Goal: Task Accomplishment & Management: Manage account settings

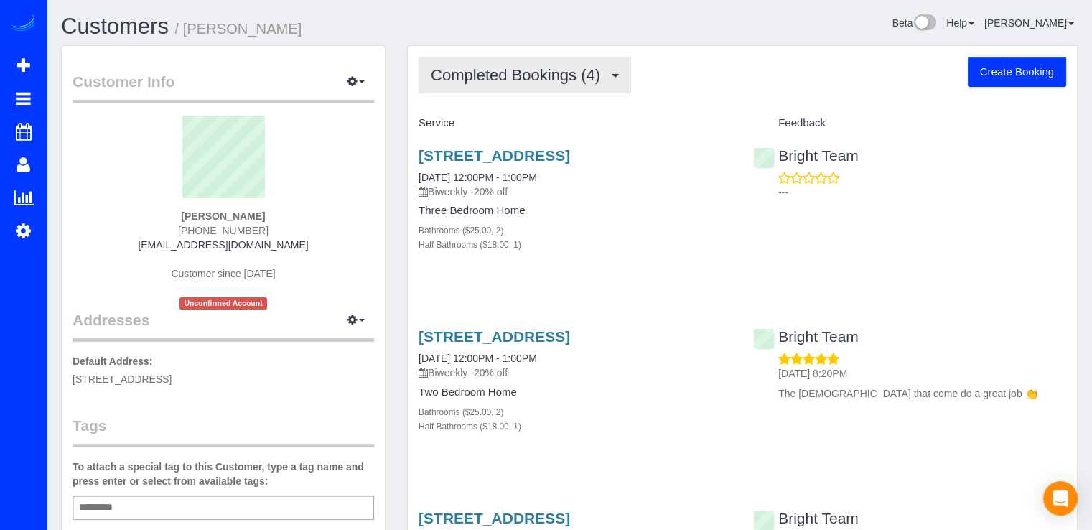
click at [549, 84] on button "Completed Bookings (4)" at bounding box center [525, 75] width 213 height 37
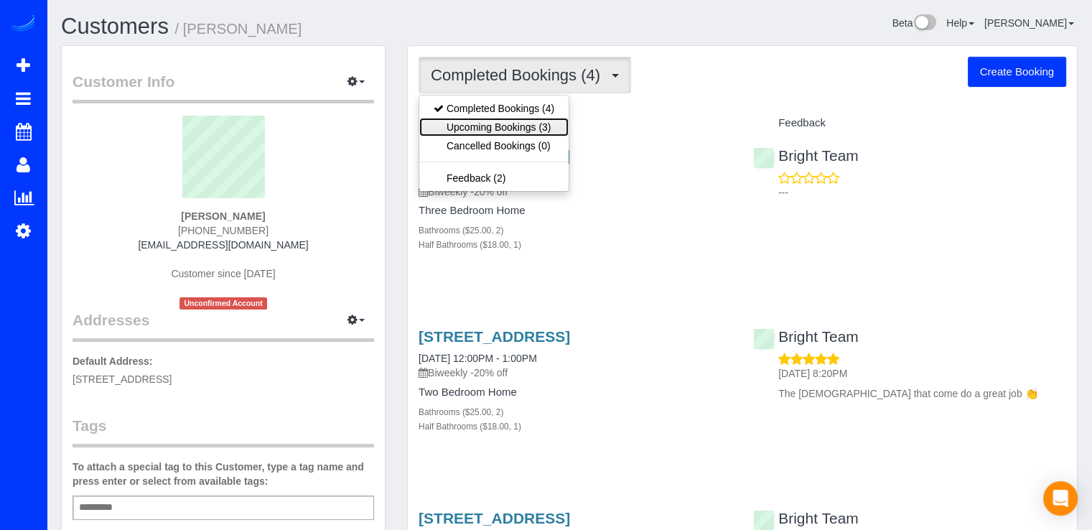
click at [551, 129] on link "Upcoming Bookings (3)" at bounding box center [493, 127] width 149 height 19
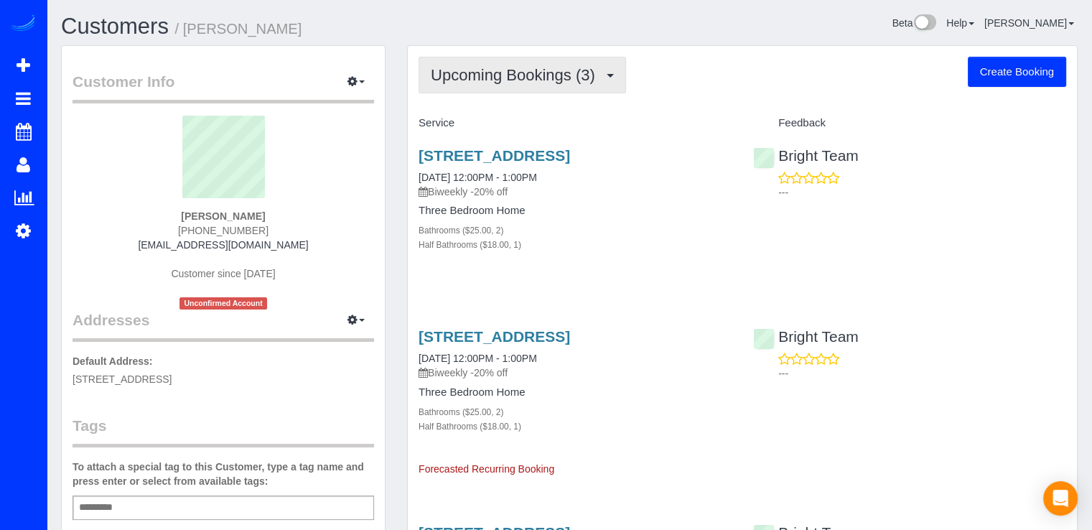
click at [552, 93] on button "Upcoming Bookings (3)" at bounding box center [523, 75] width 208 height 37
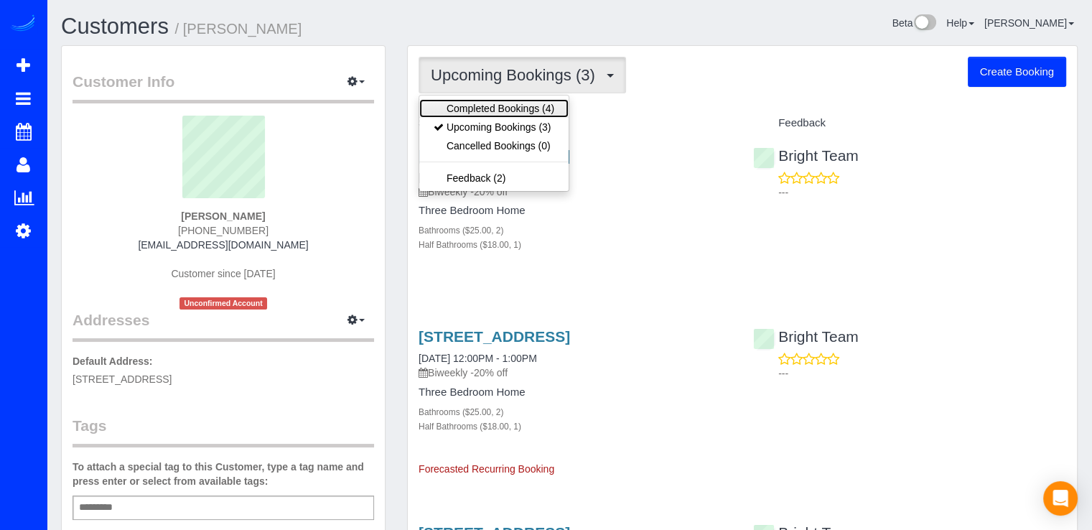
click at [559, 106] on link "Completed Bookings (4)" at bounding box center [493, 108] width 149 height 19
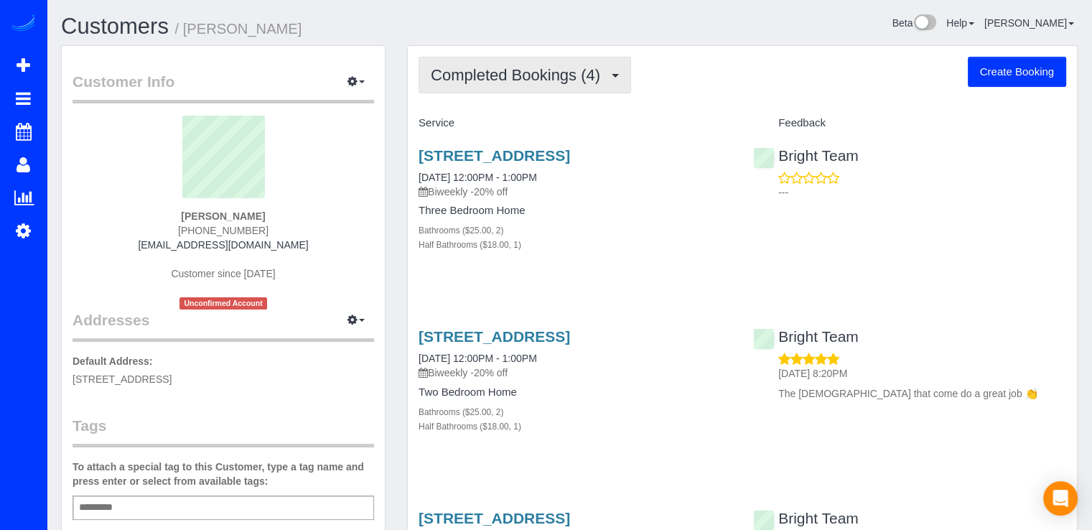
click at [518, 86] on button "Completed Bookings (4)" at bounding box center [525, 75] width 213 height 37
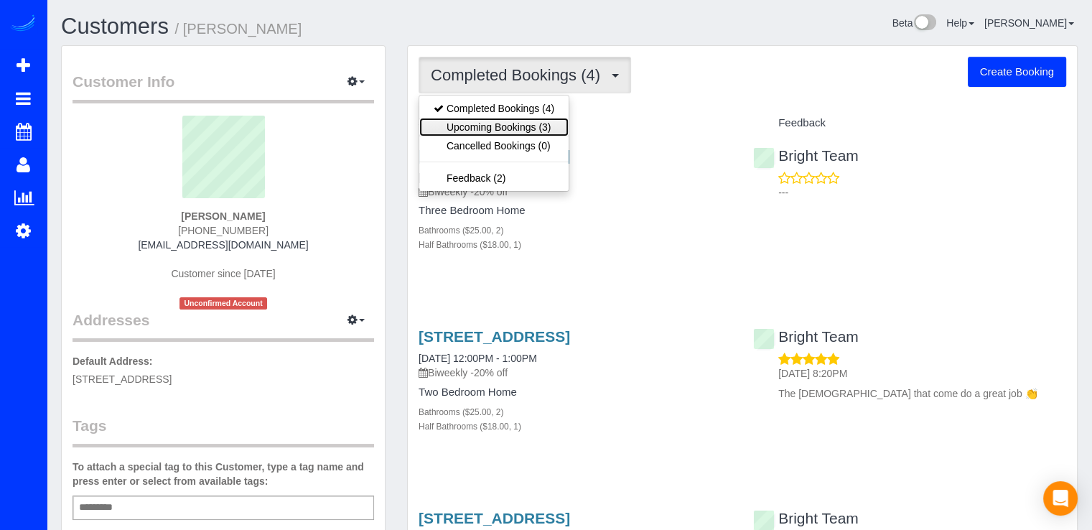
click at [543, 122] on link "Upcoming Bookings (3)" at bounding box center [493, 127] width 149 height 19
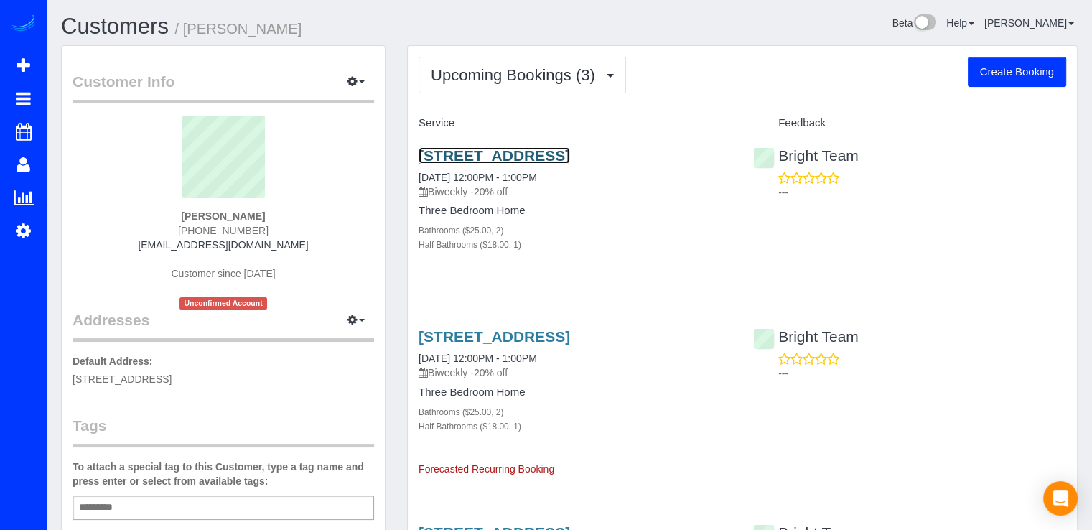
click at [497, 147] on link "20469 Waters Point Ln, Germantown, MD 20874" at bounding box center [495, 155] width 152 height 17
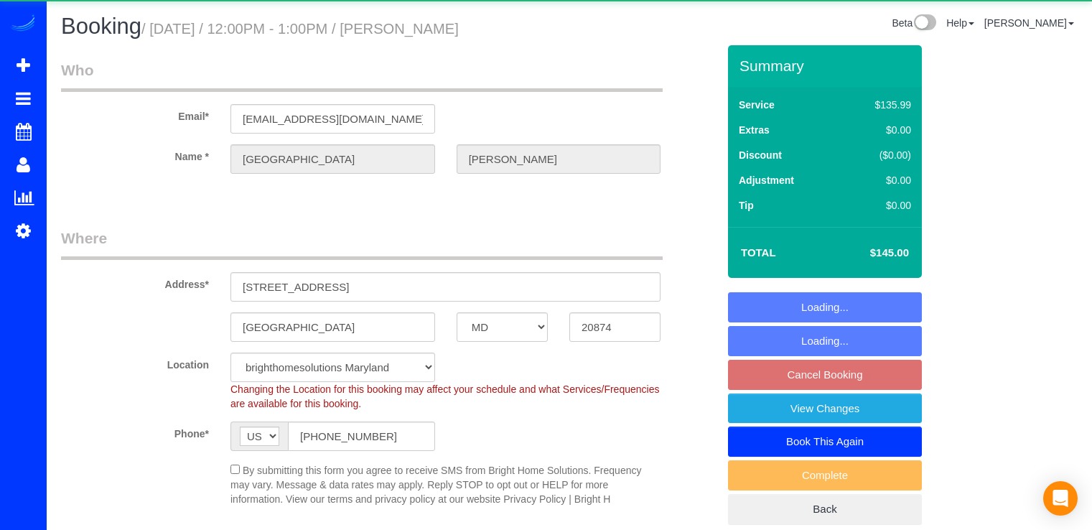
select select "MD"
select select "2"
select select "1"
select select "spot3"
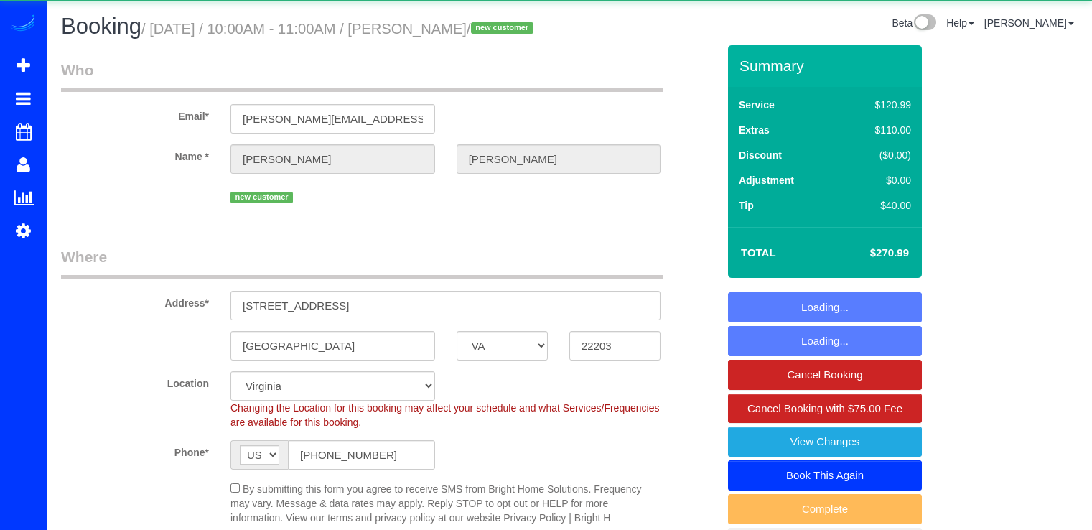
select select "VA"
select select "2"
select select "spot1"
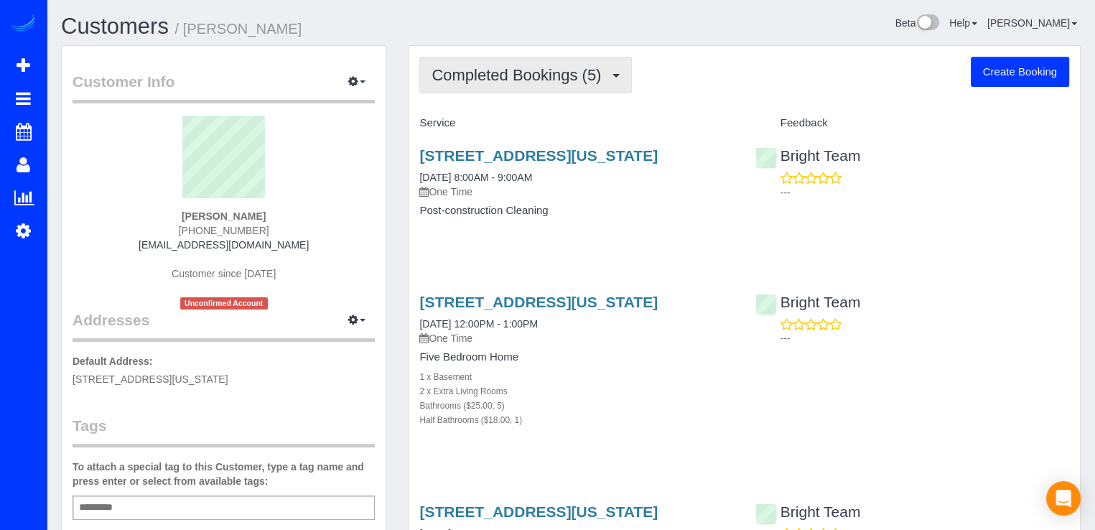
click at [473, 76] on span "Completed Bookings (5)" at bounding box center [520, 75] width 177 height 18
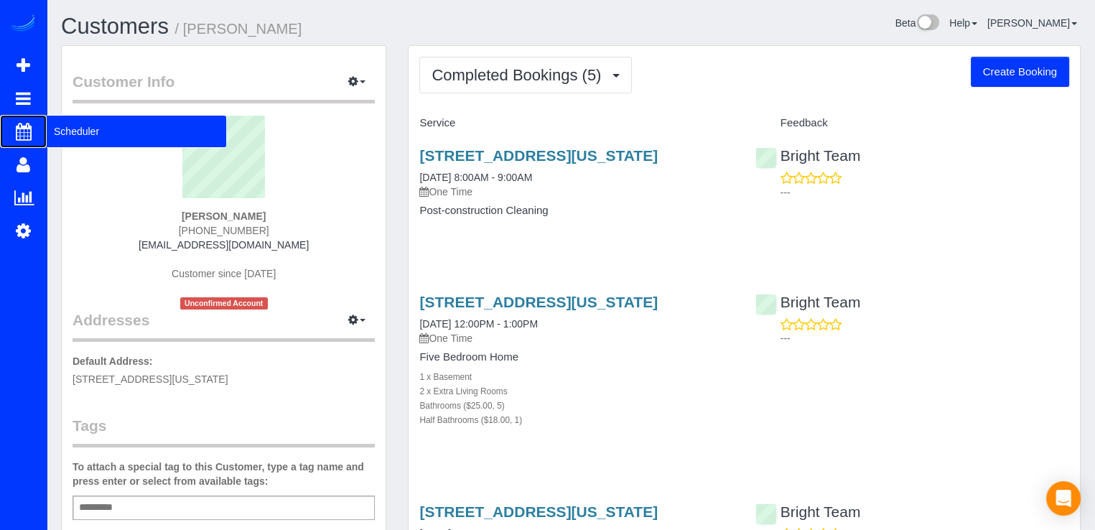
click at [68, 134] on span "Scheduler" at bounding box center [137, 131] width 180 height 33
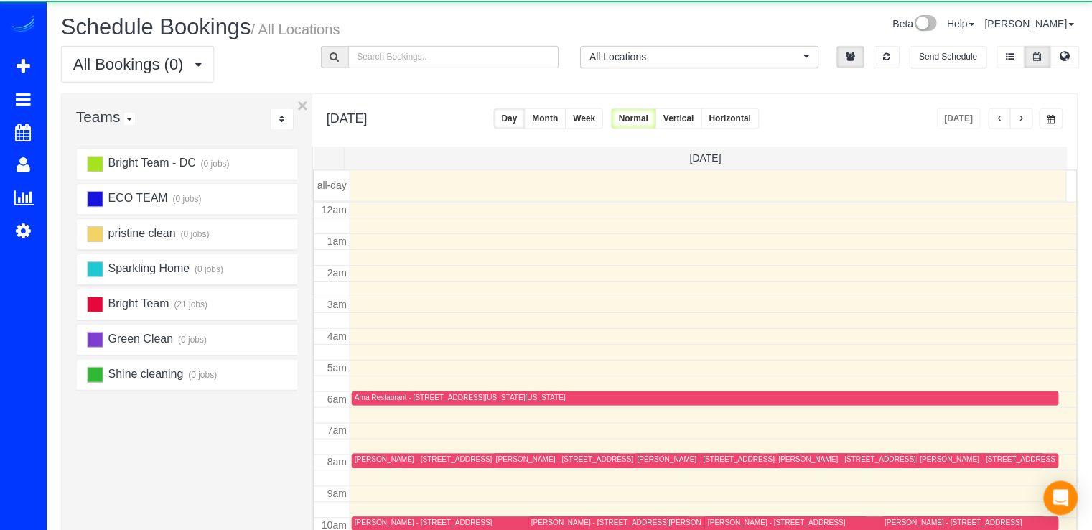
scroll to position [189, 0]
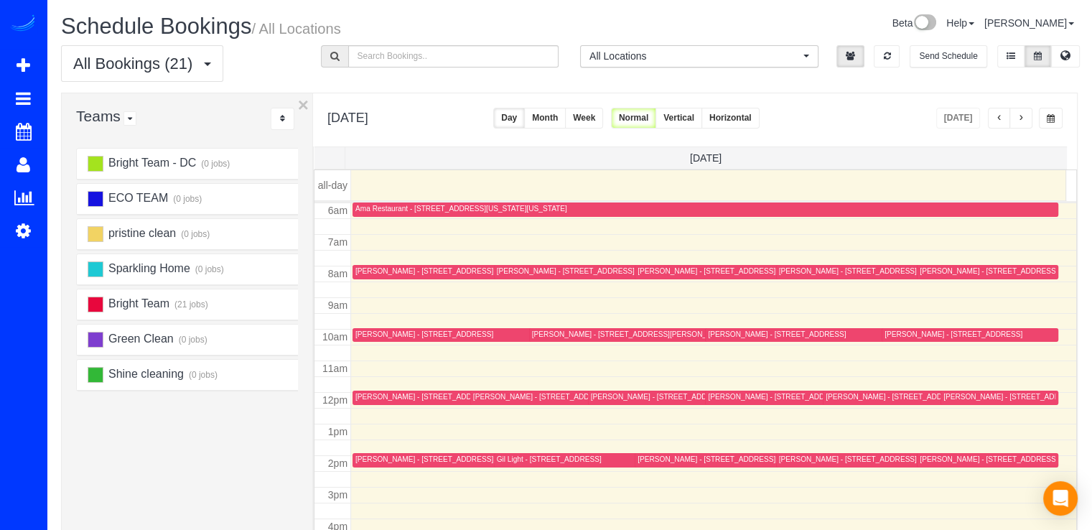
click at [715, 391] on div at bounding box center [815, 398] width 221 height 14
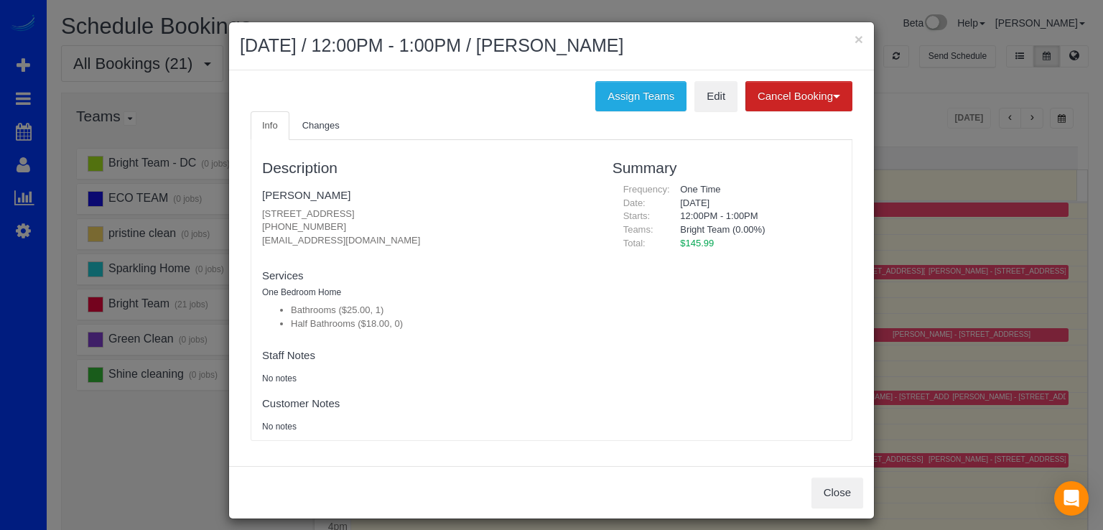
click at [847, 35] on h2 "August 15, 2025 / 12:00PM - 1:00PM / Richard Arrindell" at bounding box center [551, 46] width 623 height 26
click at [855, 37] on button "×" at bounding box center [859, 39] width 9 height 15
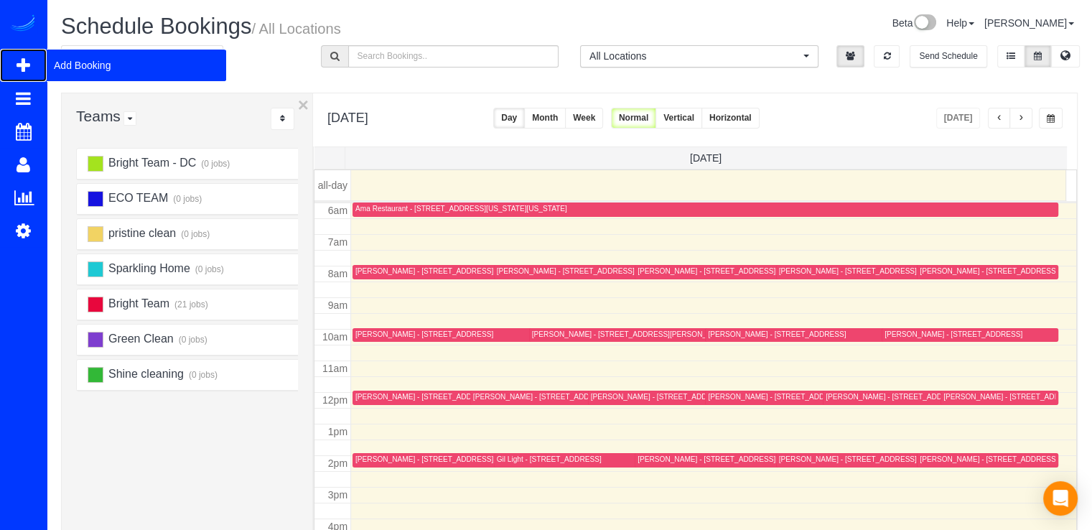
click at [66, 68] on span "Add Booking" at bounding box center [137, 65] width 180 height 33
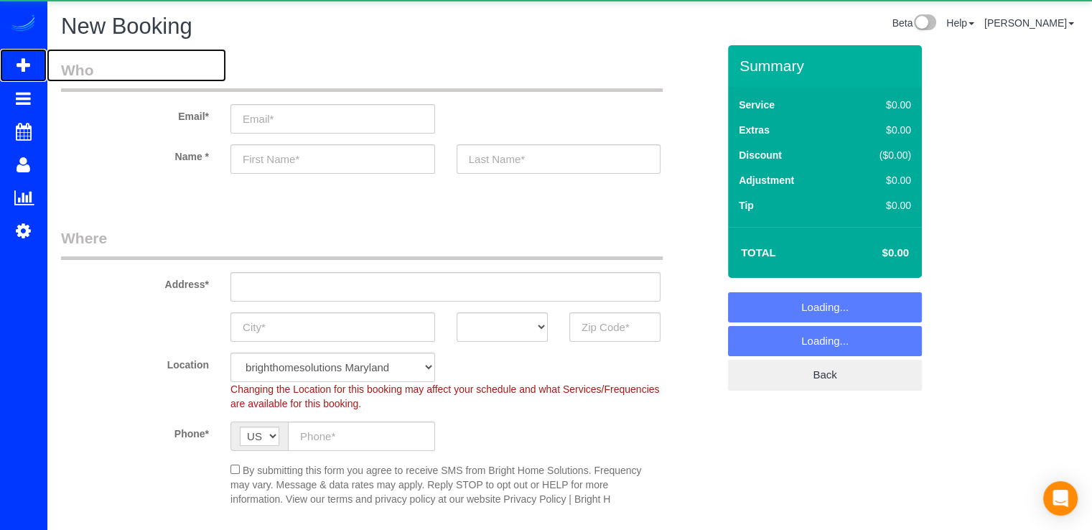
select select "object:1503"
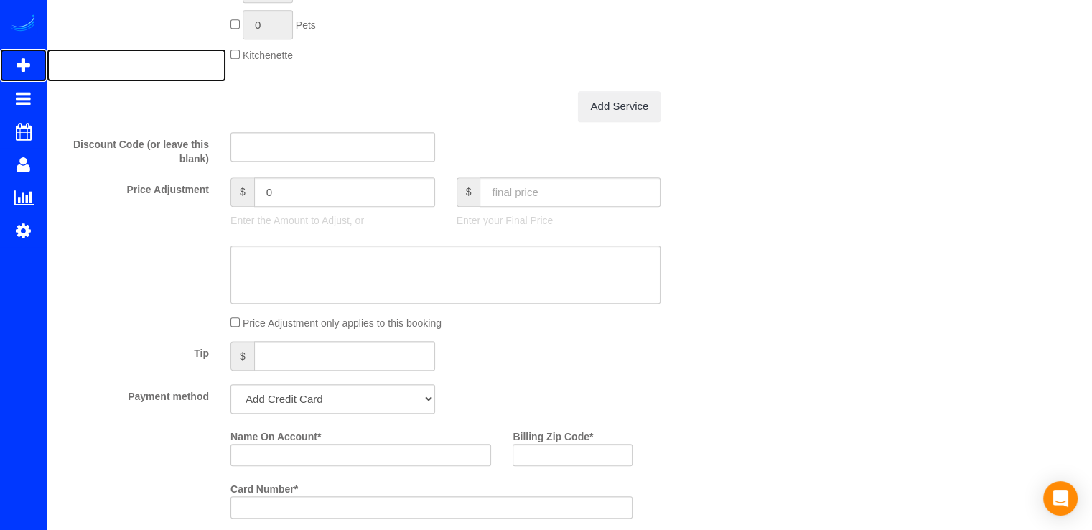
scroll to position [1077, 0]
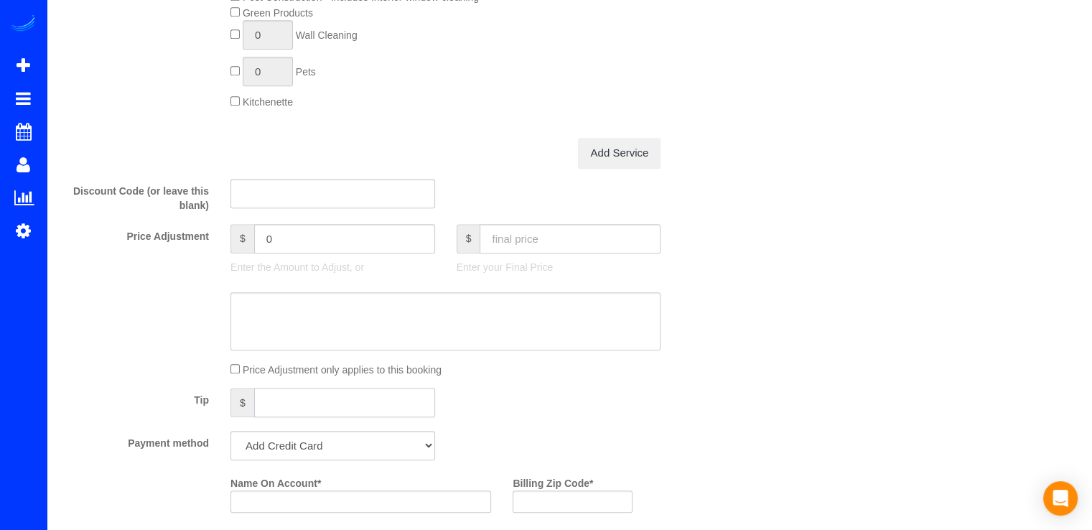
click at [284, 398] on input "text" at bounding box center [344, 402] width 181 height 29
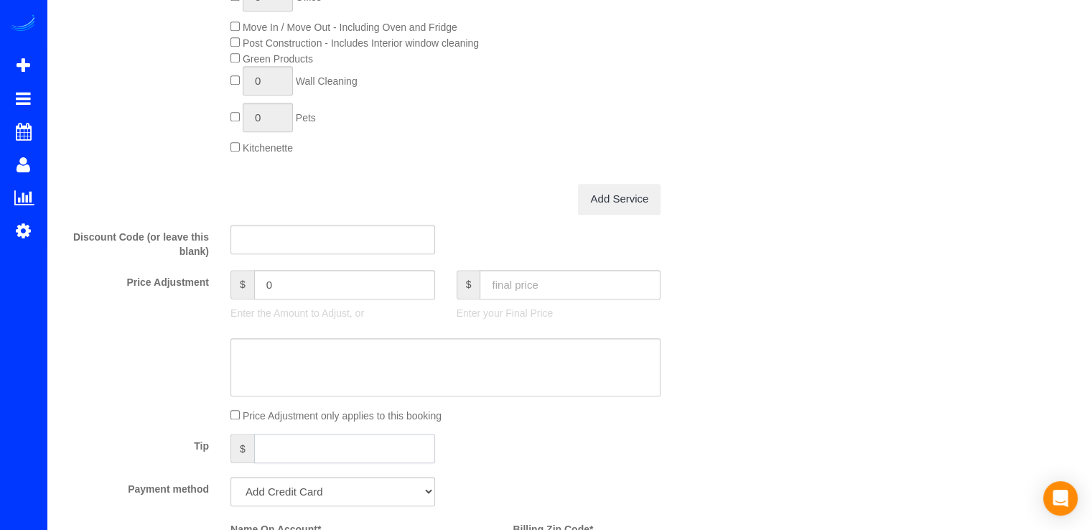
scroll to position [1149, 0]
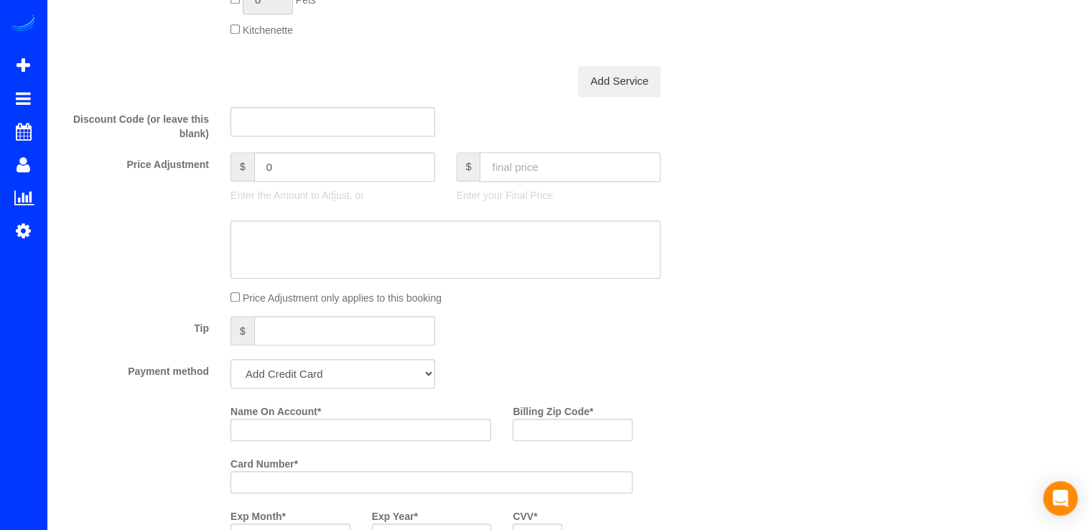
drag, startPoint x: 523, startPoint y: 177, endPoint x: 516, endPoint y: 182, distance: 8.8
click at [522, 177] on input "text" at bounding box center [570, 166] width 181 height 29
type input "2385.25"
type input "2254.26"
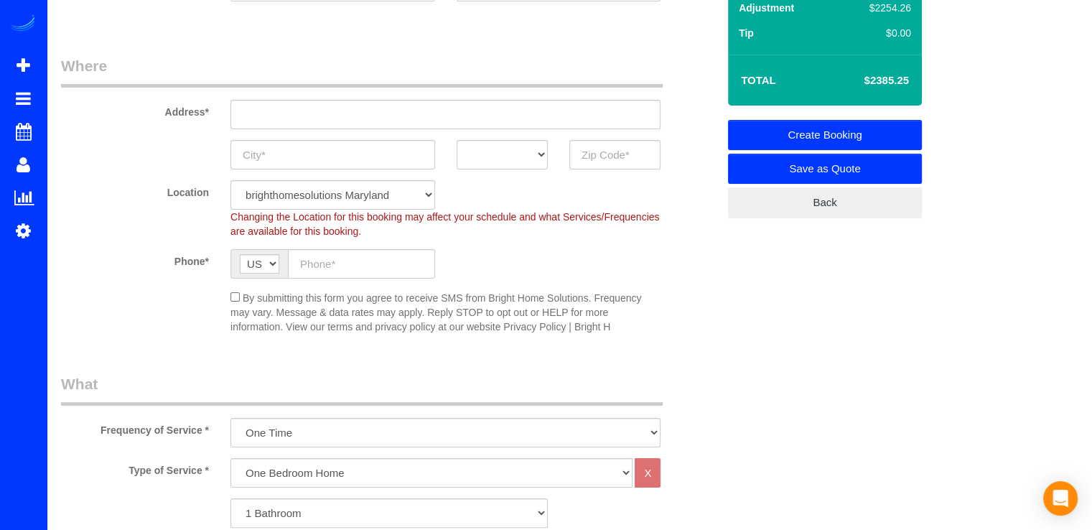
scroll to position [287, 0]
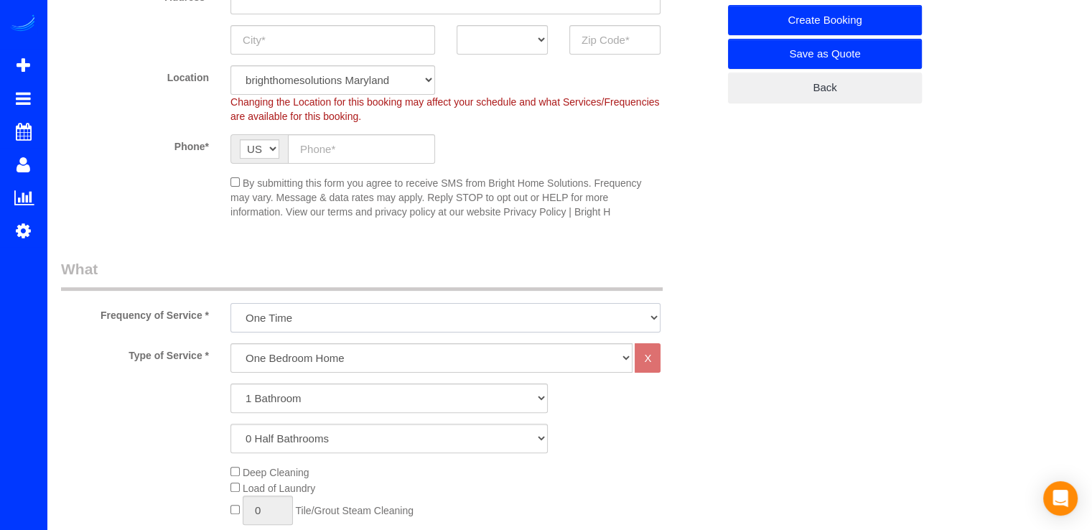
click at [373, 320] on select "Every Three Months triweekly -15% off - 15.00% Biweekly -20% off - 20.00% Month…" at bounding box center [446, 317] width 430 height 29
click at [231, 303] on select "Every Three Months triweekly -15% off - 15.00% Biweekly -20% off - 20.00% Month…" at bounding box center [446, 317] width 430 height 29
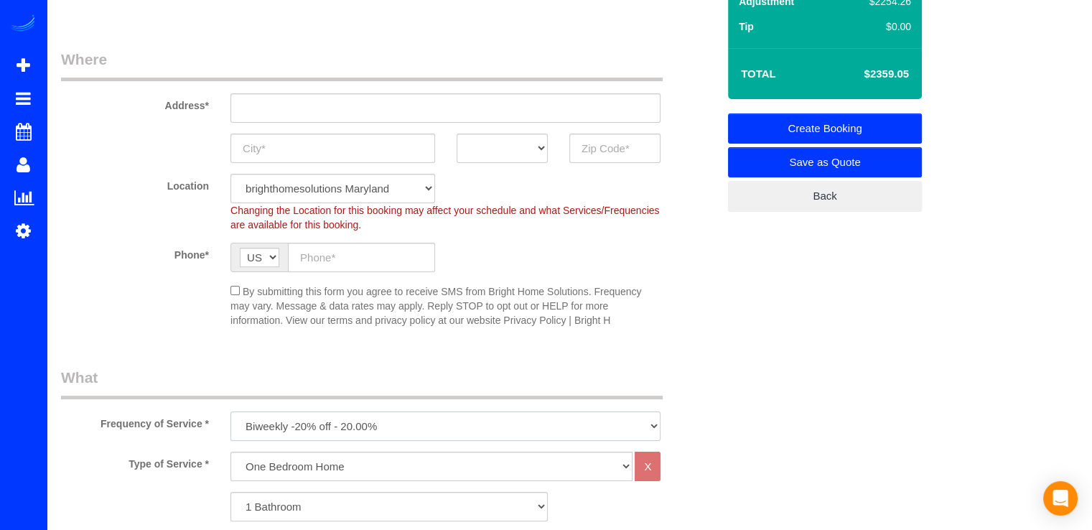
scroll to position [144, 0]
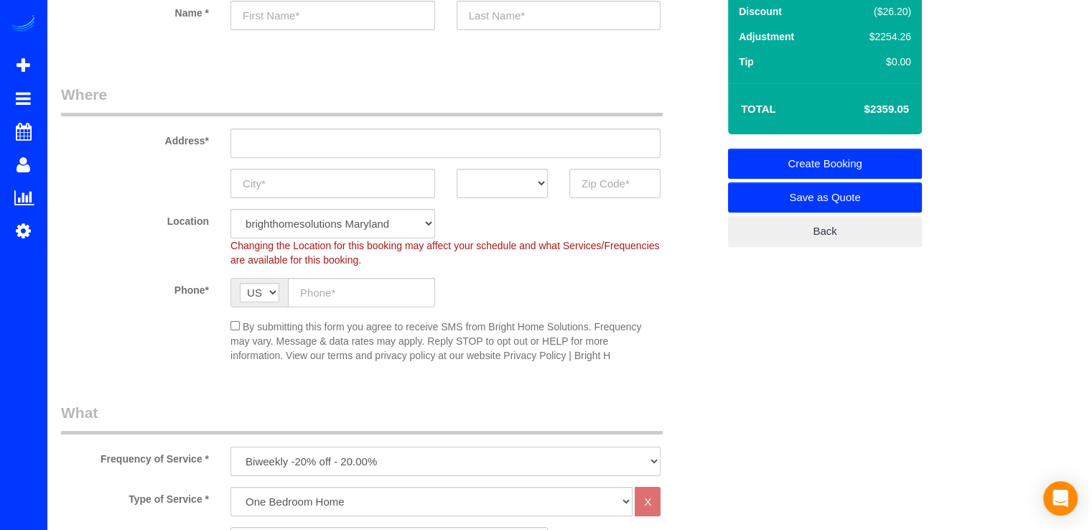
click at [429, 463] on select "Every Three Months triweekly -15% off - 15.00% Biweekly -20% off - 20.00% Month…" at bounding box center [446, 461] width 430 height 29
select select "object:1503"
click at [231, 447] on select "Every Three Months triweekly -15% off - 15.00% Biweekly -20% off - 20.00% Month…" at bounding box center [446, 461] width 430 height 29
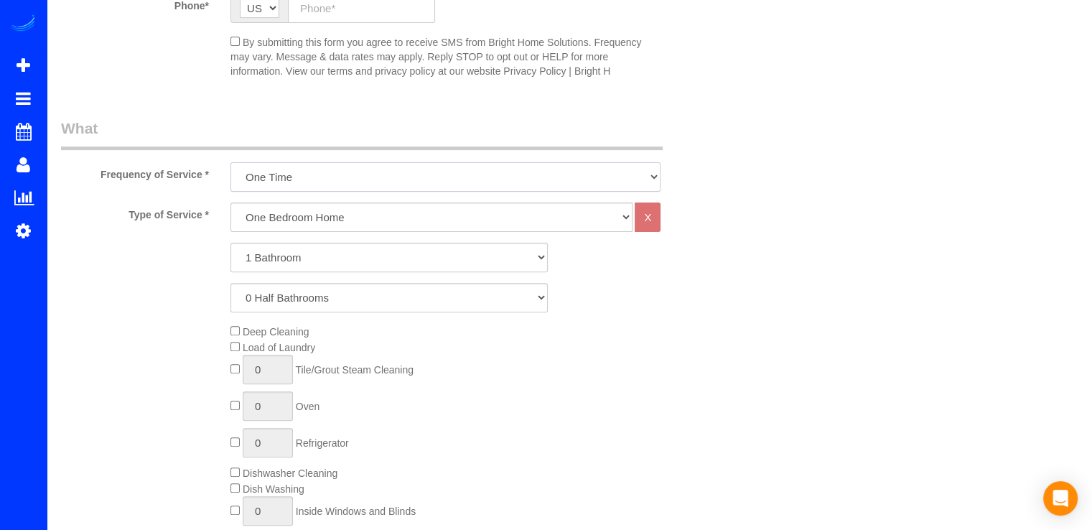
scroll to position [431, 0]
click at [379, 178] on select "Every Three Months triweekly -15% off - 15.00% Biweekly -20% off - 20.00% Month…" at bounding box center [446, 173] width 430 height 29
click at [373, 153] on div "Frequency of Service * Every Three Months triweekly -15% off - 15.00% Biweekly …" at bounding box center [389, 152] width 678 height 74
click at [338, 205] on select "One Bedroom Home Two Bedroom Home Three Bedroom Home Four Bedroom Home Five Bed…" at bounding box center [432, 214] width 402 height 29
select select "155"
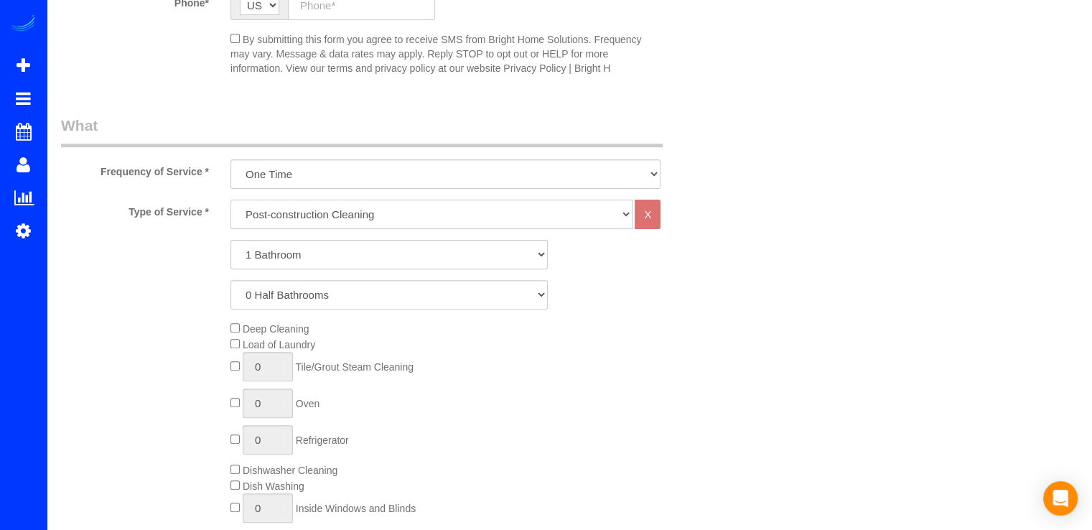
click at [231, 200] on select "One Bedroom Home Two Bedroom Home Three Bedroom Home Four Bedroom Home Five Bed…" at bounding box center [432, 214] width 402 height 29
select select "1"
select select "60"
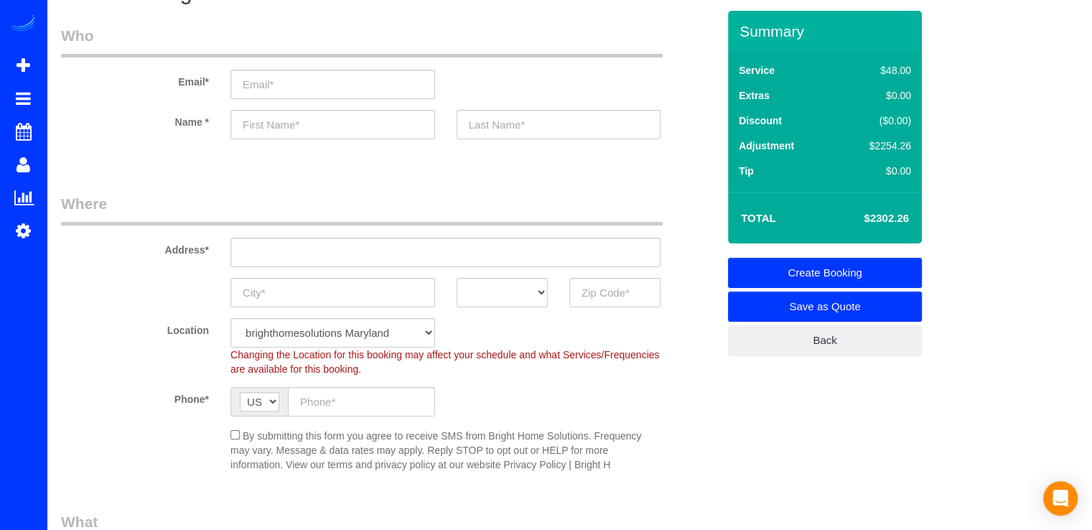
scroll to position [0, 0]
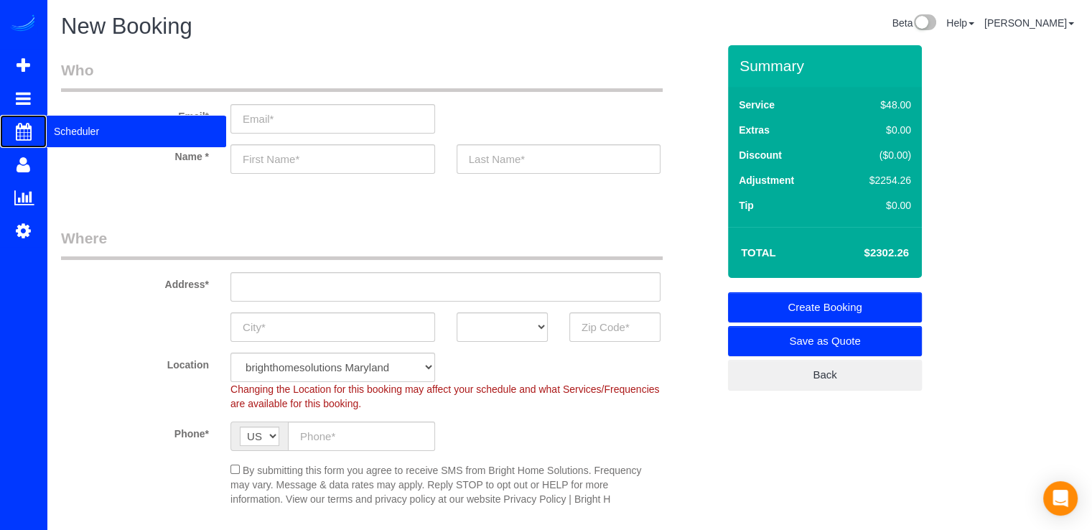
click at [57, 130] on span "Scheduler" at bounding box center [137, 131] width 180 height 33
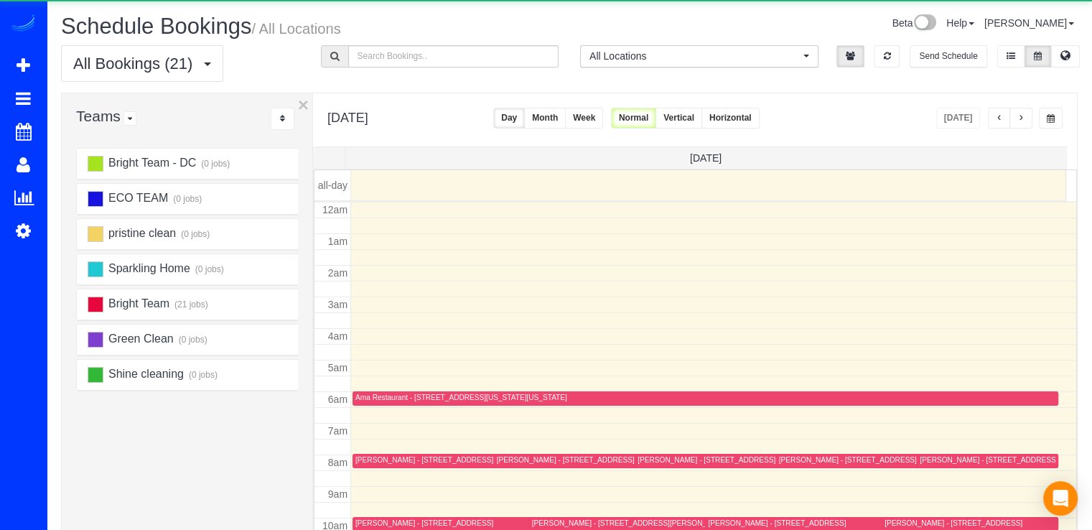
scroll to position [189, 0]
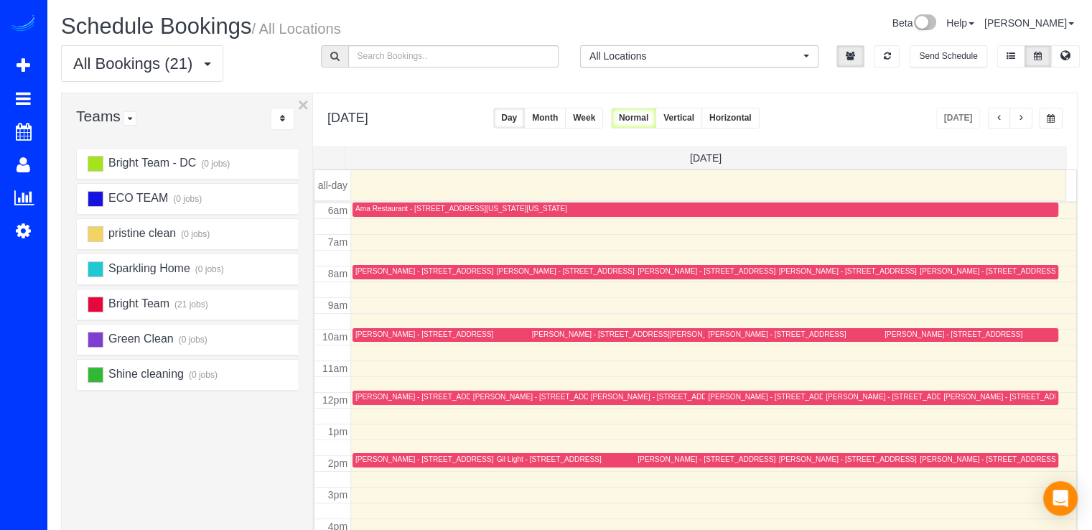
click at [740, 394] on div "Richard Arrindell - 3830 9th St N, Unit 305e, Arlington, VA 22203" at bounding box center [777, 396] width 138 height 9
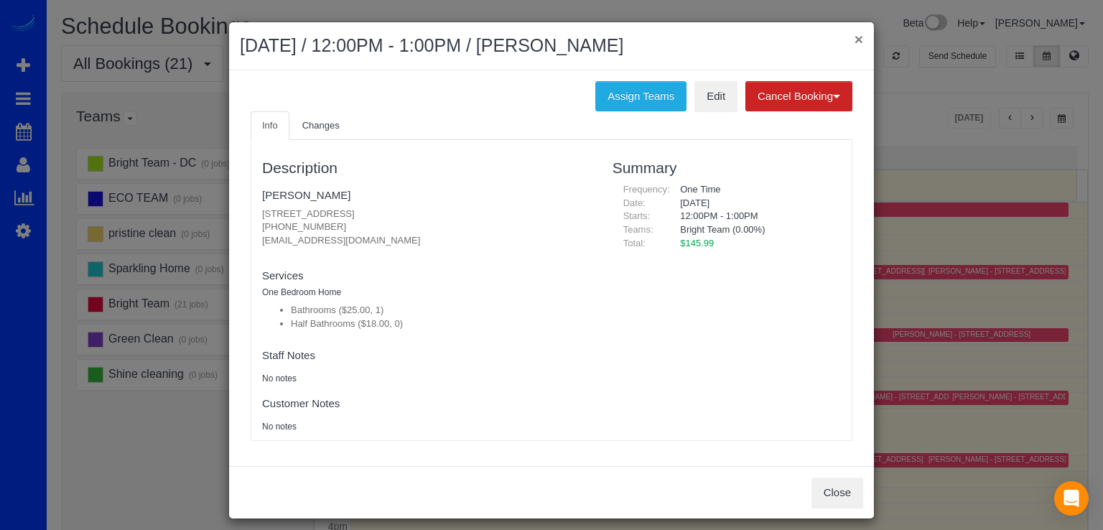
click at [855, 39] on button "×" at bounding box center [859, 39] width 9 height 15
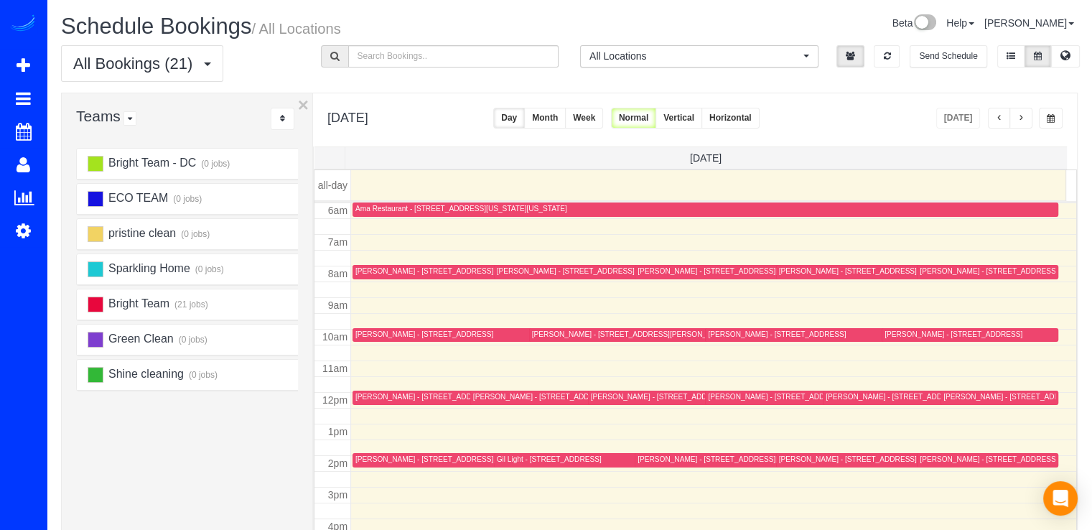
click at [1023, 116] on span "button" at bounding box center [1021, 118] width 7 height 9
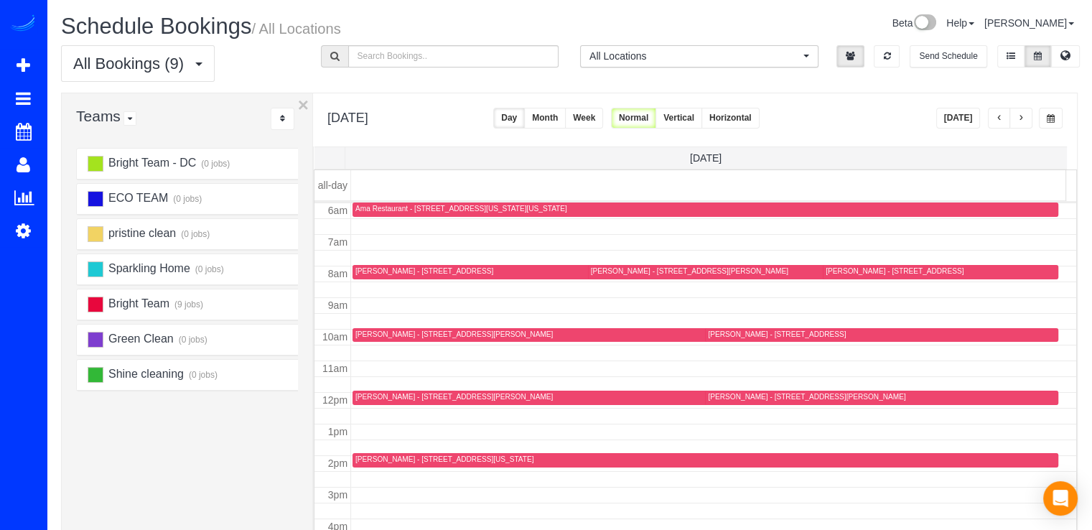
click at [960, 110] on button "Today" at bounding box center [958, 118] width 45 height 21
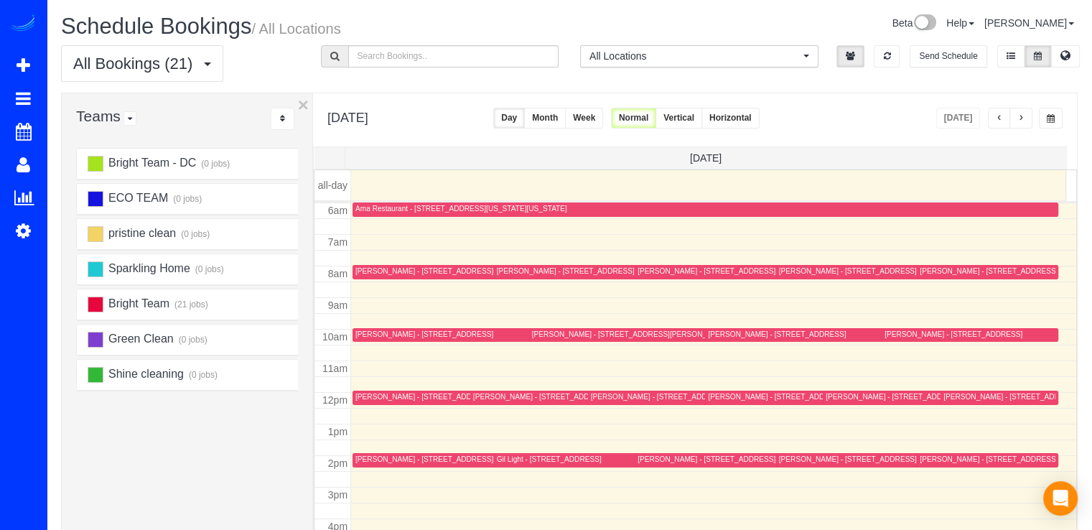
click at [1015, 116] on button "button" at bounding box center [1021, 118] width 23 height 21
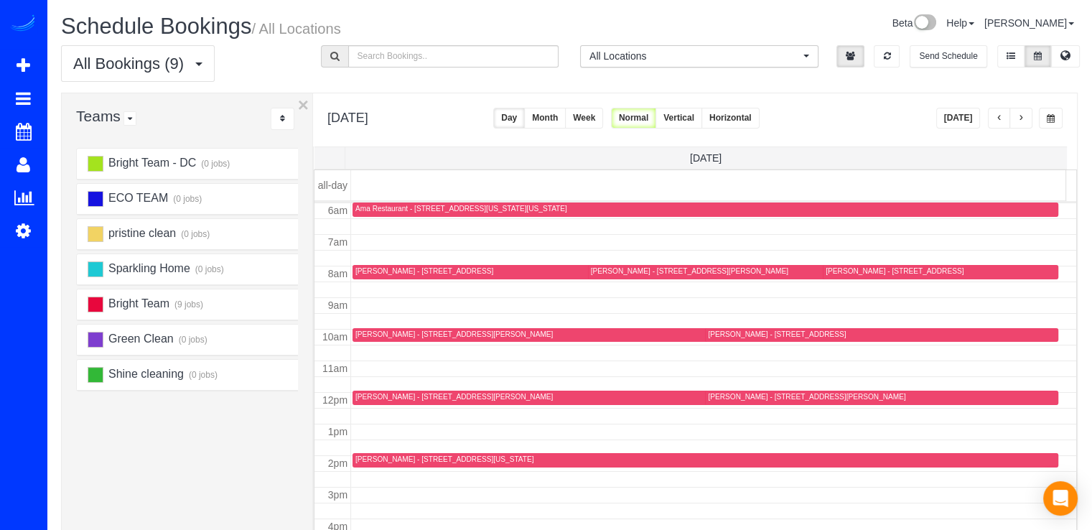
click at [1000, 118] on span "button" at bounding box center [999, 118] width 7 height 9
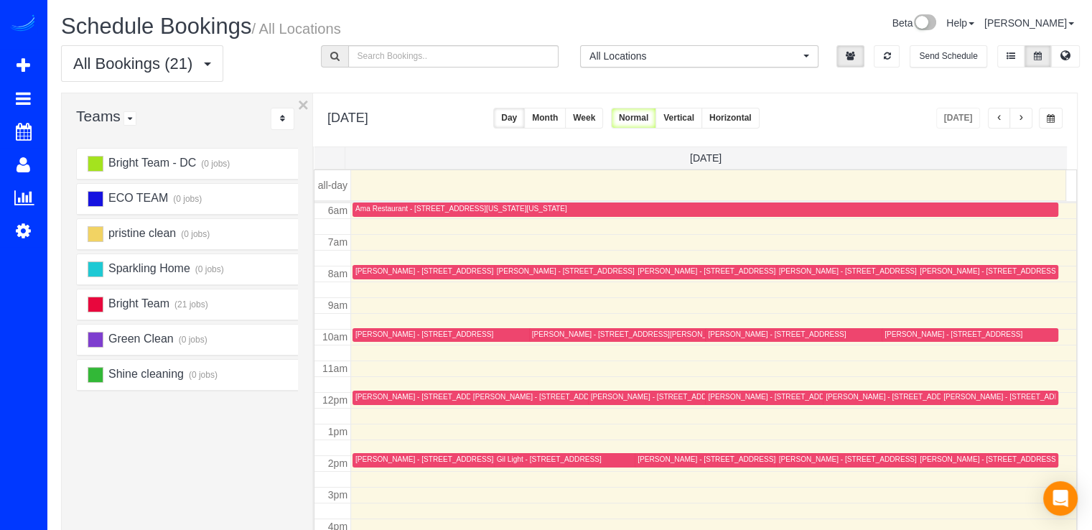
click at [1025, 118] on span "button" at bounding box center [1021, 118] width 7 height 9
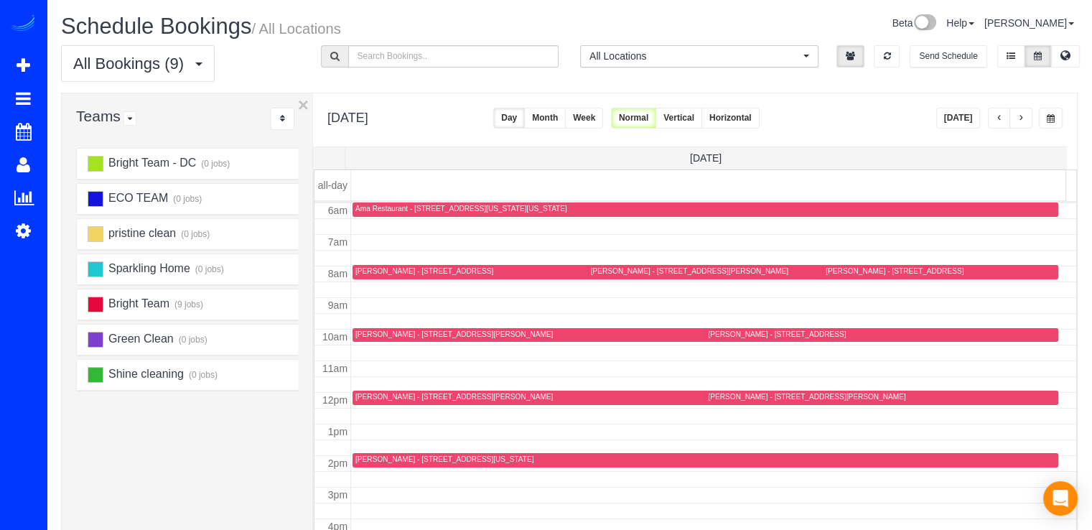
click at [954, 117] on button "Today" at bounding box center [958, 118] width 45 height 21
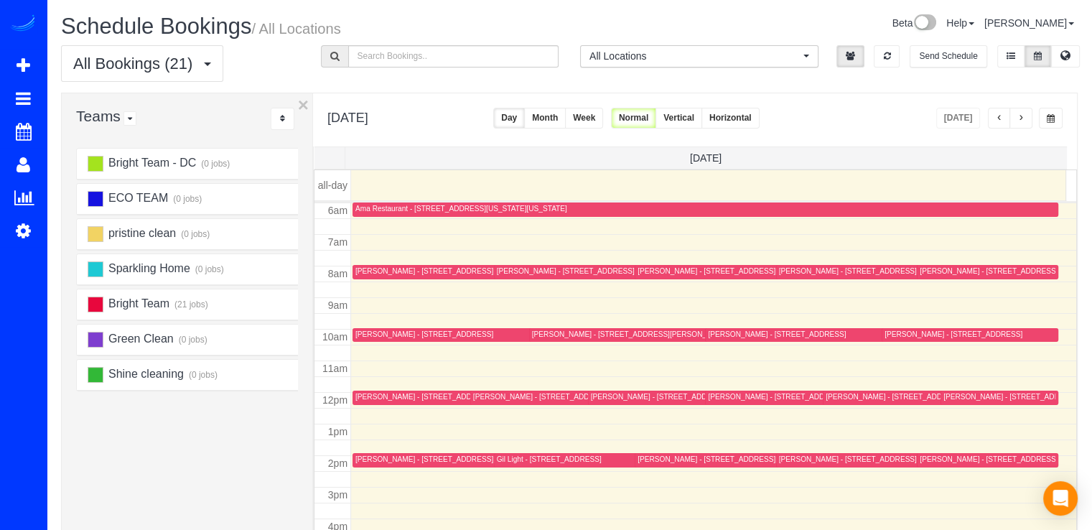
click at [1023, 119] on span "button" at bounding box center [1021, 118] width 7 height 9
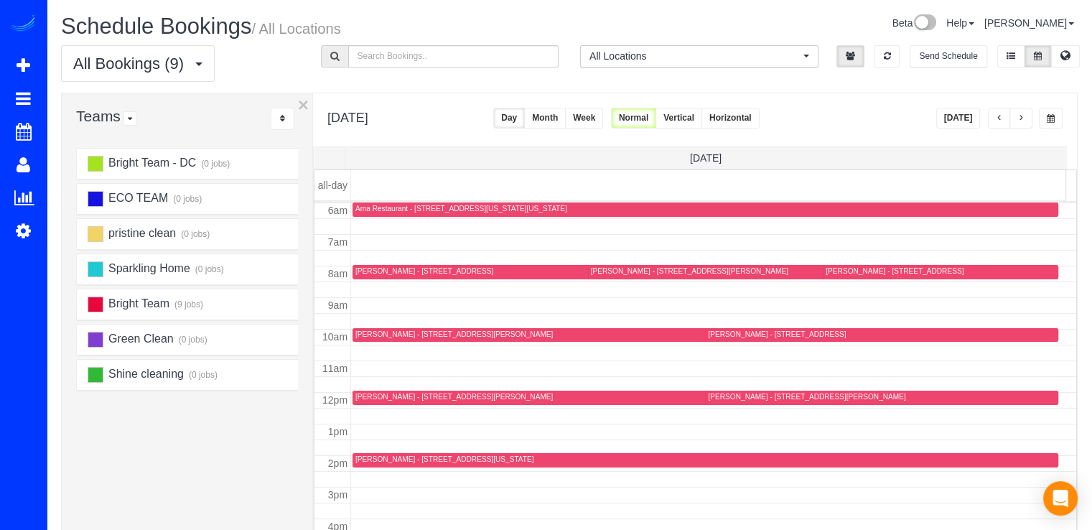
click at [994, 121] on button "button" at bounding box center [999, 118] width 23 height 21
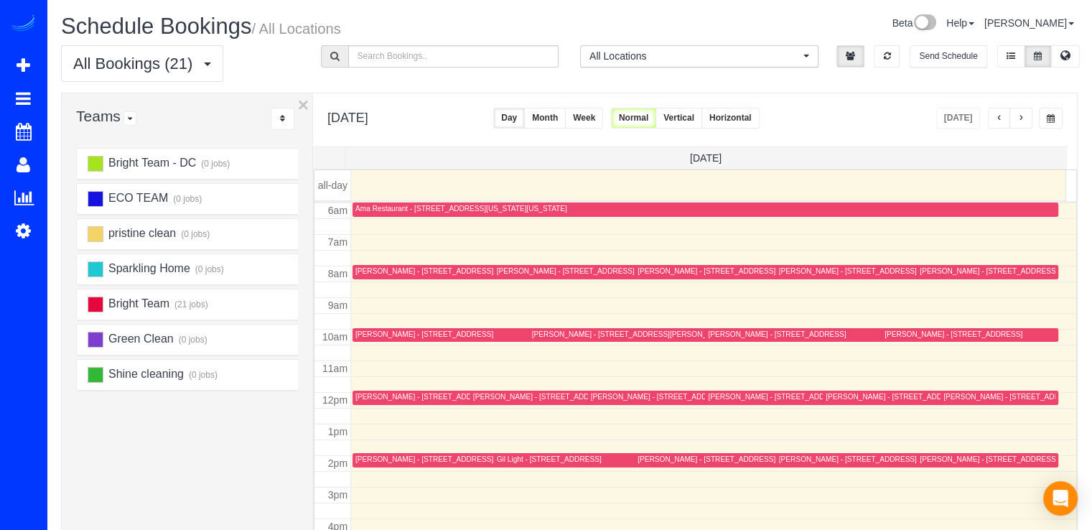
click at [719, 400] on div "Richard Arrindell - 3830 9th St N, Unit 305e, Arlington, VA 22203" at bounding box center [777, 396] width 138 height 9
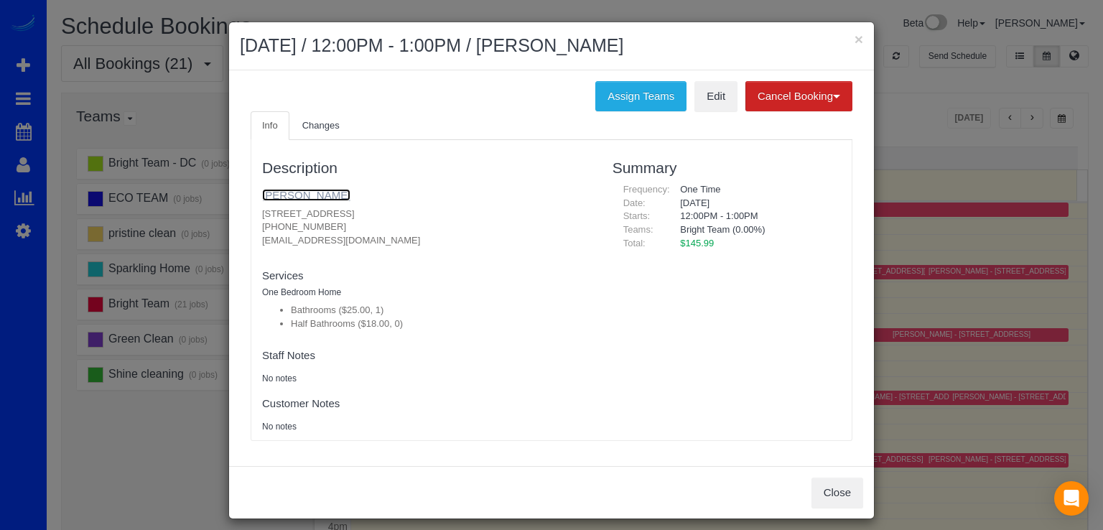
click at [279, 190] on link "Richard Arrindell" at bounding box center [306, 195] width 88 height 12
click at [855, 38] on button "×" at bounding box center [859, 39] width 9 height 15
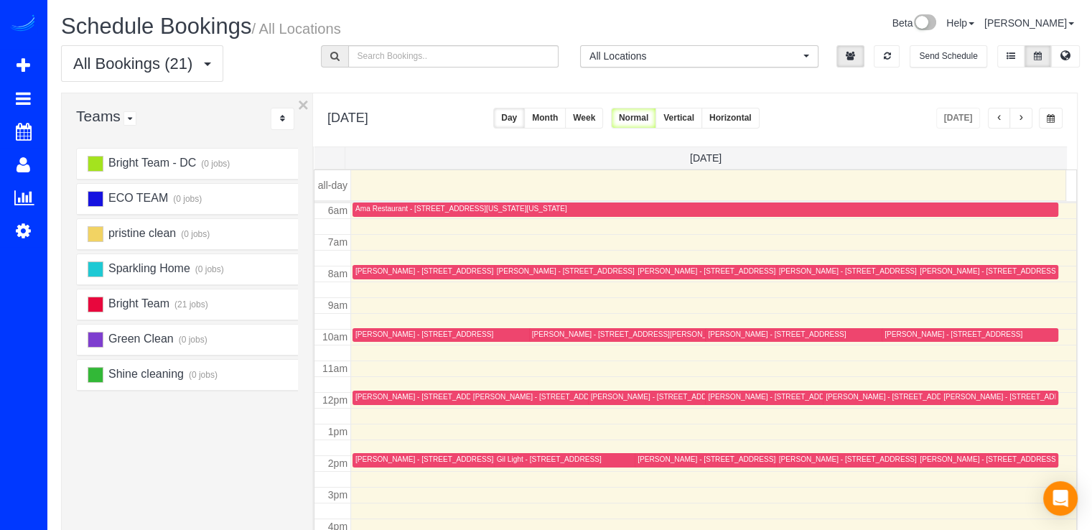
click at [1020, 116] on span "button" at bounding box center [1021, 118] width 7 height 9
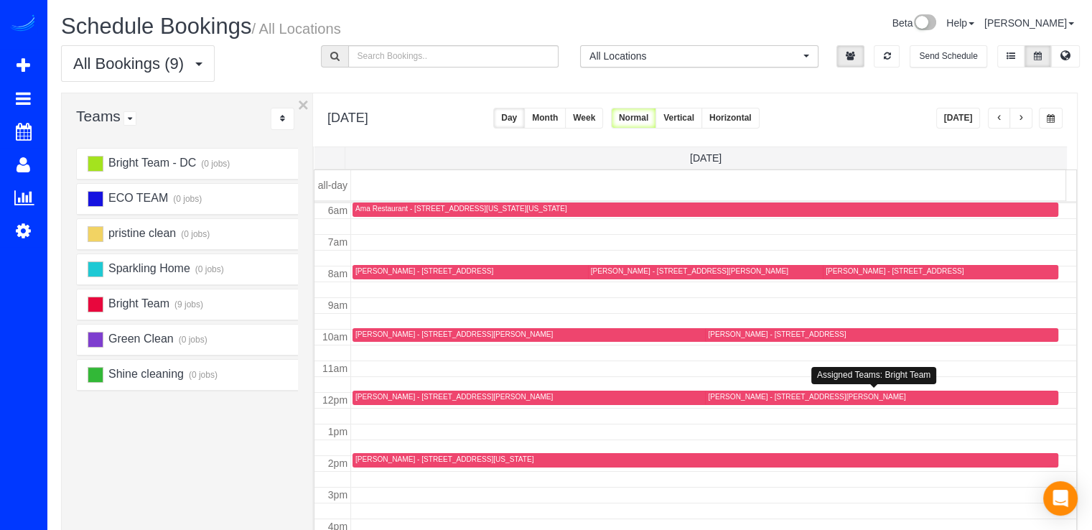
click at [719, 400] on div "Meagan Sheffler - 3262 Bidle Rd, Middletown, MD 21769" at bounding box center [806, 396] width 197 height 9
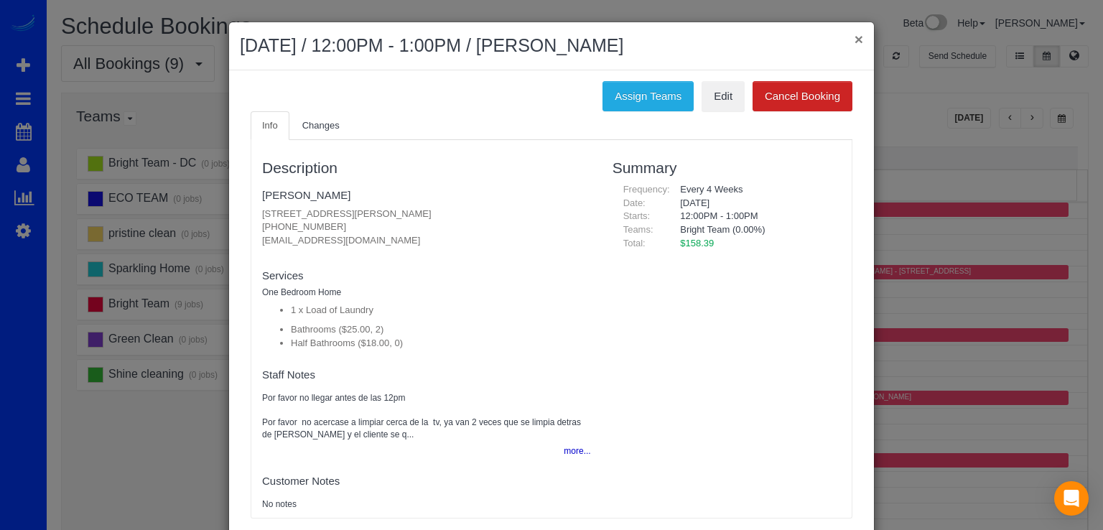
drag, startPoint x: 857, startPoint y: 39, endPoint x: 853, endPoint y: 47, distance: 9.0
click at [857, 39] on button "×" at bounding box center [859, 39] width 9 height 15
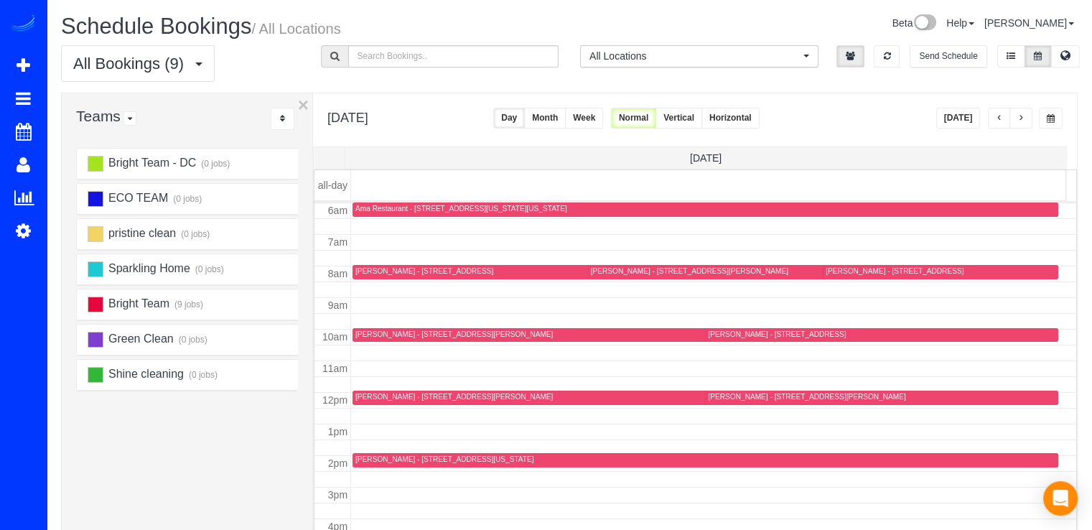
click at [1001, 116] on span "button" at bounding box center [999, 118] width 7 height 9
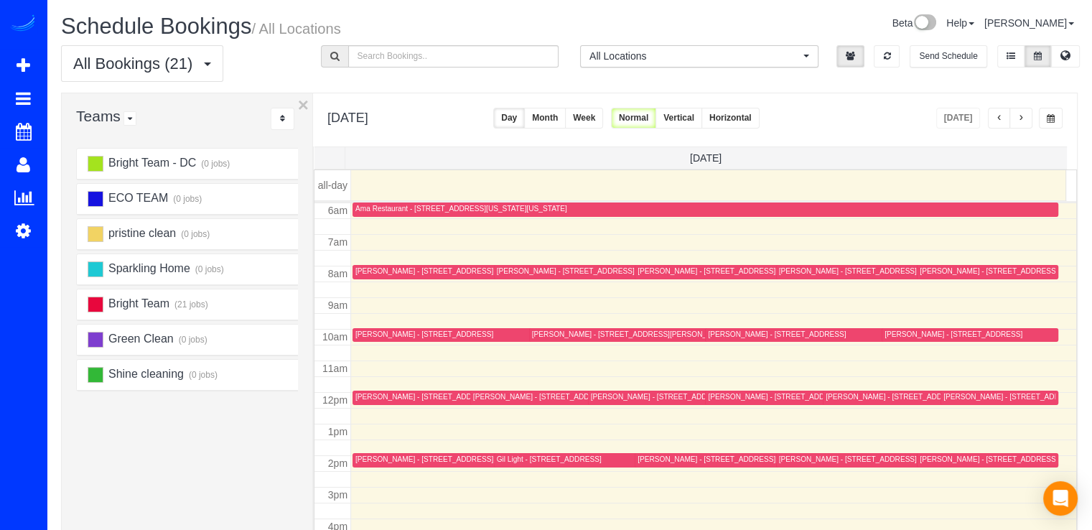
click at [369, 270] on div "Abigail Dalton - 809 Gist Avenue, Silver Spring, MD 20910" at bounding box center [453, 270] width 197 height 9
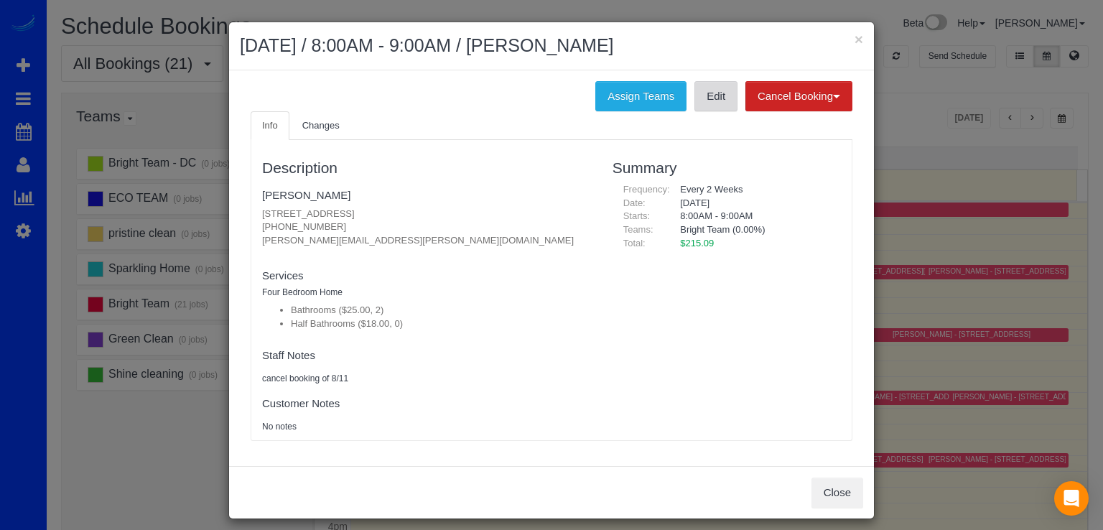
click at [714, 101] on link "Edit" at bounding box center [715, 96] width 43 height 30
click at [855, 32] on button "×" at bounding box center [859, 39] width 9 height 15
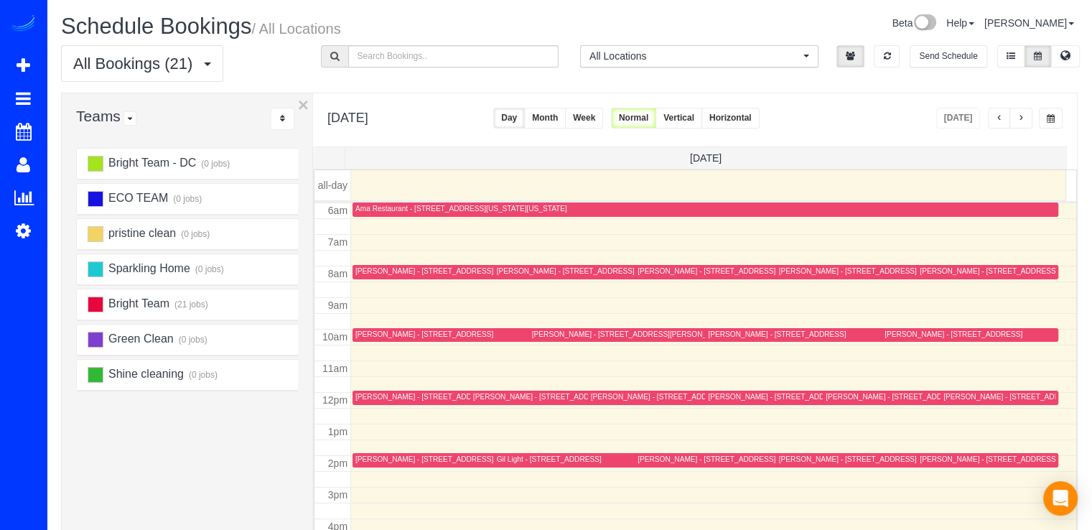
click at [928, 272] on div "Paul Touw - 2750 Chain Bridge Rd Nw, Washington, DC 20016" at bounding box center [1009, 270] width 178 height 9
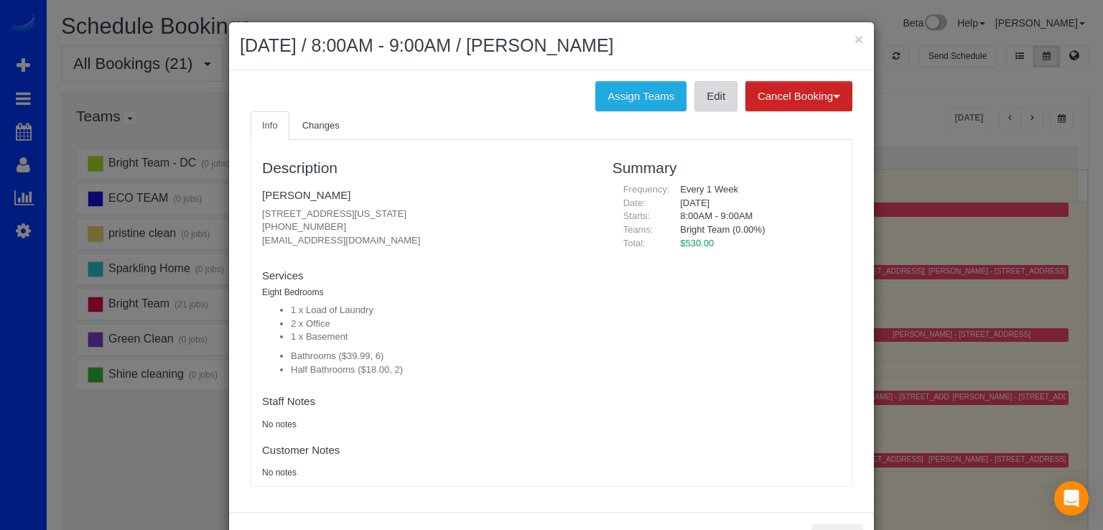
click at [700, 103] on link "Edit" at bounding box center [715, 96] width 43 height 30
click at [855, 42] on button "×" at bounding box center [859, 39] width 9 height 15
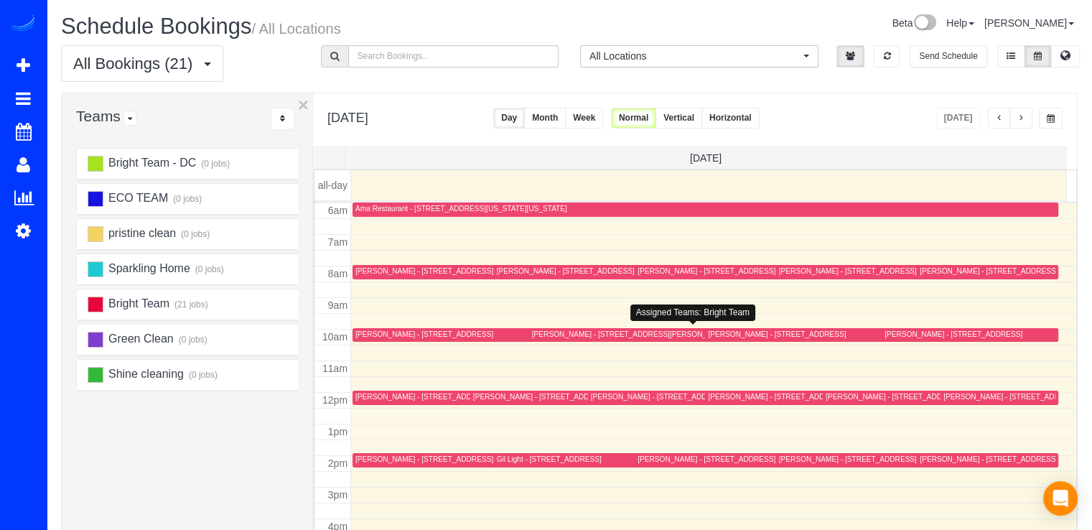
click at [566, 335] on div "Garrick Delzell - 1916 Grace Church Rd, Silver Spring, MD 20910" at bounding box center [630, 334] width 197 height 9
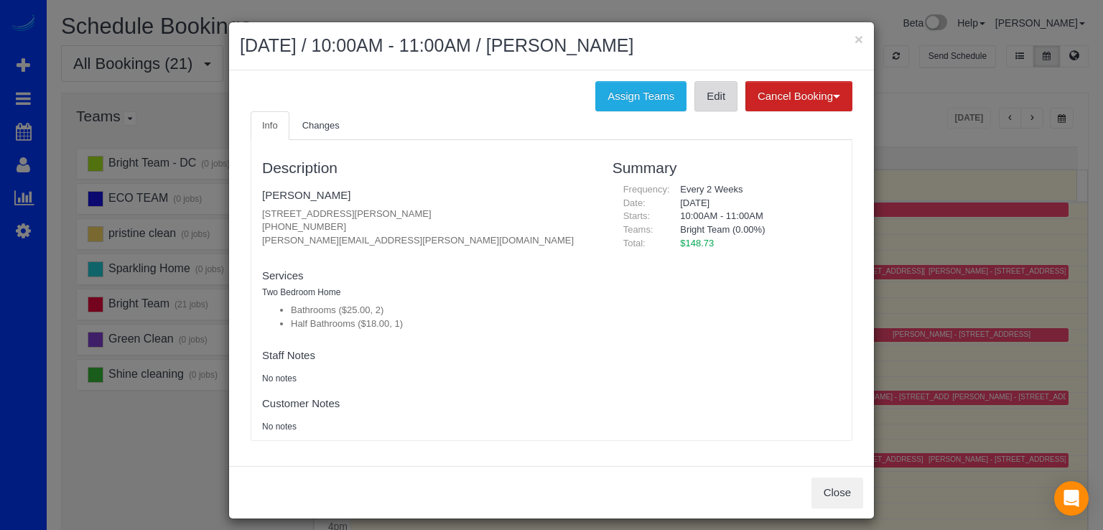
click at [707, 96] on link "Edit" at bounding box center [715, 96] width 43 height 30
click at [855, 37] on button "×" at bounding box center [859, 39] width 9 height 15
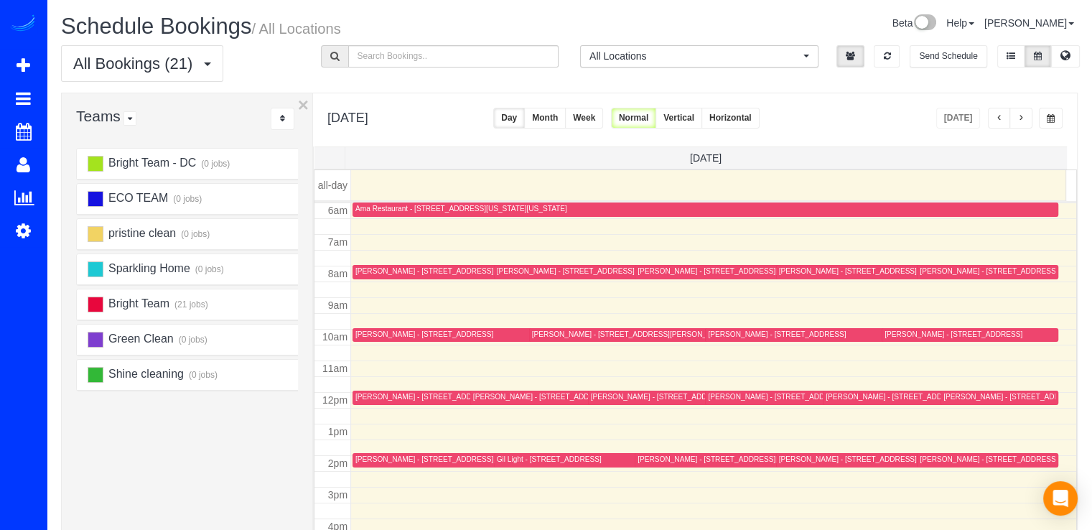
click at [601, 399] on div "Jess Feinberg - 1350 Main Dr Nw, Washington, DC 20012" at bounding box center [680, 396] width 178 height 9
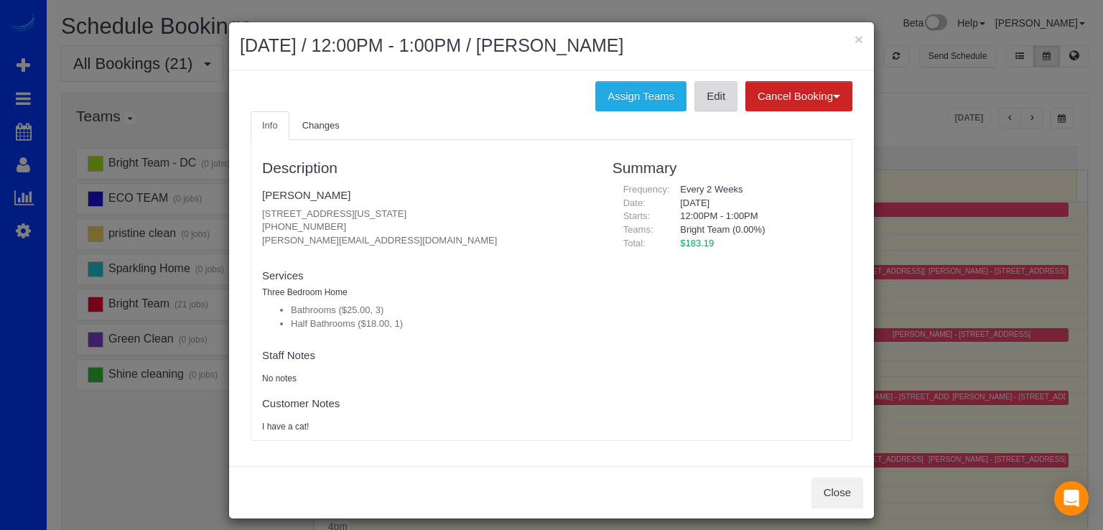
click at [694, 94] on link "Edit" at bounding box center [715, 96] width 43 height 30
click at [857, 39] on button "×" at bounding box center [859, 39] width 9 height 15
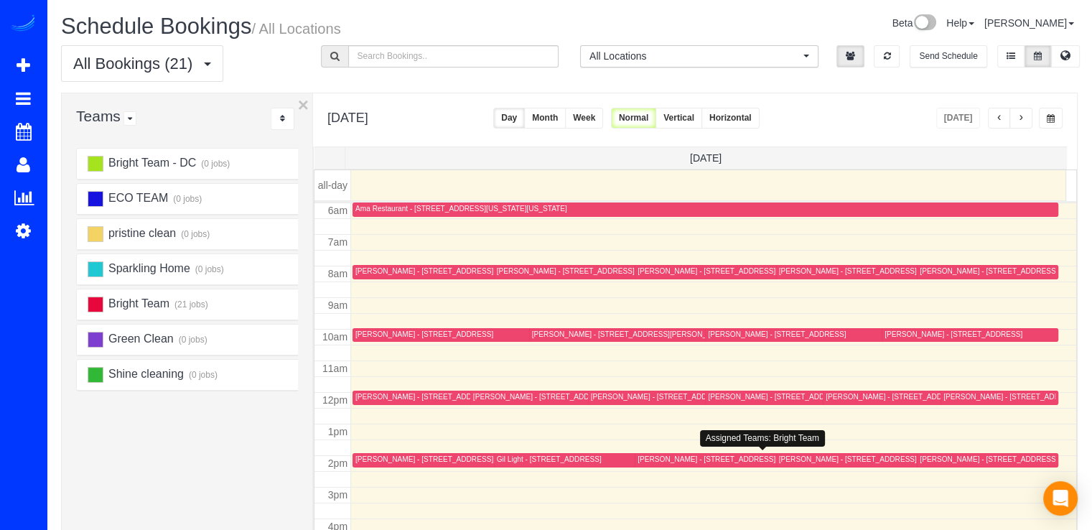
click at [648, 460] on div "Heather Turnbow - 3615 11th St Nw, Unit B, Washington, DC 20010-1406" at bounding box center [727, 459] width 178 height 9
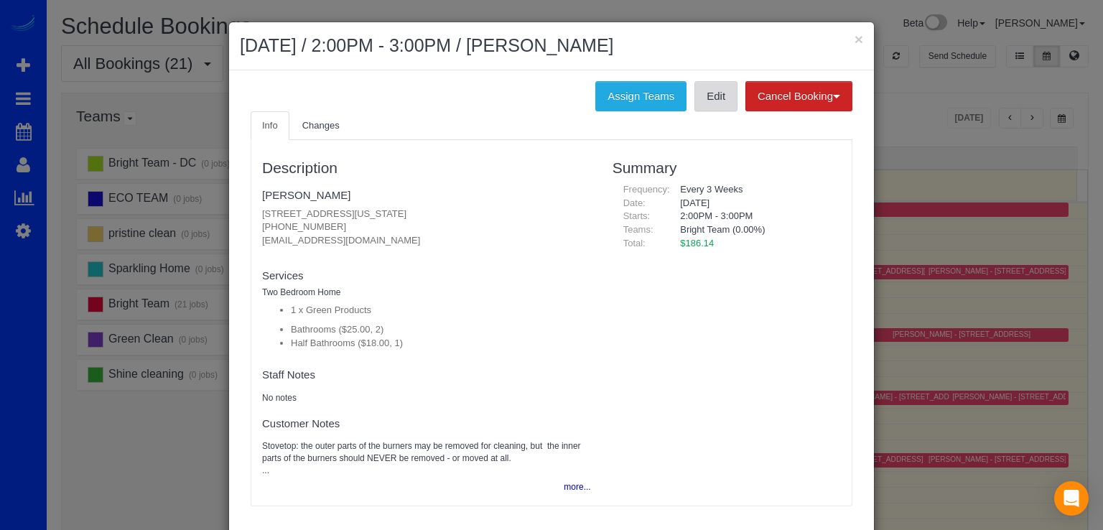
click at [694, 92] on link "Edit" at bounding box center [715, 96] width 43 height 30
click at [859, 36] on div "× August 15, 2025 / 2:00PM - 3:00PM / Heather Turnbow" at bounding box center [551, 46] width 645 height 48
click at [855, 38] on button "×" at bounding box center [859, 39] width 9 height 15
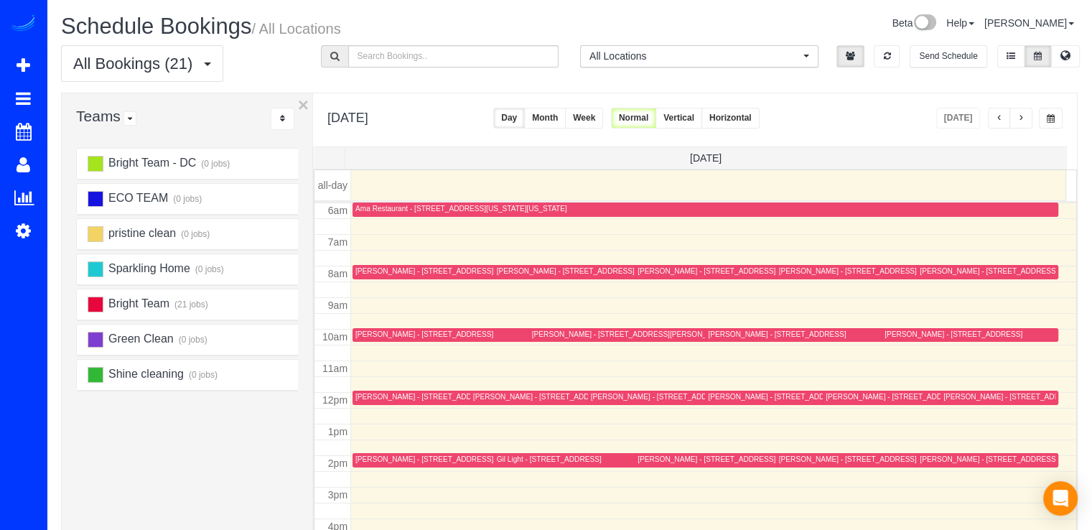
click at [827, 397] on div "Stacey Merola - 8209 Meadowbrook Lane, Chevy Chase, MD 20815" at bounding box center [924, 396] width 197 height 9
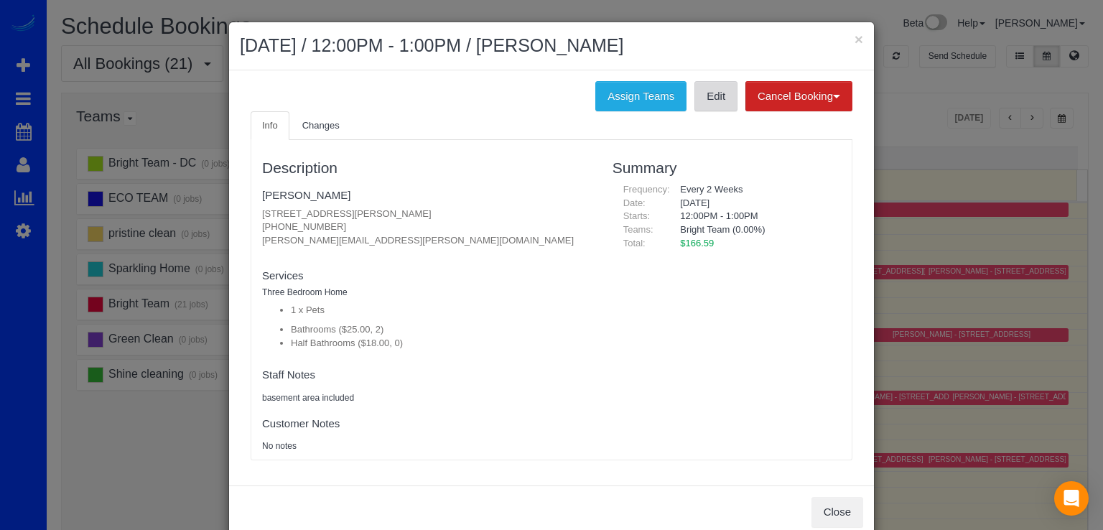
click at [707, 96] on link "Edit" at bounding box center [715, 96] width 43 height 30
click at [847, 36] on h2 "August 15, 2025 / 12:00PM - 1:00PM / Stacey Merola" at bounding box center [551, 46] width 623 height 26
click at [855, 39] on button "×" at bounding box center [859, 39] width 9 height 15
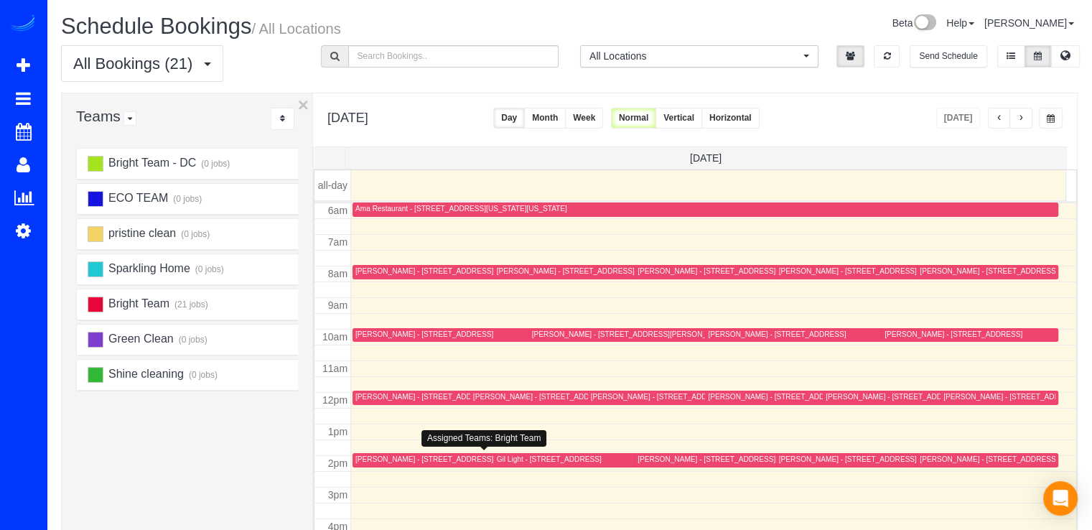
click at [506, 455] on div "Gil Light - 5114 Saratoga Ave,, Bethesda, MD 20816" at bounding box center [549, 459] width 105 height 9
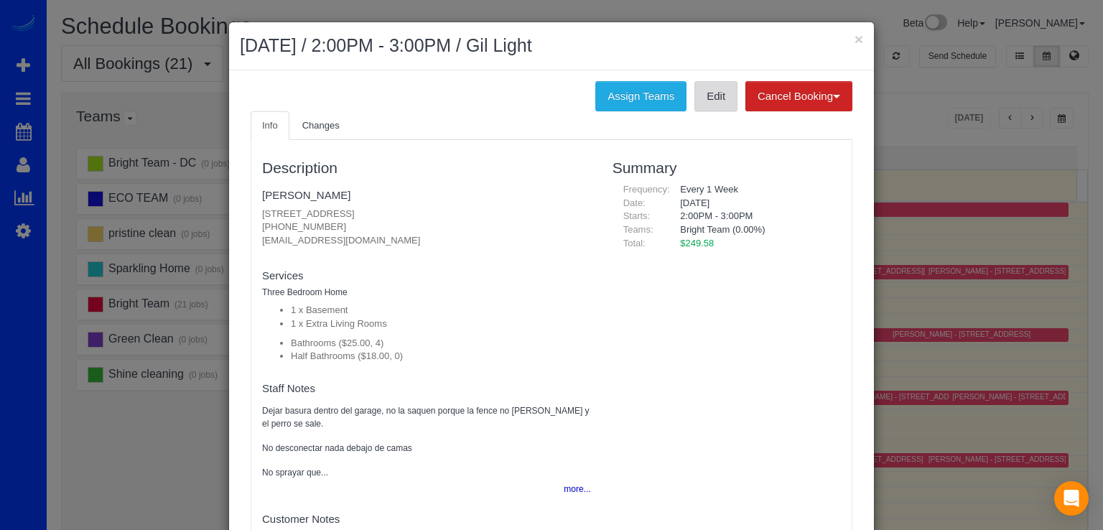
click at [707, 85] on link "Edit" at bounding box center [715, 96] width 43 height 30
click at [855, 43] on button "×" at bounding box center [859, 39] width 9 height 15
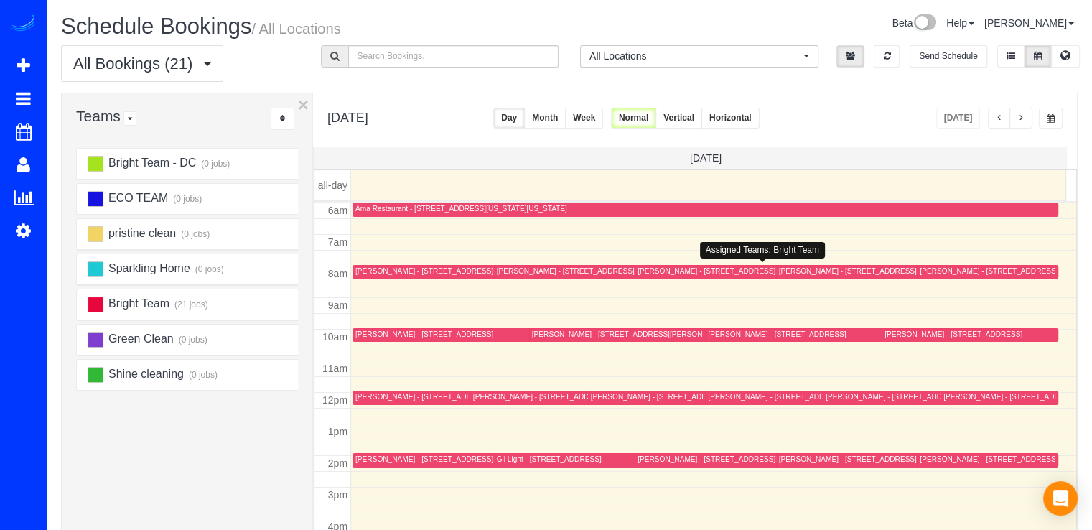
click at [655, 270] on div "Joanna Dailey - 8455 Fenton Street, 518, Silver Spring, MD 20910" at bounding box center [736, 270] width 197 height 9
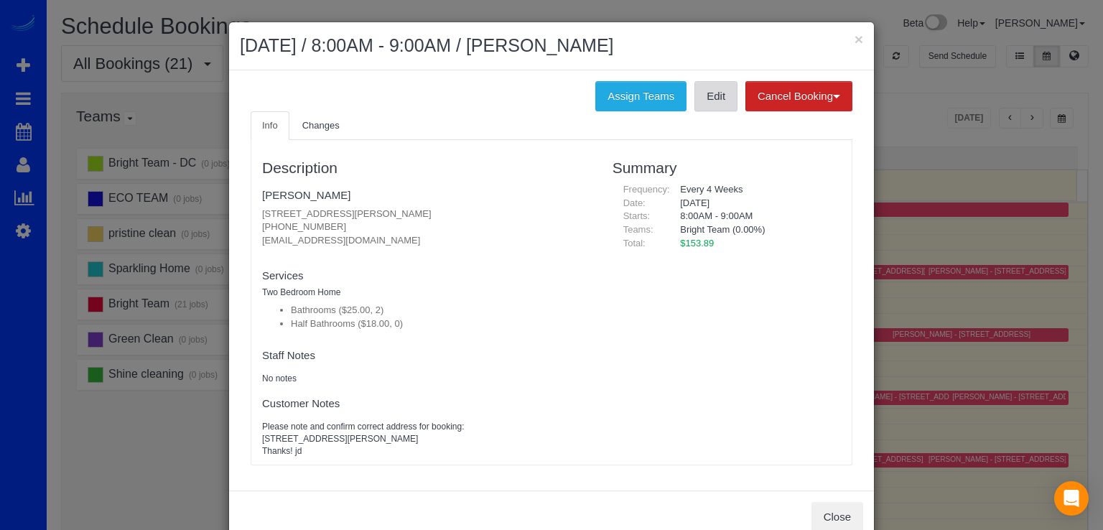
click at [714, 100] on link "Edit" at bounding box center [715, 96] width 43 height 30
click at [855, 41] on button "×" at bounding box center [859, 39] width 9 height 15
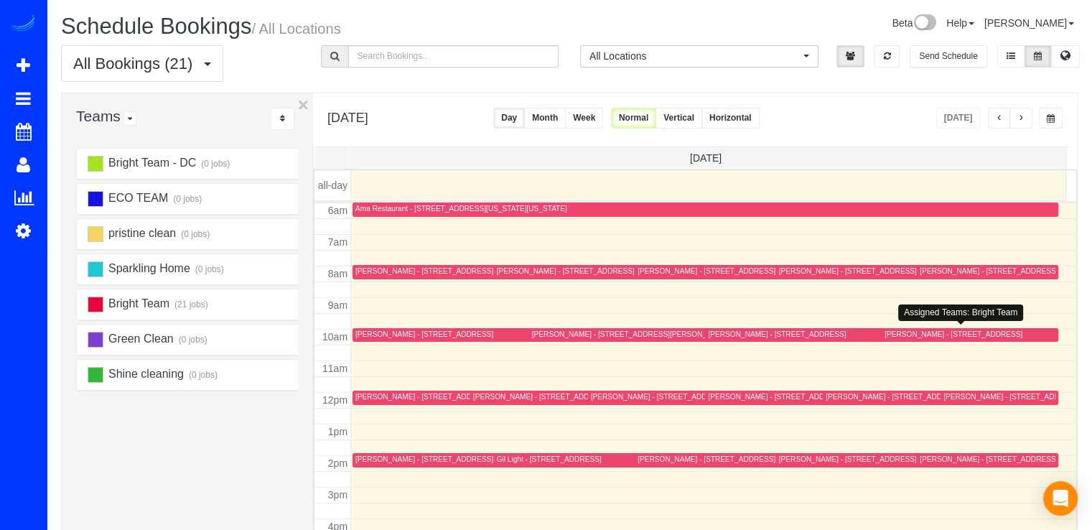
click at [885, 335] on div "Roger Kirk - 11346 Palisades Ct, Kensington, MD 20895" at bounding box center [954, 334] width 138 height 9
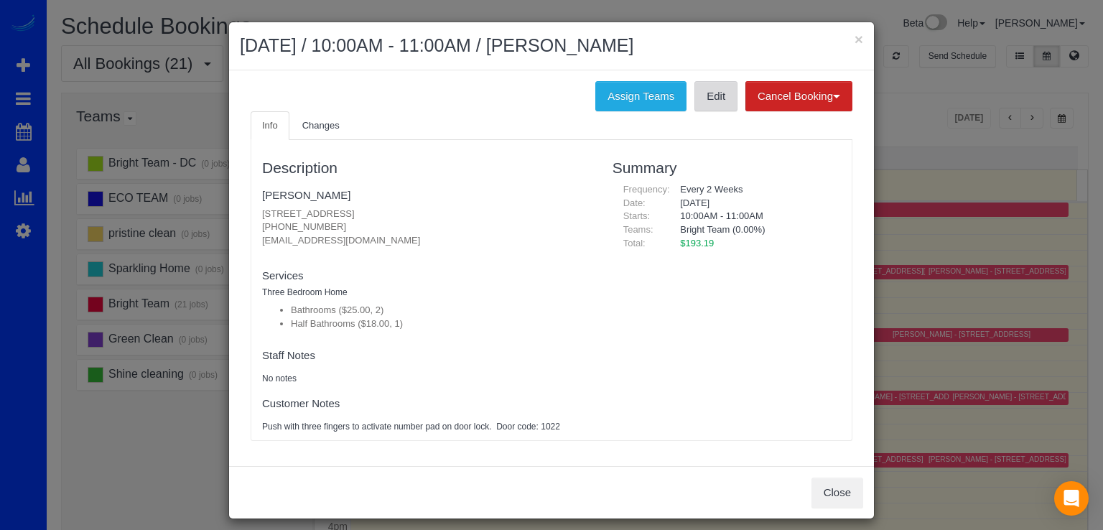
click at [708, 98] on link "Edit" at bounding box center [715, 96] width 43 height 30
click at [855, 38] on button "×" at bounding box center [859, 39] width 9 height 15
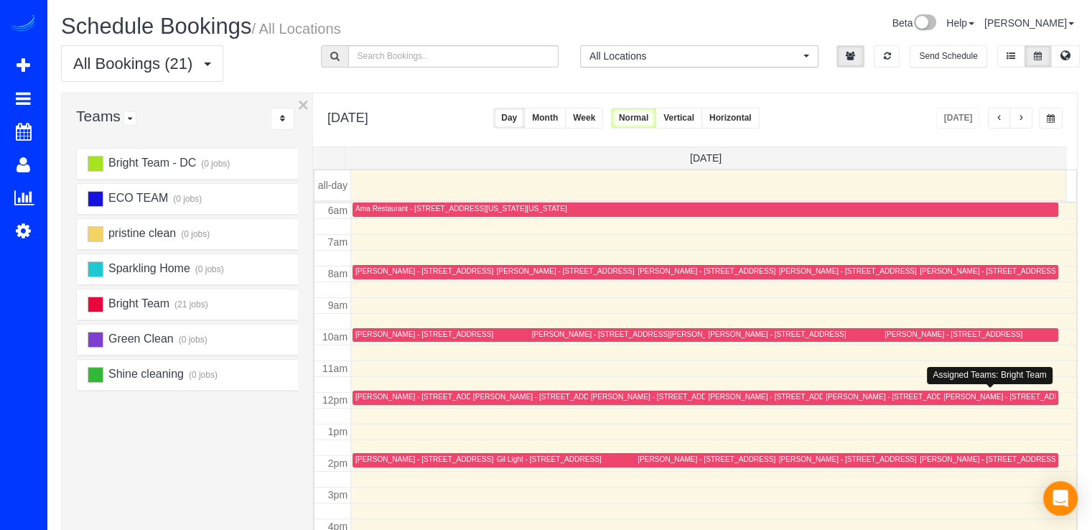
click at [954, 392] on div "Ting Wang - 2500 N Van Dorn St, 1416, Alexandria, VA 22302" at bounding box center [1042, 396] width 197 height 9
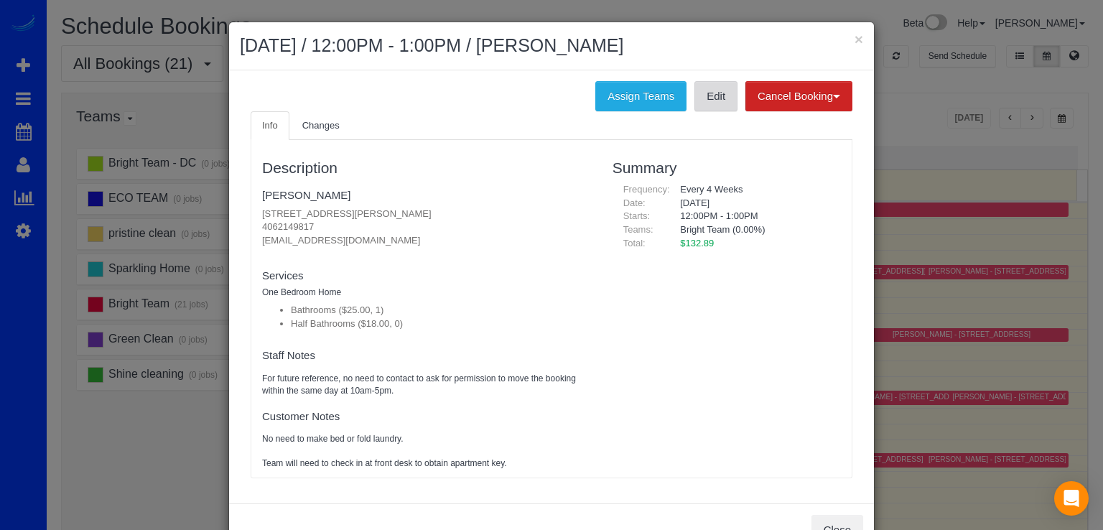
click at [698, 95] on link "Edit" at bounding box center [715, 96] width 43 height 30
click at [855, 37] on button "×" at bounding box center [859, 39] width 9 height 15
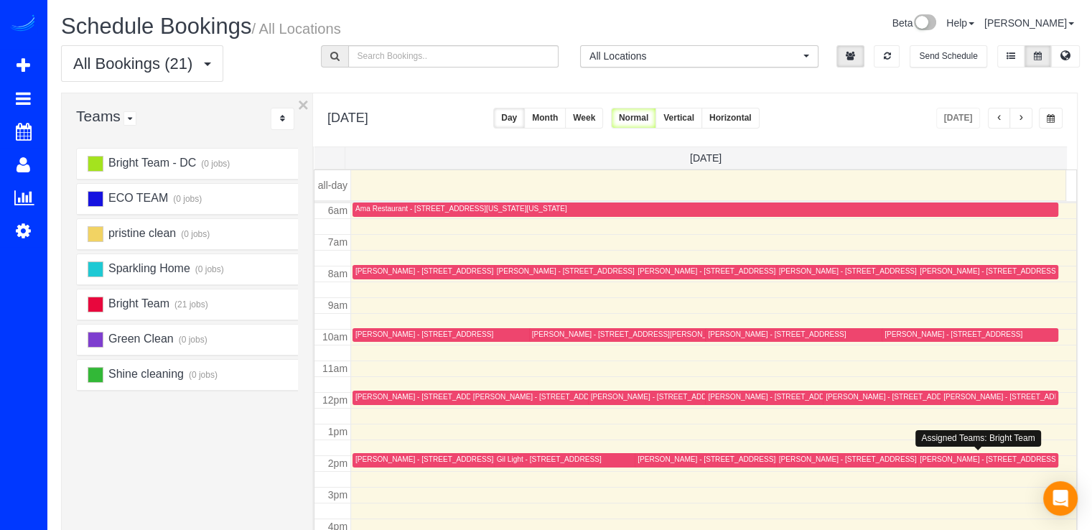
click at [934, 462] on div "Nicole Patrick - 5540 Langston Blvd, Arlington, VA 22207" at bounding box center [1018, 459] width 197 height 9
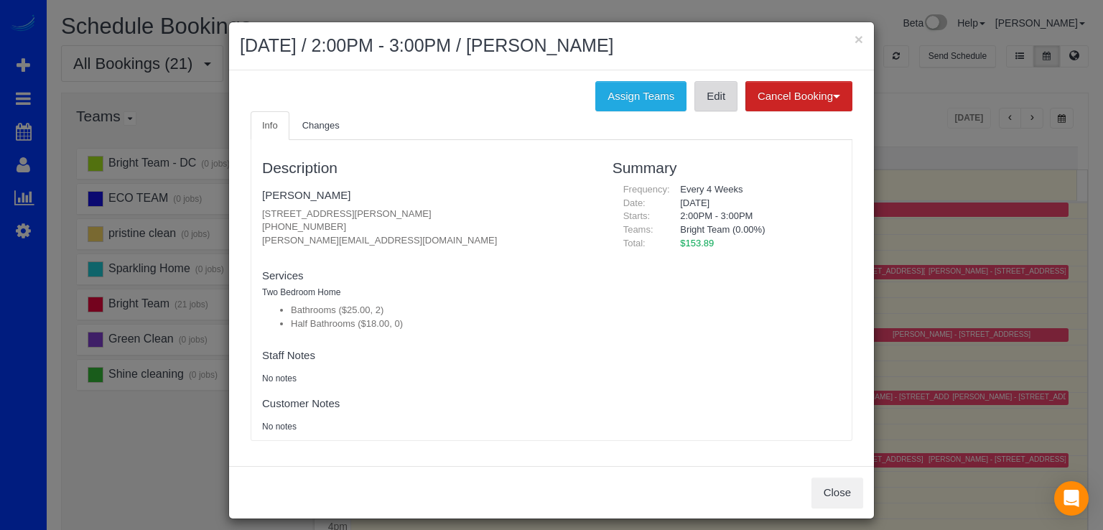
click at [712, 103] on link "Edit" at bounding box center [715, 96] width 43 height 30
click at [855, 37] on button "×" at bounding box center [859, 39] width 9 height 15
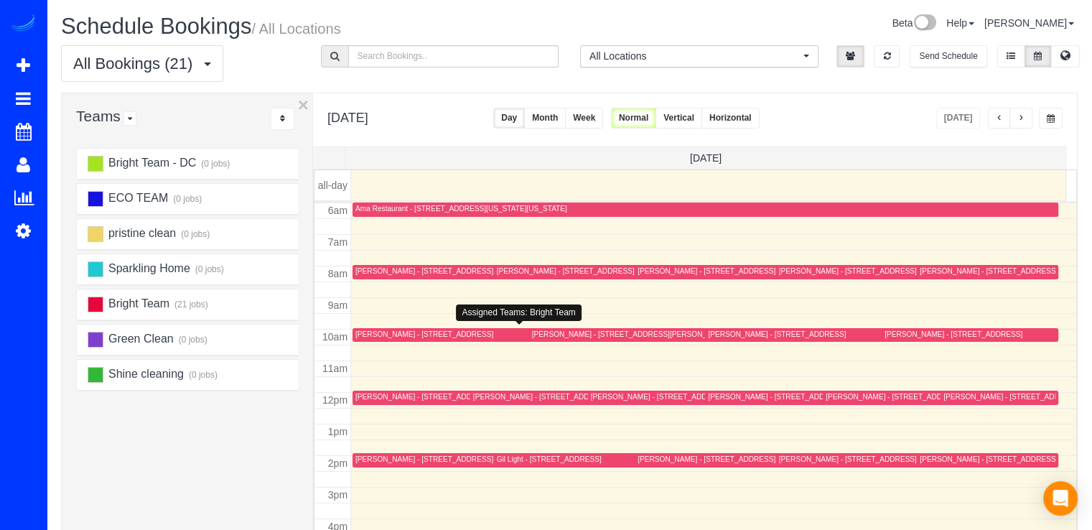
click at [367, 331] on div "Chrissie Herman - 11115 Jolly Way, Kensington, MD 20895" at bounding box center [424, 334] width 138 height 9
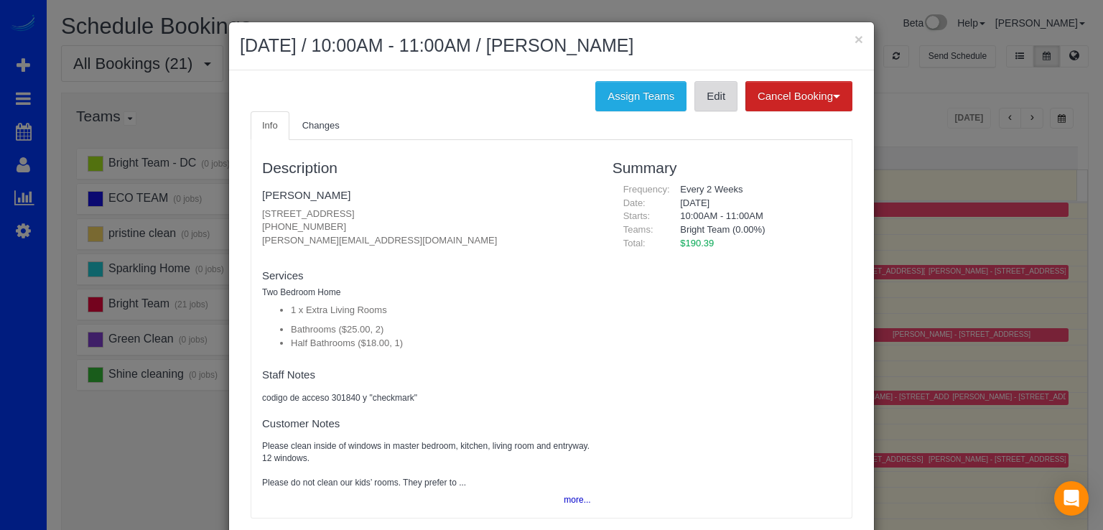
click at [720, 96] on link "Edit" at bounding box center [715, 96] width 43 height 30
click at [855, 40] on button "×" at bounding box center [859, 39] width 9 height 15
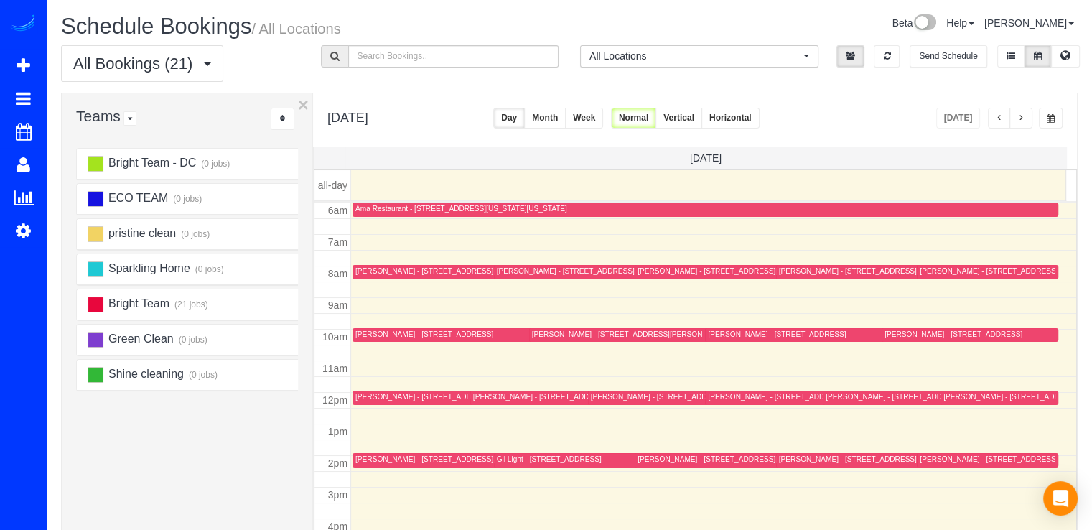
click at [481, 394] on div "Caryn Rossiter - 6011 Ryland Dr, Bethesda, MD 20817" at bounding box center [571, 396] width 197 height 9
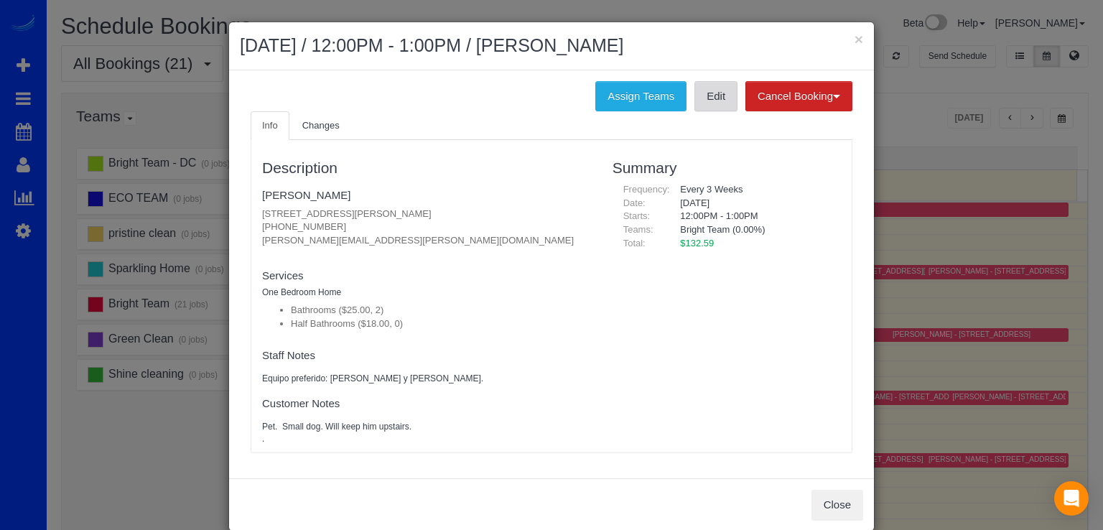
click at [704, 96] on link "Edit" at bounding box center [715, 96] width 43 height 30
click at [855, 36] on button "×" at bounding box center [859, 39] width 9 height 15
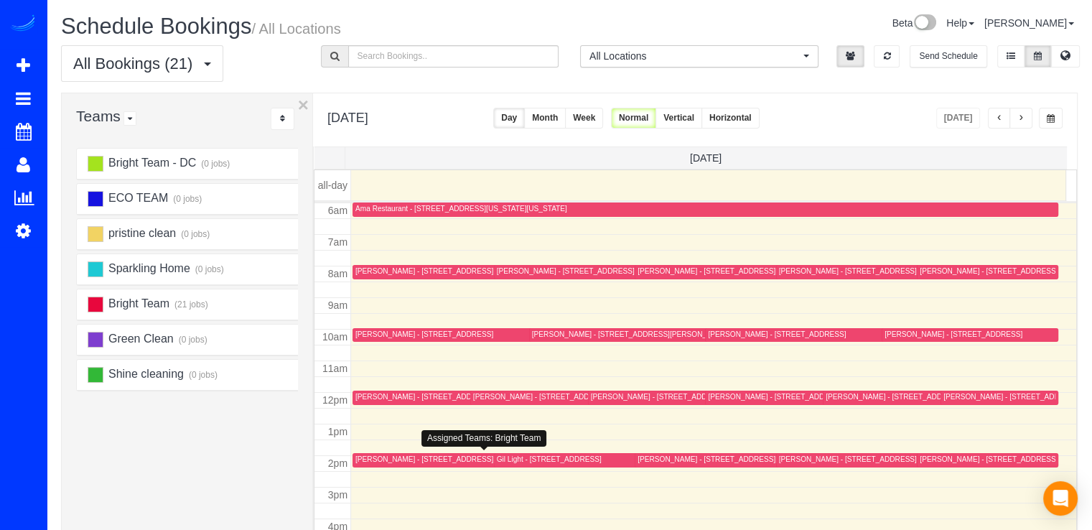
click at [359, 460] on div "Cody Knapp - 2011 15th Street Nw, 711, Washington, DC 20009" at bounding box center [444, 459] width 178 height 9
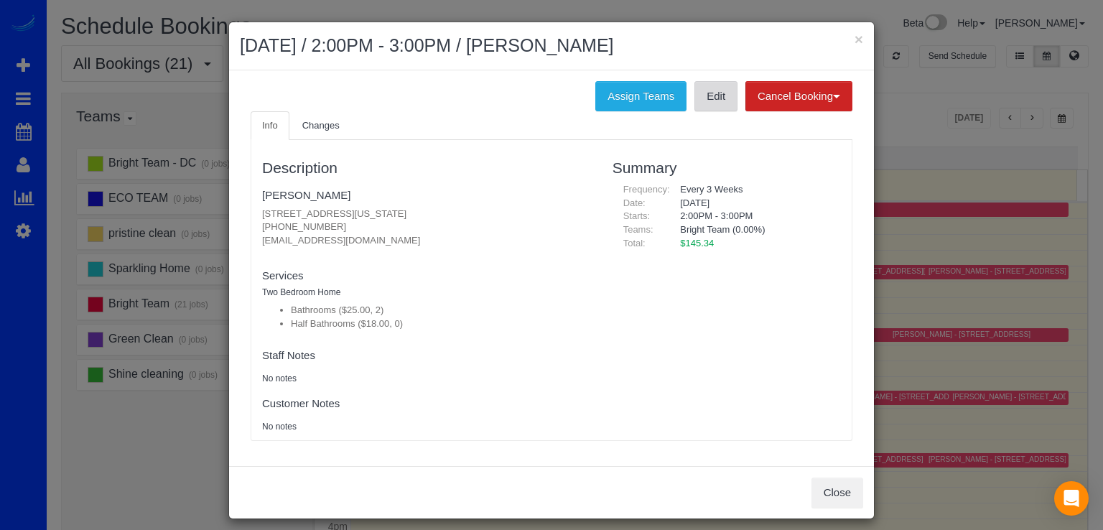
click at [704, 98] on link "Edit" at bounding box center [715, 96] width 43 height 30
click at [857, 43] on button "×" at bounding box center [859, 39] width 9 height 15
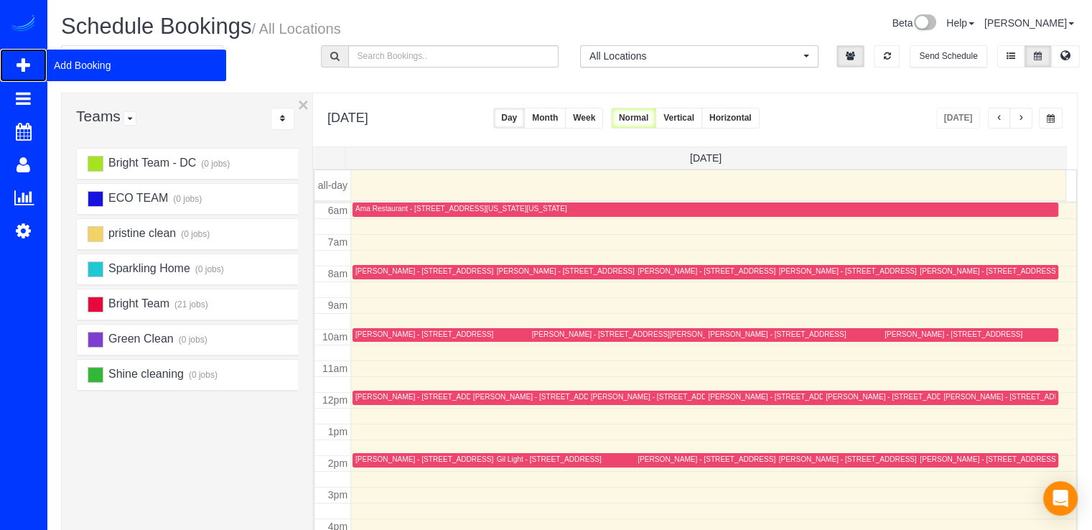
click at [78, 60] on span "Add Booking" at bounding box center [137, 65] width 180 height 33
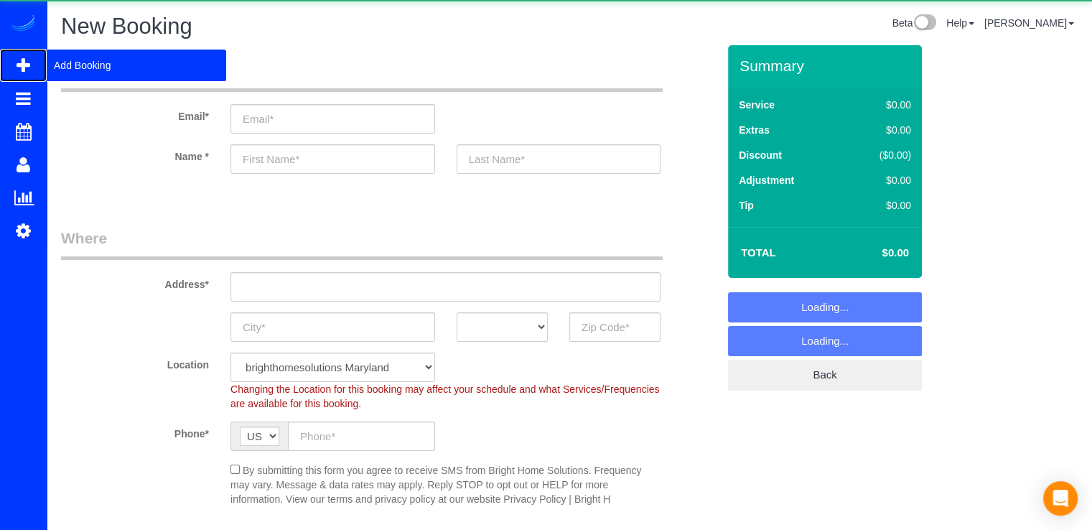
select select "object:3394"
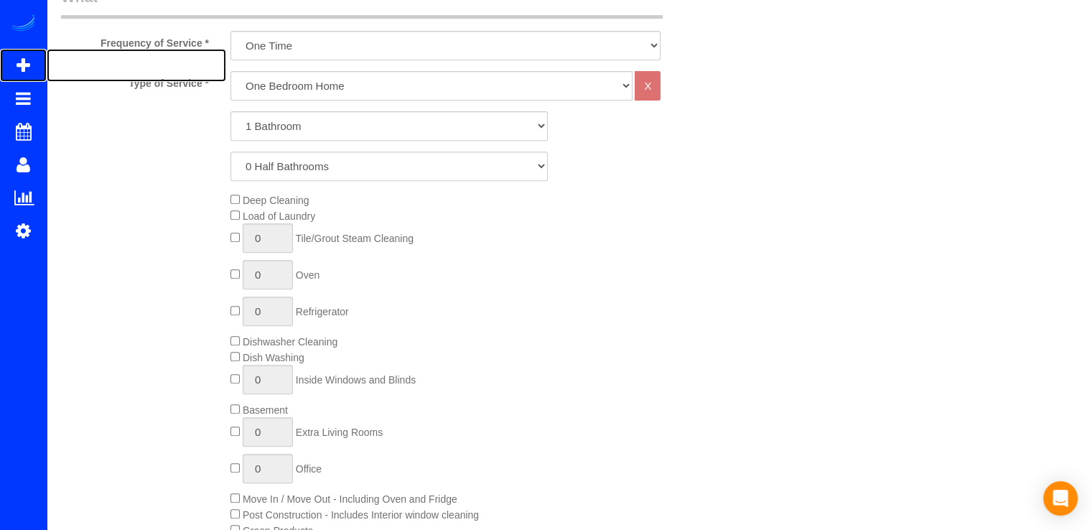
scroll to position [431, 0]
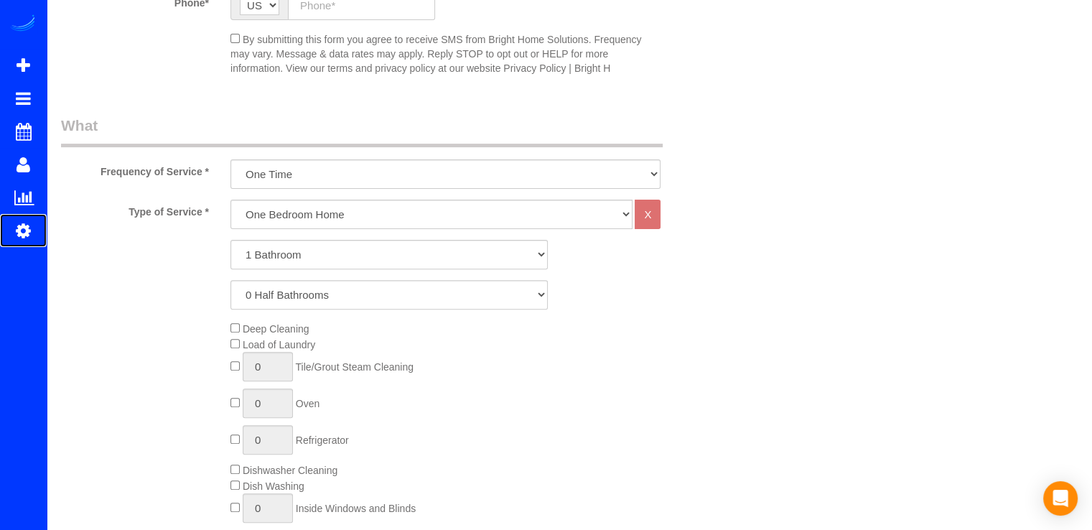
click at [22, 233] on icon at bounding box center [23, 230] width 15 height 17
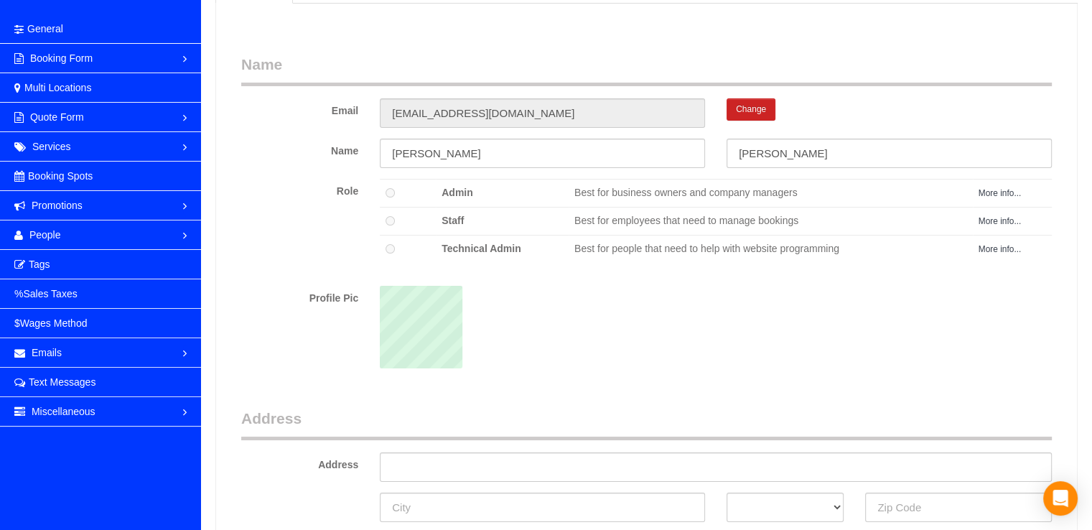
scroll to position [72, 0]
click at [115, 314] on link "$ Wages Method" at bounding box center [100, 323] width 201 height 29
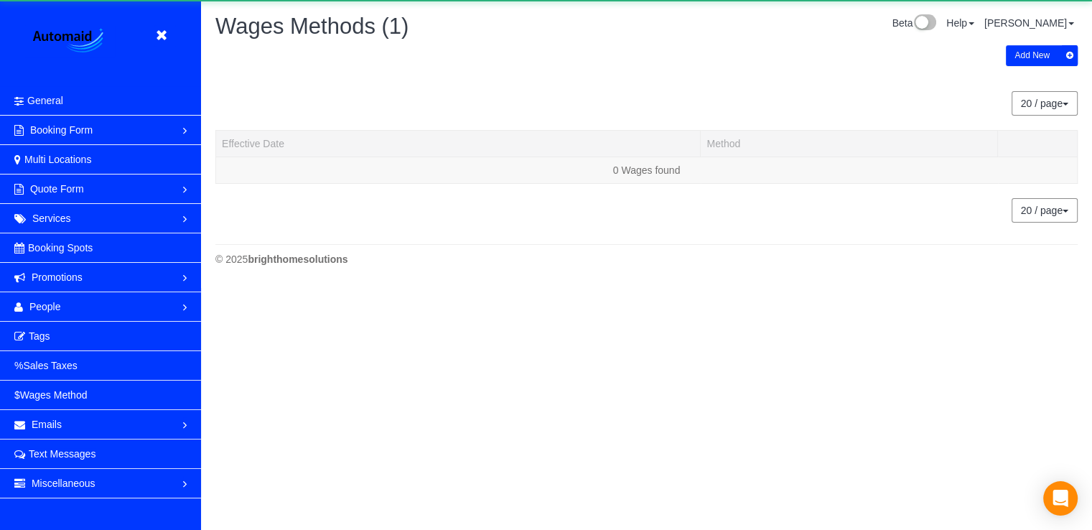
scroll to position [296, 1092]
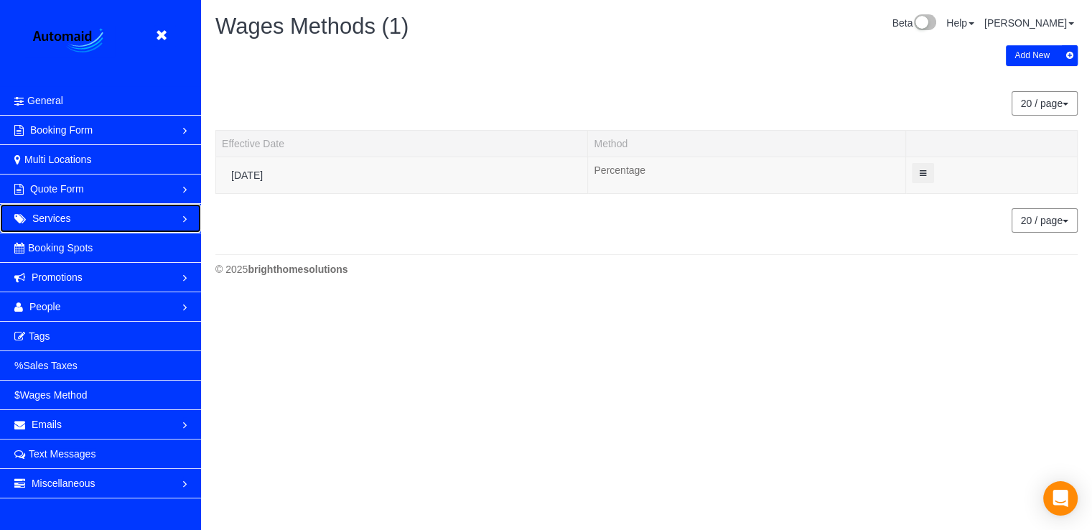
click at [92, 222] on link "Services" at bounding box center [100, 218] width 201 height 29
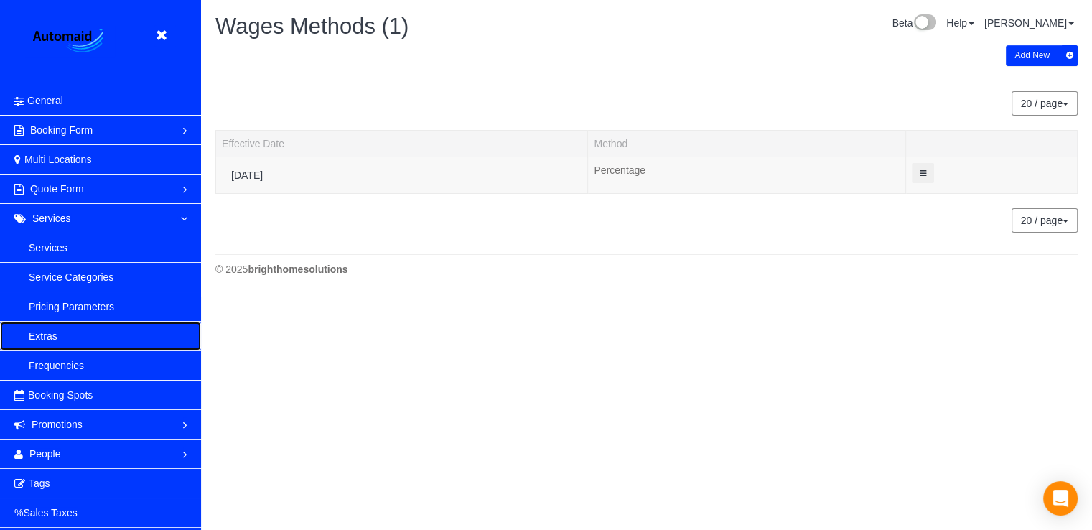
click at [88, 338] on link "Extras" at bounding box center [100, 336] width 201 height 29
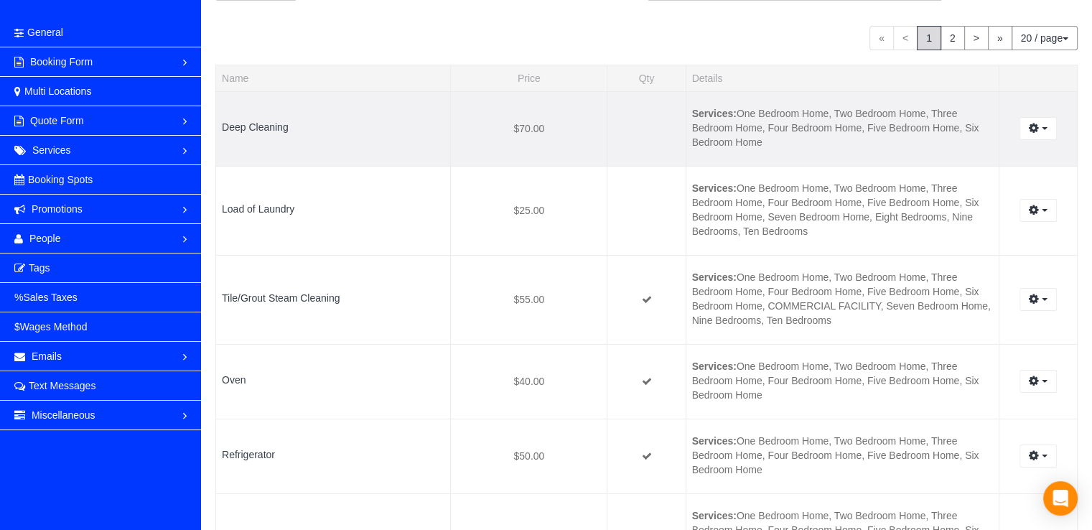
scroll to position [72, 0]
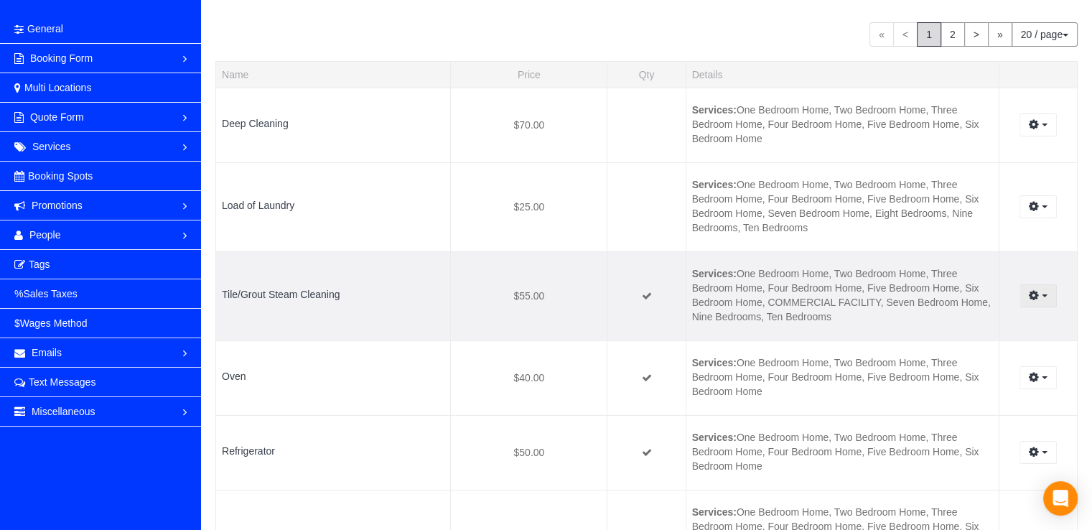
click at [1031, 299] on icon "button" at bounding box center [1034, 295] width 10 height 9
click at [954, 322] on link "Edit" at bounding box center [999, 322] width 113 height 19
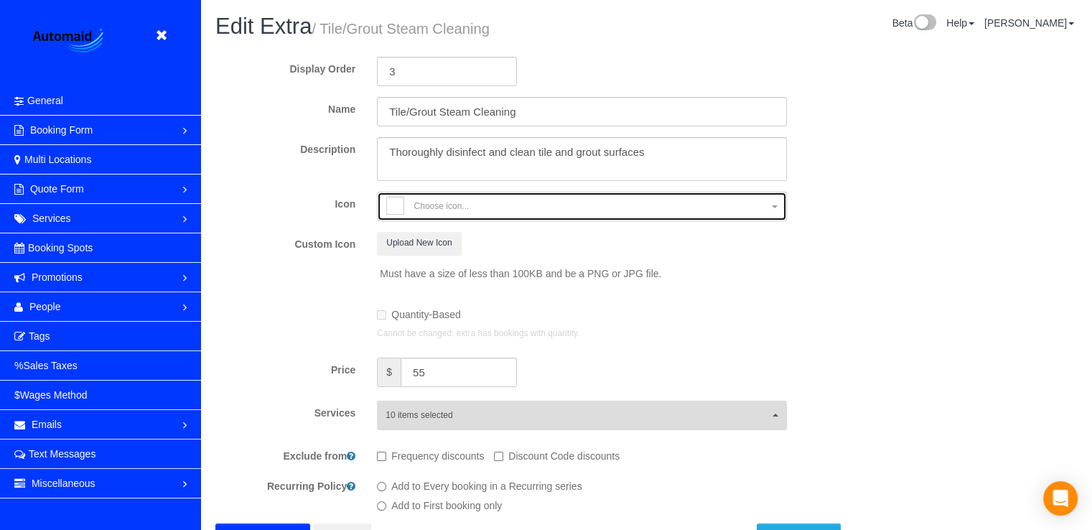
click at [450, 213] on span "Choose icon..." at bounding box center [576, 208] width 381 height 22
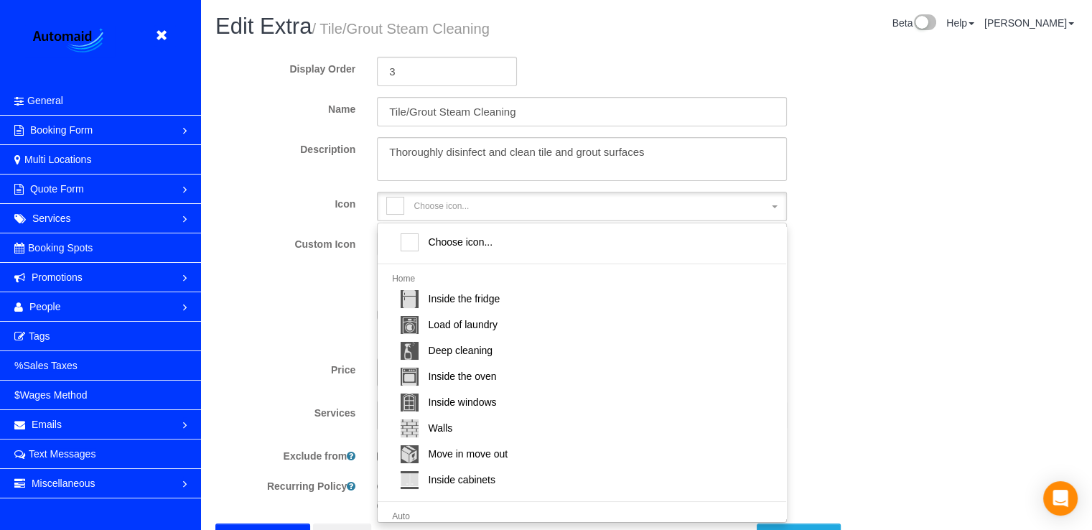
click at [887, 205] on div "Display Order 3 Name Tile/Grout Steam Cleaning Description Icon Choose icon... …" at bounding box center [646, 299] width 862 height 508
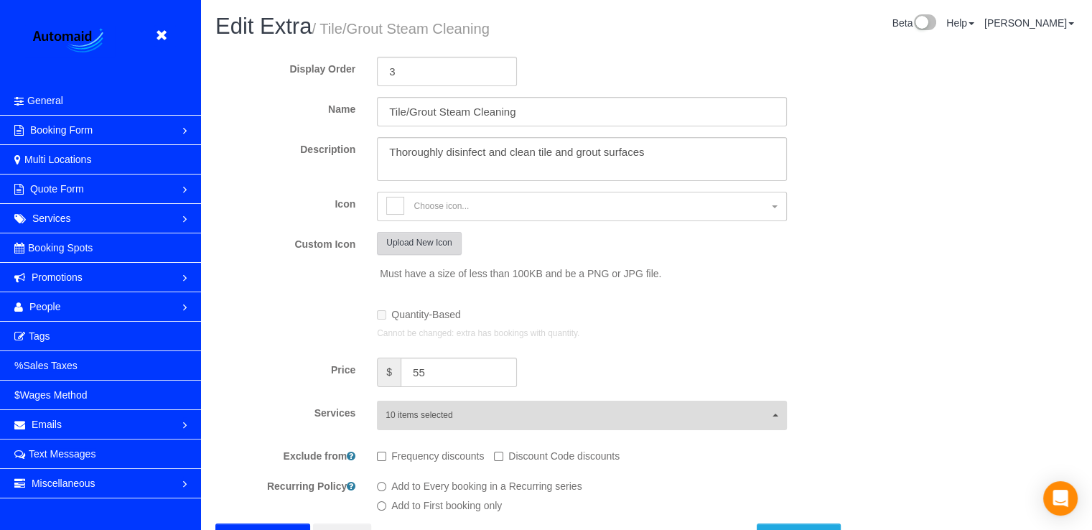
click at [411, 247] on button "Upload New Icon" at bounding box center [419, 243] width 84 height 22
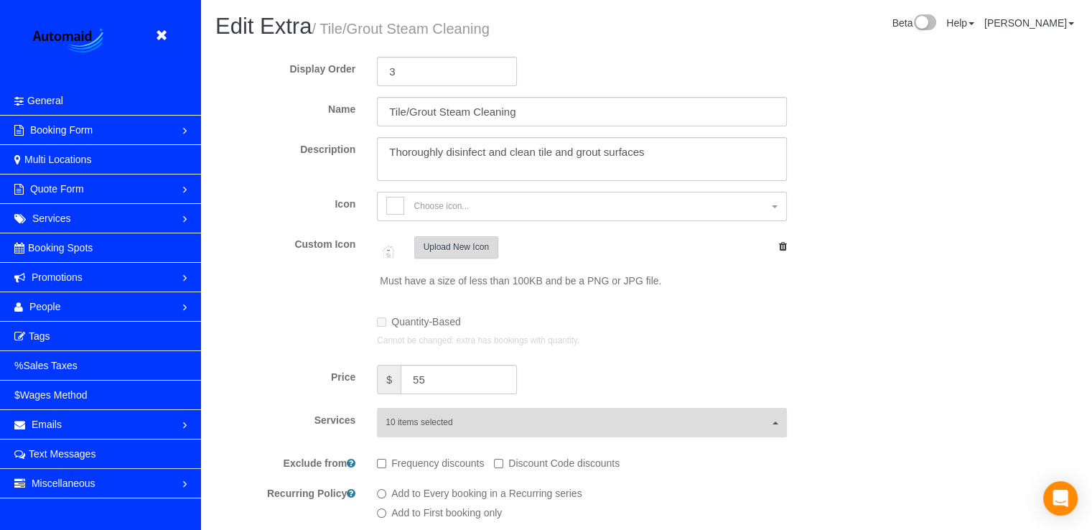
scroll to position [611, 1092]
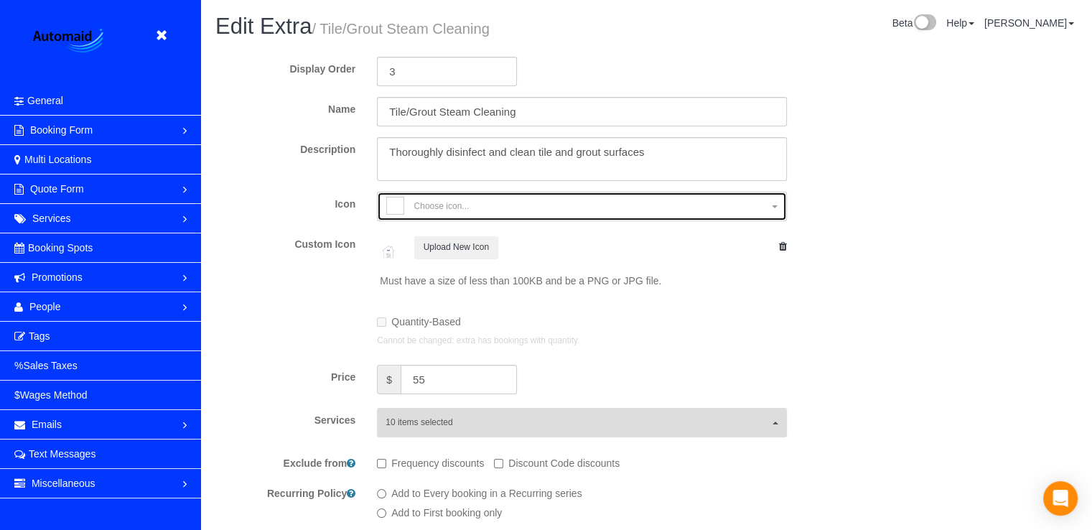
click at [761, 203] on span "Choose icon..." at bounding box center [576, 208] width 381 height 22
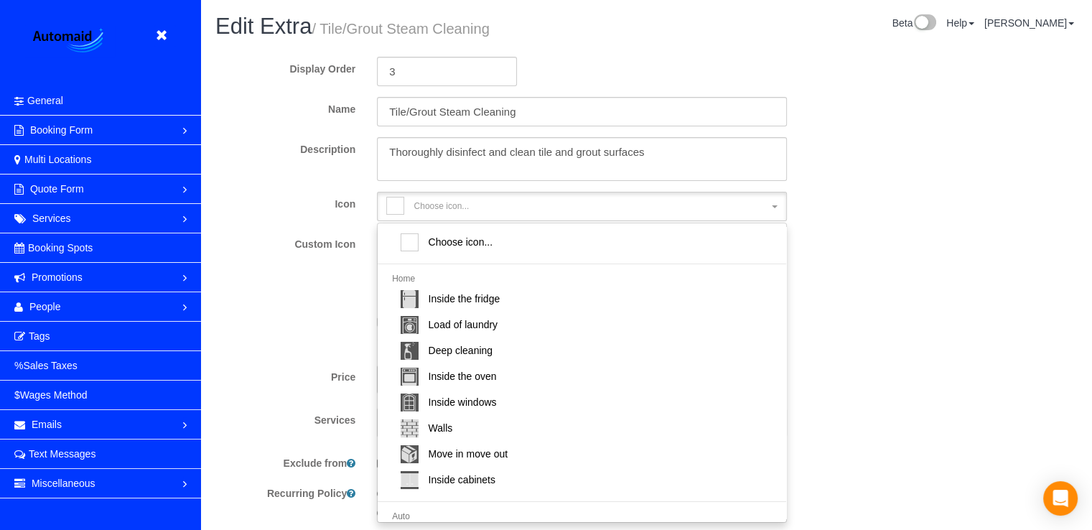
drag, startPoint x: 873, startPoint y: 205, endPoint x: 852, endPoint y: 213, distance: 23.2
click at [873, 206] on div "Display Order 3 Name Tile/Grout Steam Cleaning Description Icon Choose icon... …" at bounding box center [646, 303] width 862 height 516
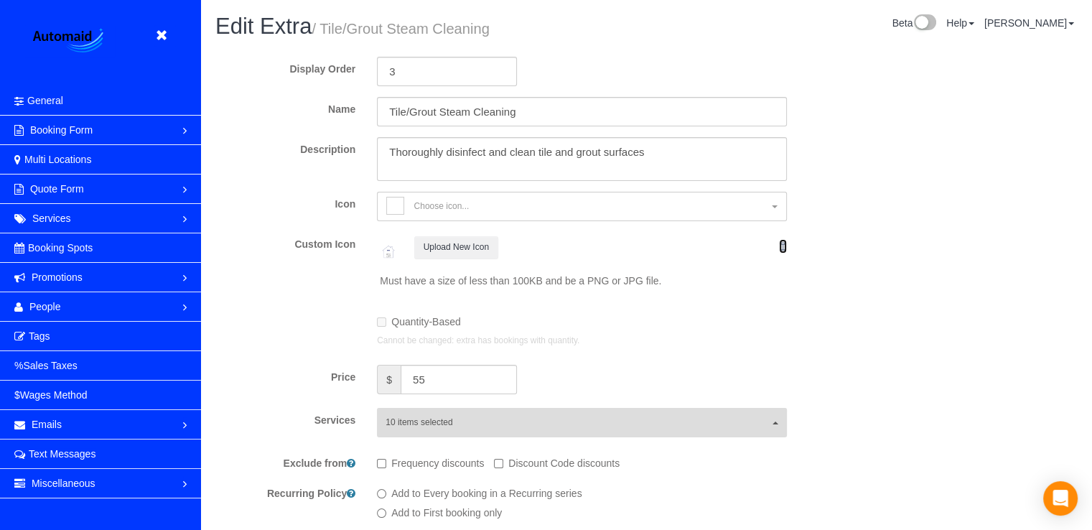
click at [784, 243] on icon at bounding box center [783, 246] width 8 height 10
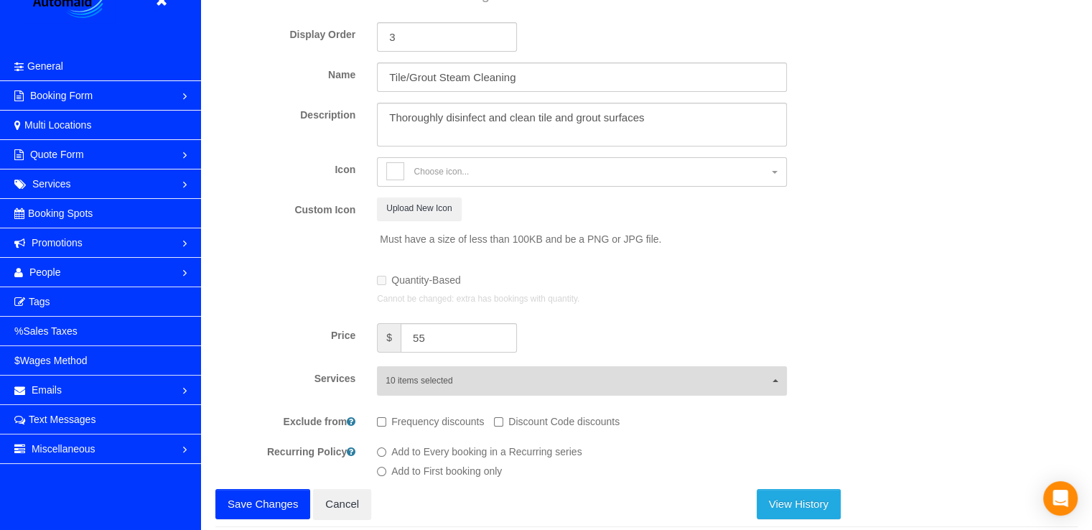
scroll to position [0, 0]
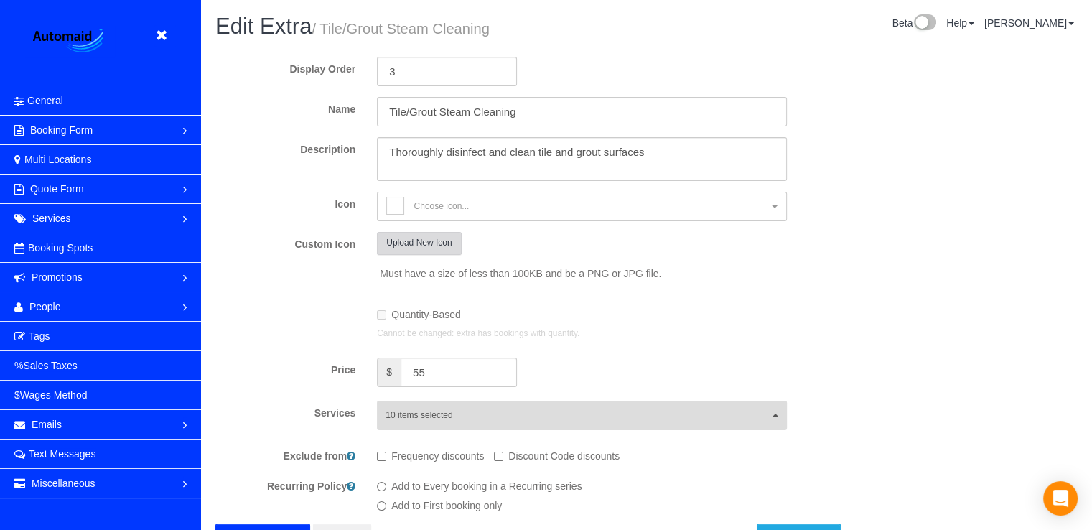
click at [439, 233] on button "Upload New Icon" at bounding box center [419, 243] width 84 height 22
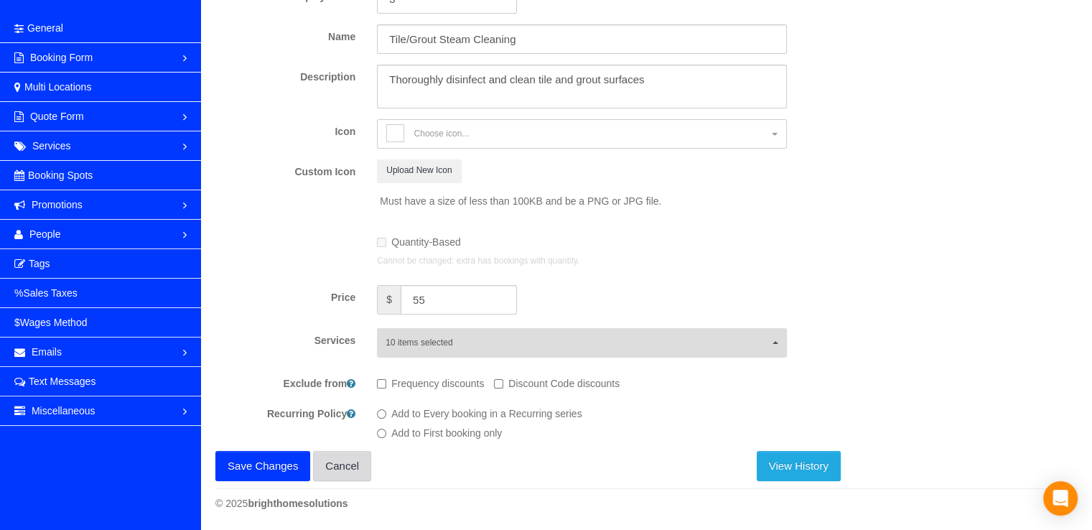
click at [354, 460] on link "Cancel" at bounding box center [342, 466] width 58 height 30
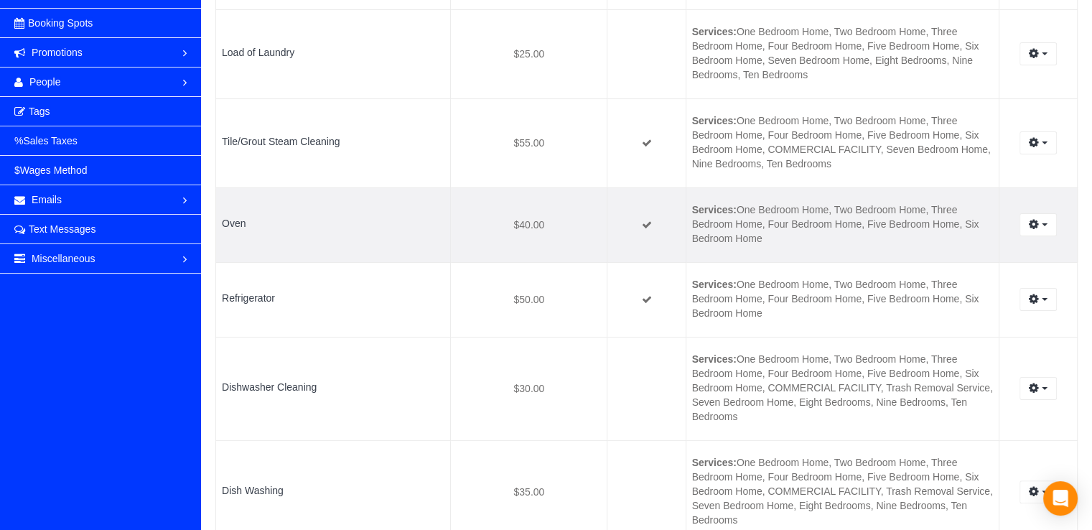
scroll to position [287, 0]
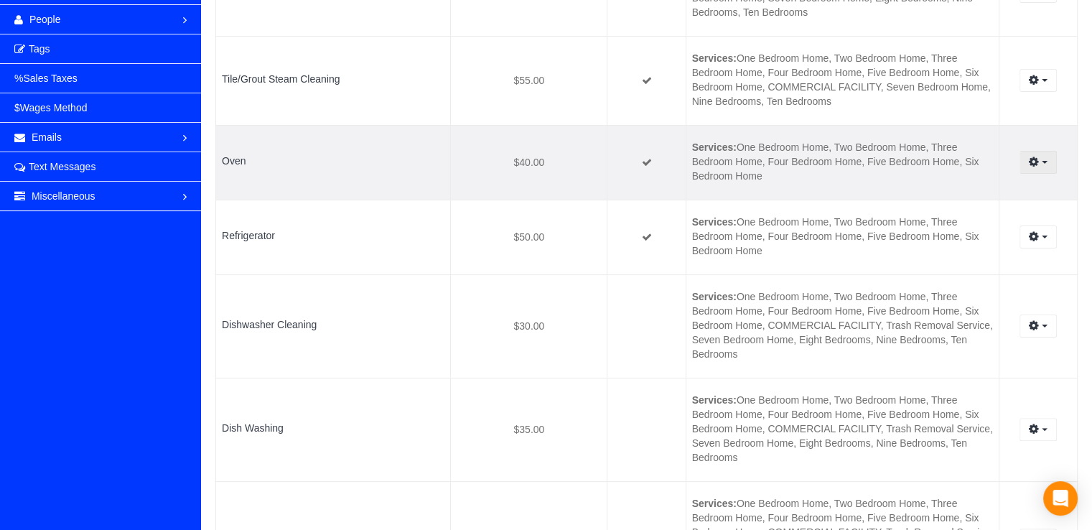
click at [1041, 159] on button "button" at bounding box center [1038, 162] width 37 height 22
click at [982, 187] on link "Edit" at bounding box center [999, 189] width 113 height 19
select select "inside-the-oven"
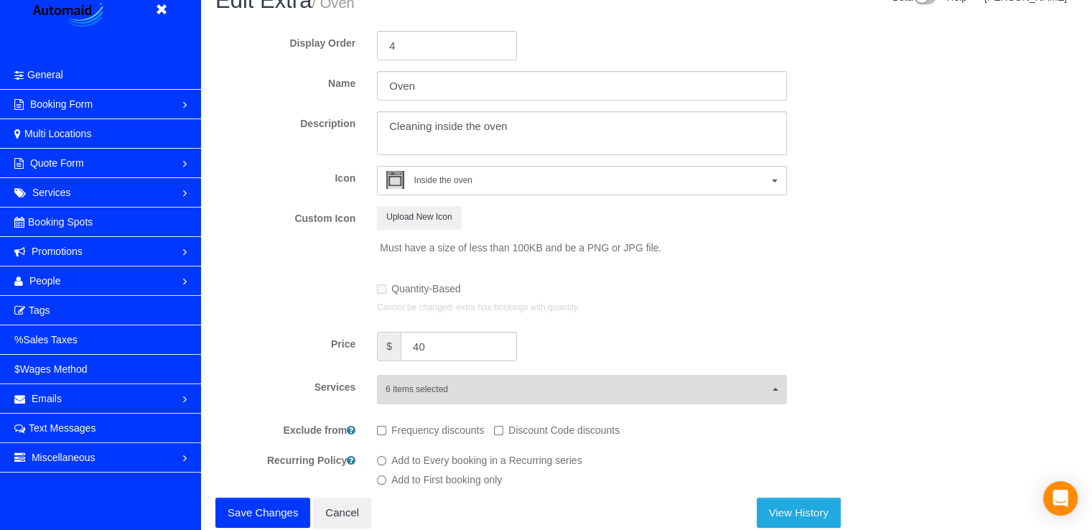
scroll to position [1, 0]
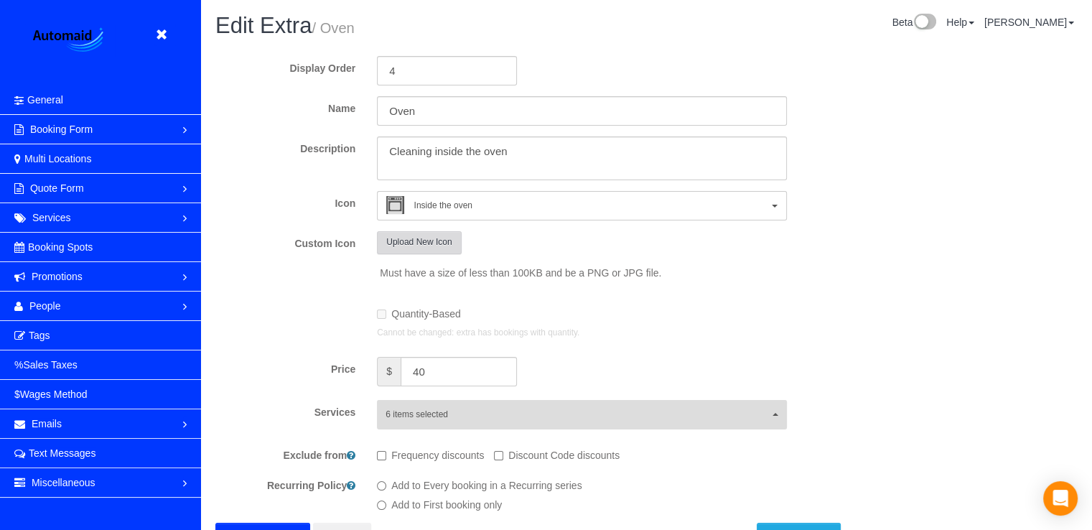
click at [421, 241] on button "Upload New Icon" at bounding box center [419, 242] width 84 height 22
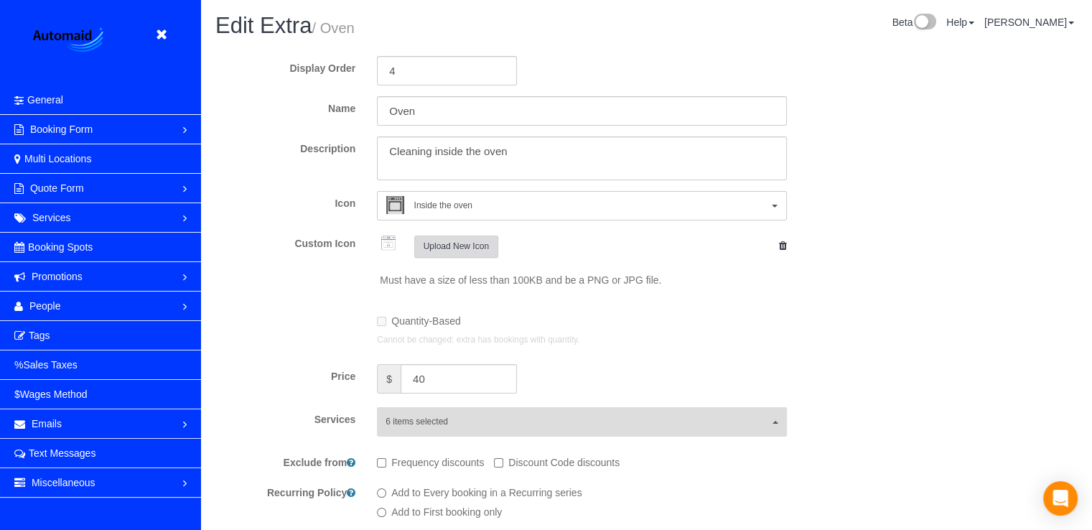
scroll to position [73, 0]
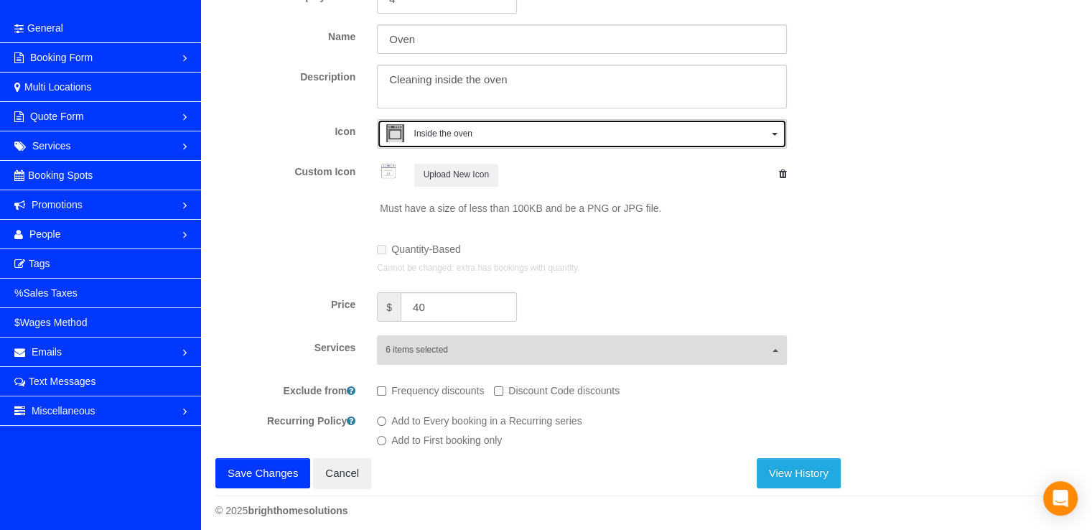
click at [514, 126] on span "Inside the oven" at bounding box center [576, 135] width 381 height 22
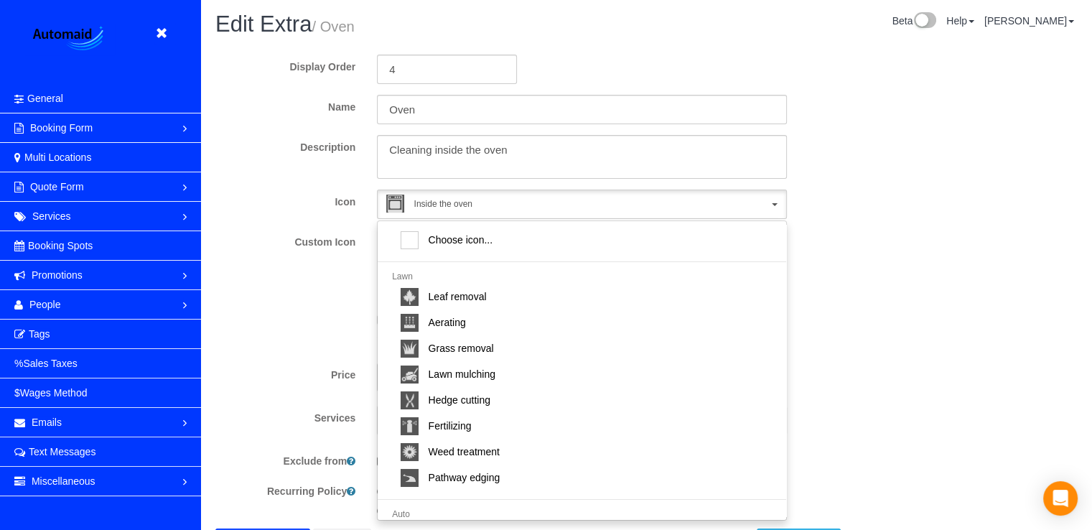
scroll to position [0, 0]
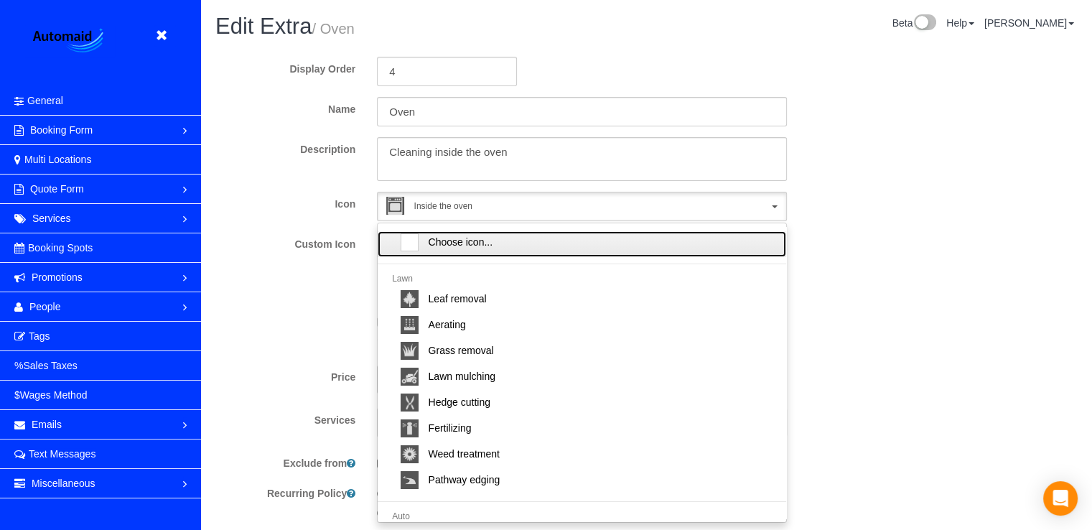
click at [482, 245] on span "Choose icon..." at bounding box center [461, 242] width 65 height 14
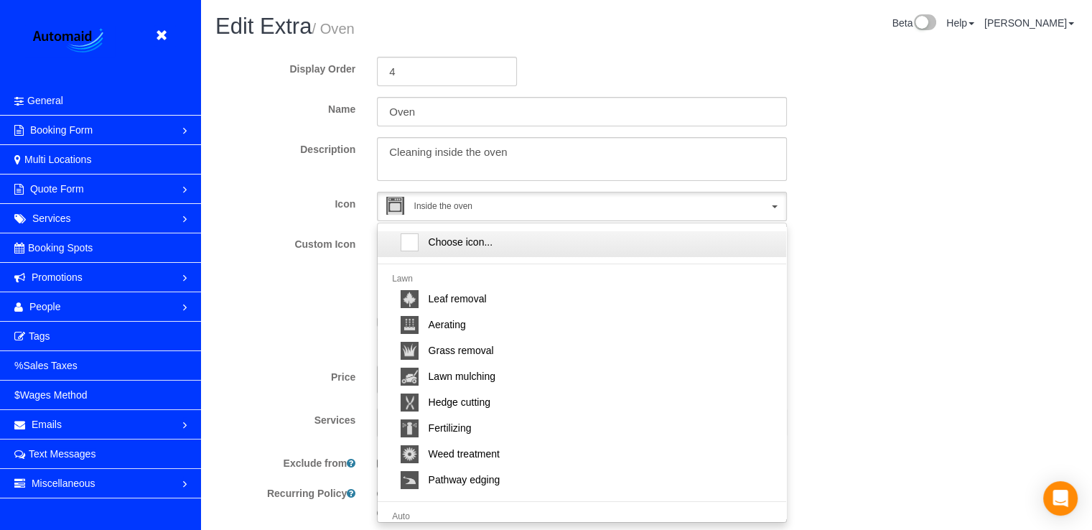
select select
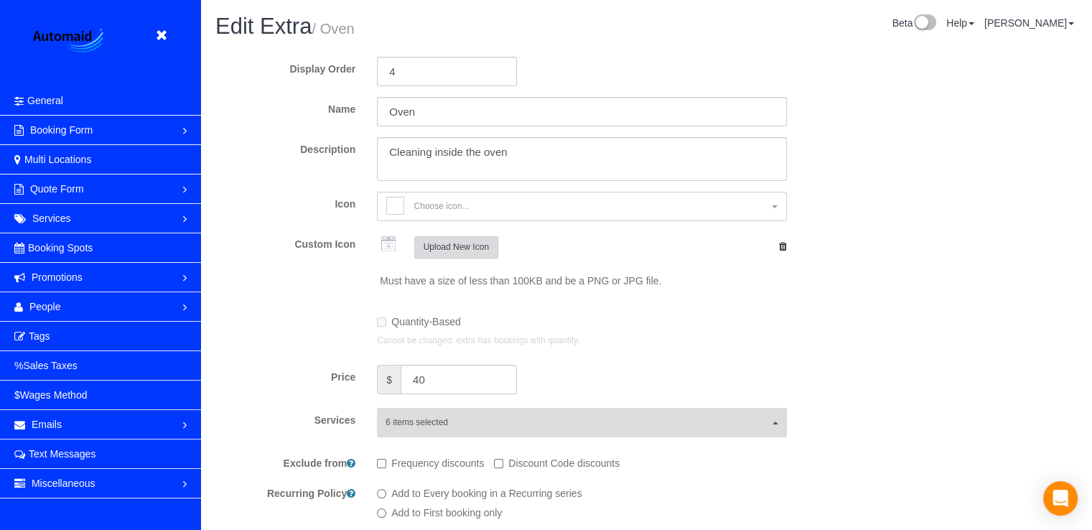
click at [469, 251] on button "Upload New Icon" at bounding box center [456, 247] width 84 height 22
click at [465, 241] on button "Upload New Icon" at bounding box center [456, 247] width 84 height 22
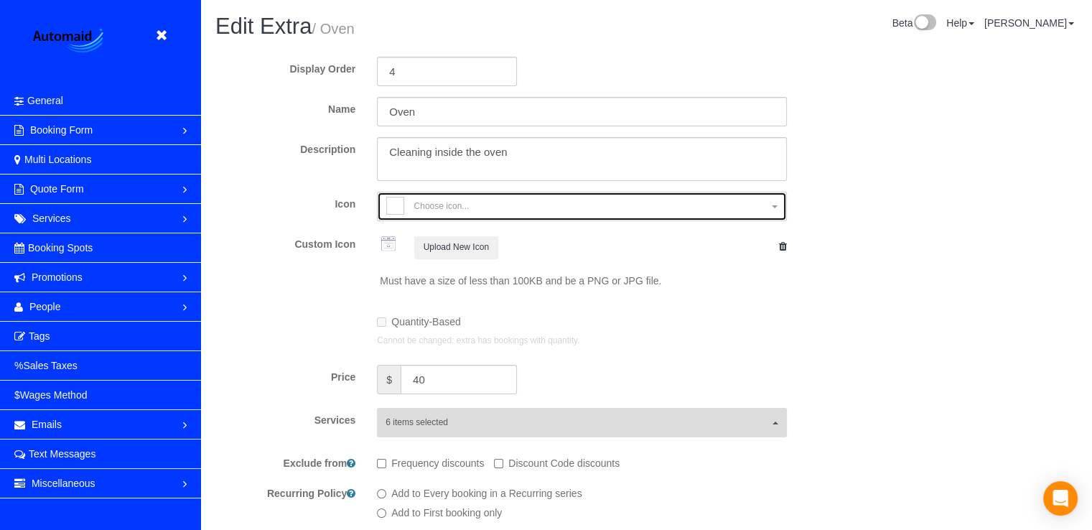
click at [422, 203] on span "Choose icon..." at bounding box center [441, 206] width 55 height 12
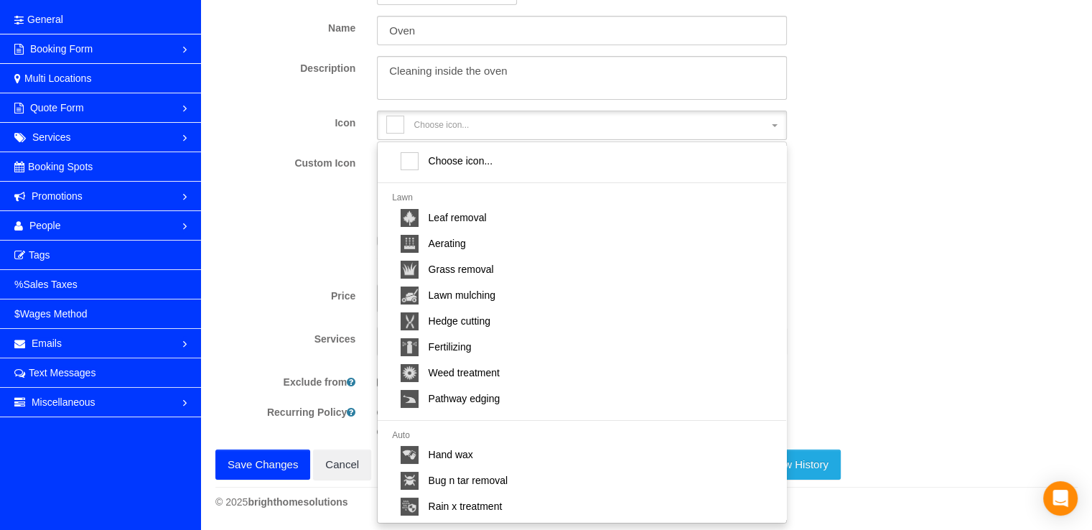
click at [820, 147] on div "Display Order 4 Name Oven Description Icon Choose icon... Choose icon... Lawn L…" at bounding box center [527, 228] width 625 height 505
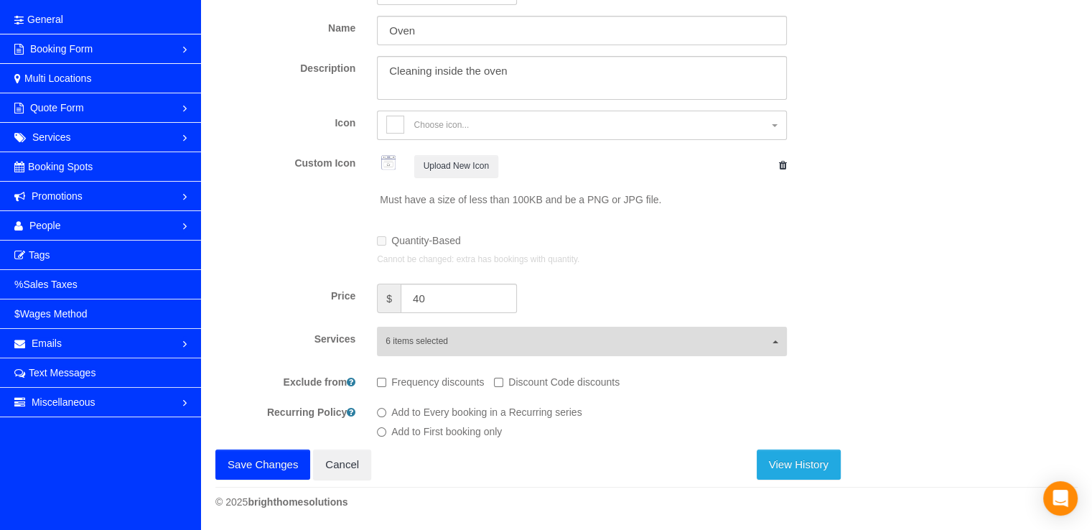
click at [269, 468] on button "Save Changes" at bounding box center [262, 465] width 95 height 30
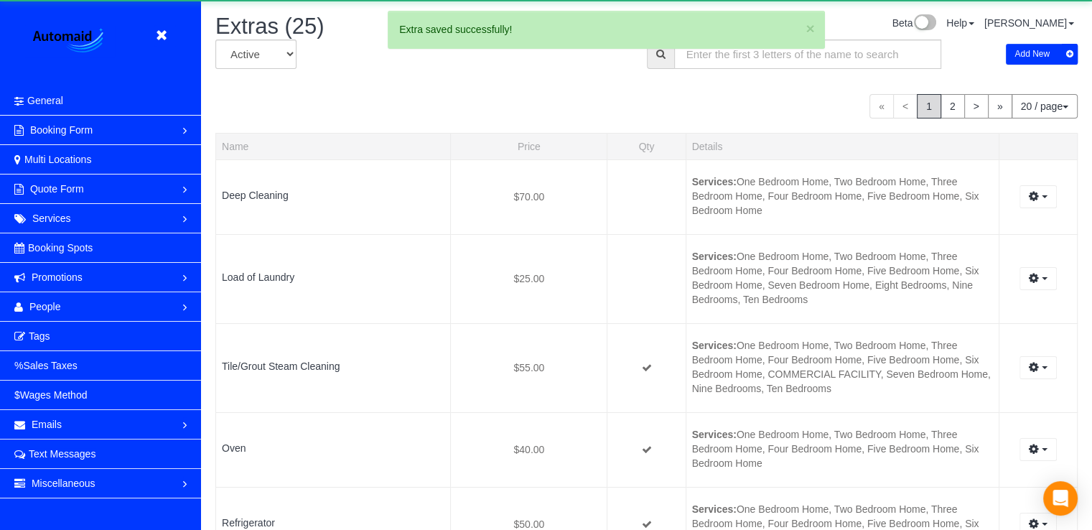
scroll to position [69885, 70719]
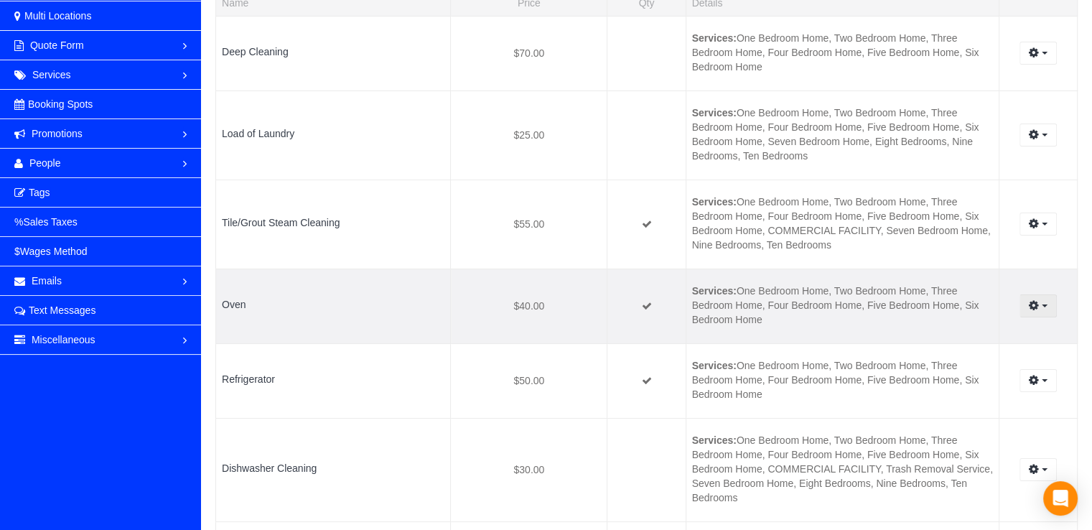
click at [1038, 314] on button "button" at bounding box center [1038, 305] width 37 height 22
click at [982, 334] on link "Edit" at bounding box center [999, 332] width 113 height 19
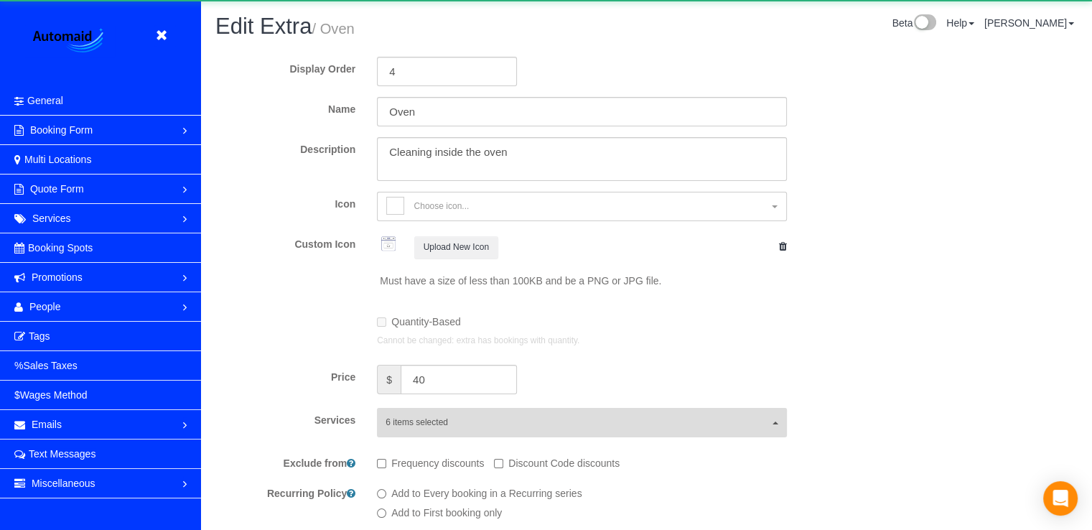
scroll to position [602, 1092]
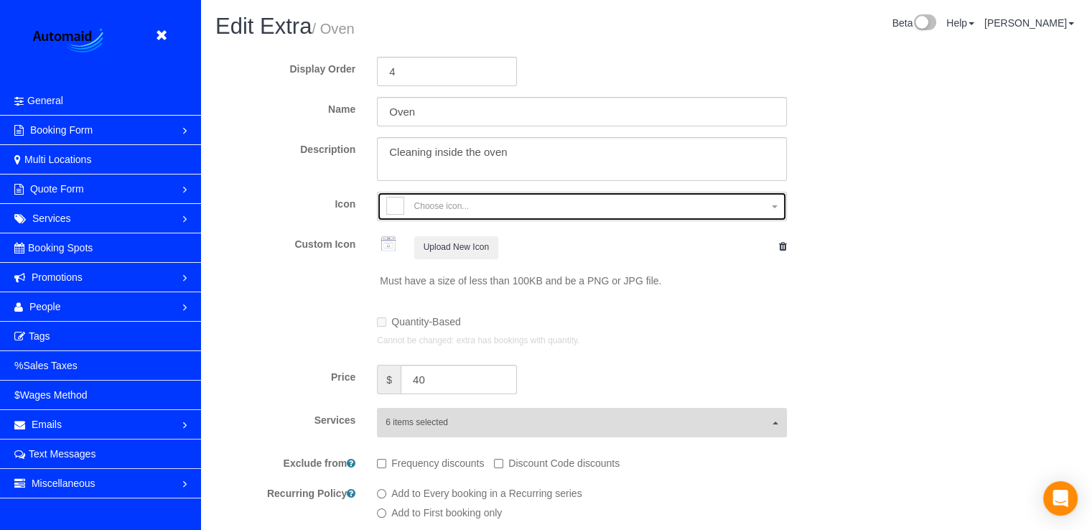
click at [408, 211] on span "Choose icon..." at bounding box center [576, 208] width 381 height 22
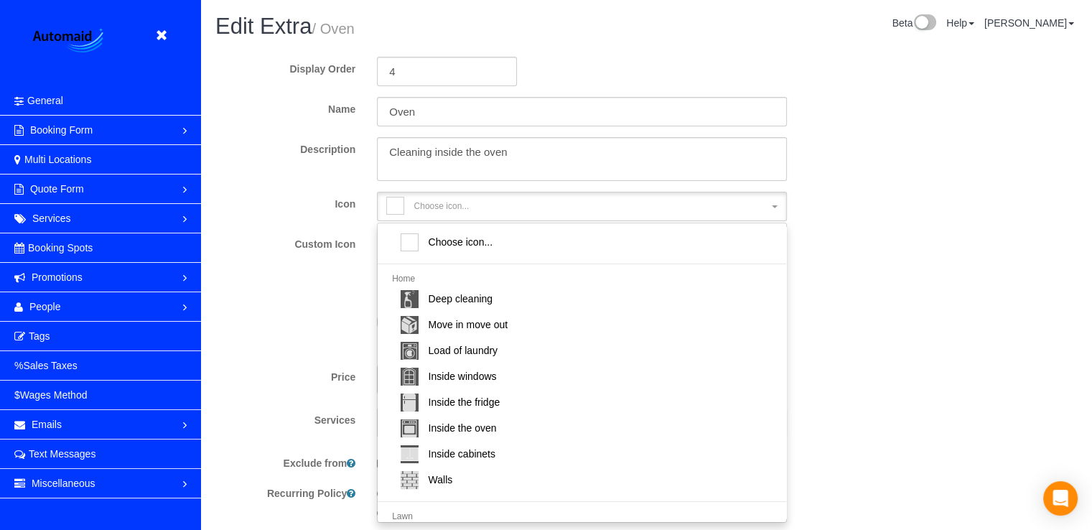
click at [956, 305] on div "Display Order 4 Name Oven Description Icon Choose icon... Choose icon... Home D…" at bounding box center [646, 303] width 862 height 516
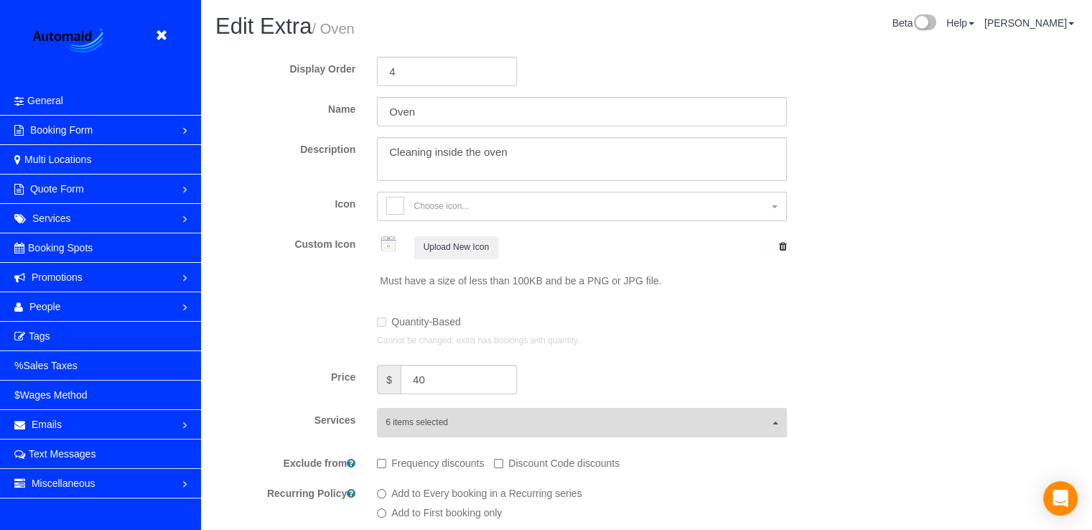
click at [394, 245] on img at bounding box center [388, 247] width 23 height 30
click at [393, 245] on img at bounding box center [388, 247] width 23 height 30
click at [388, 243] on img at bounding box center [388, 247] width 23 height 30
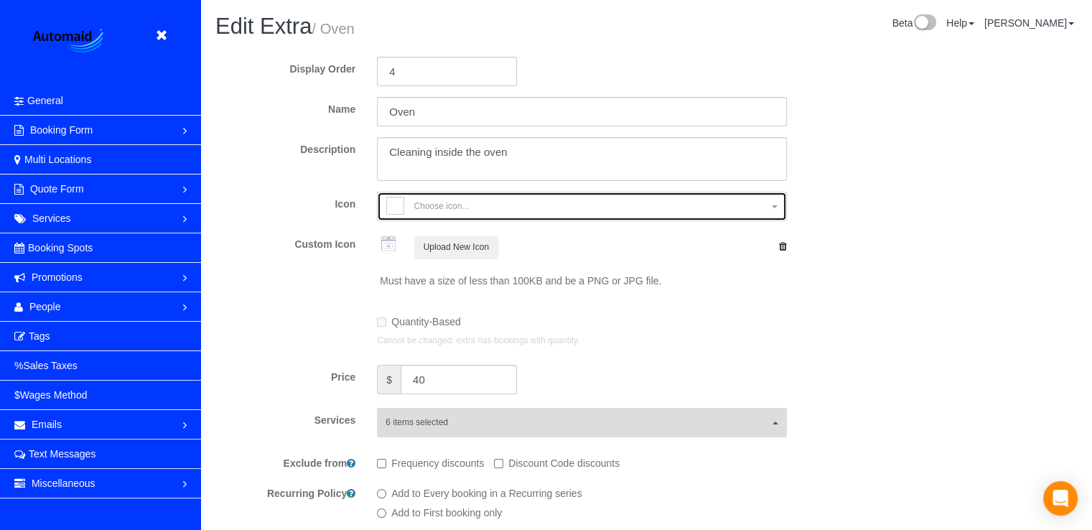
click at [520, 216] on span "Choose icon..." at bounding box center [576, 208] width 381 height 22
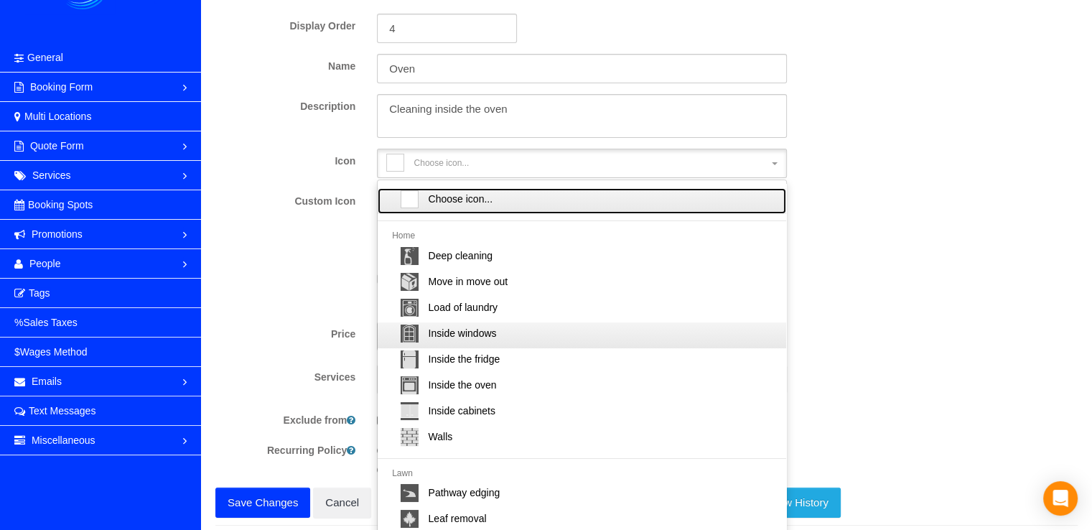
scroll to position [9, 0]
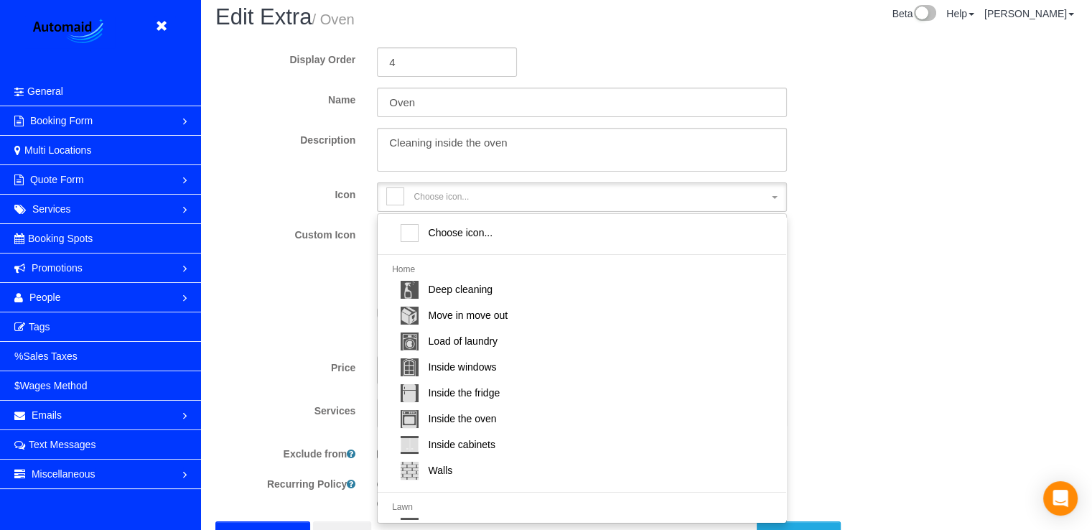
click at [867, 342] on div "Display Order 4 Name Oven Description Icon Choose icon... Choose icon... Home D…" at bounding box center [646, 294] width 862 height 516
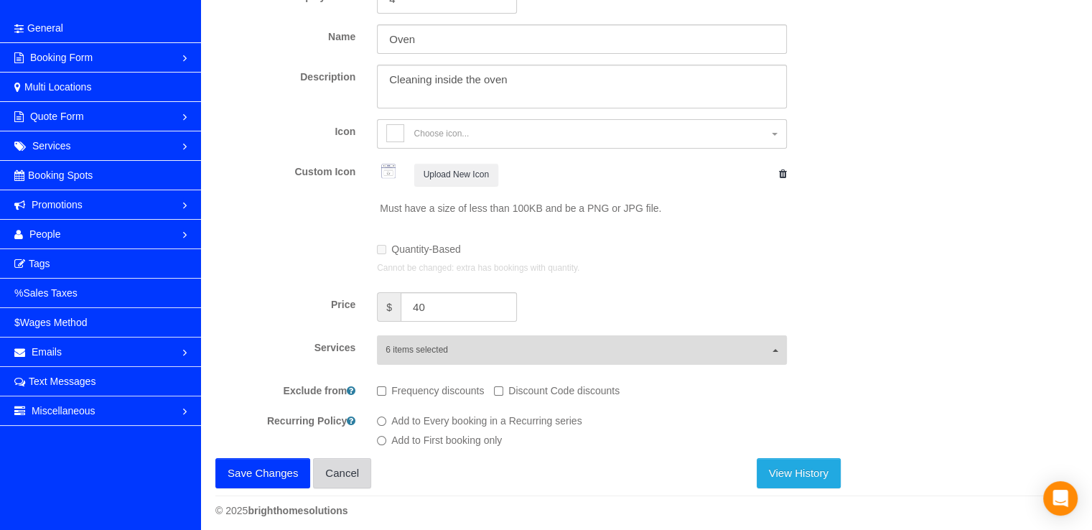
scroll to position [81, 0]
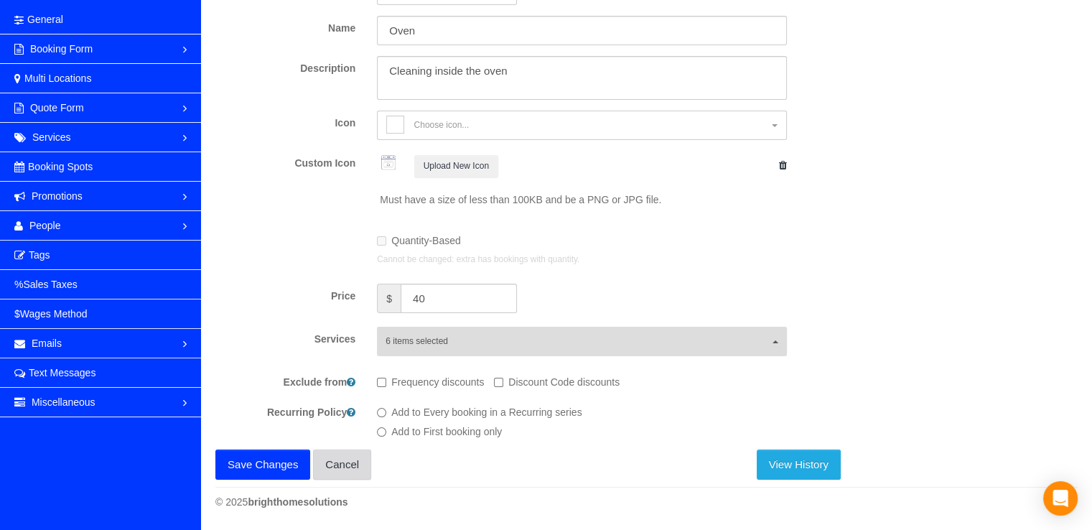
click at [335, 478] on link "Cancel" at bounding box center [342, 465] width 58 height 30
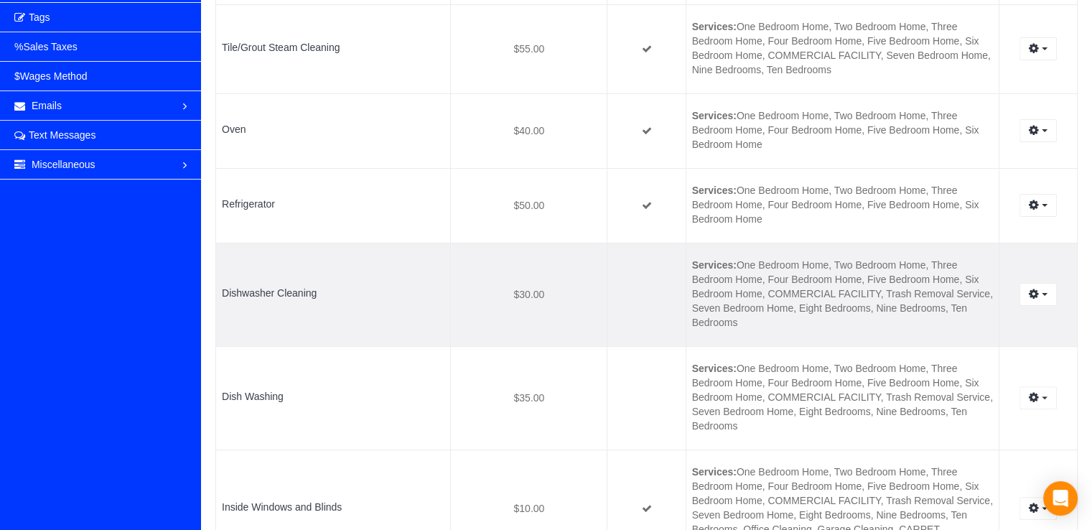
scroll to position [287, 0]
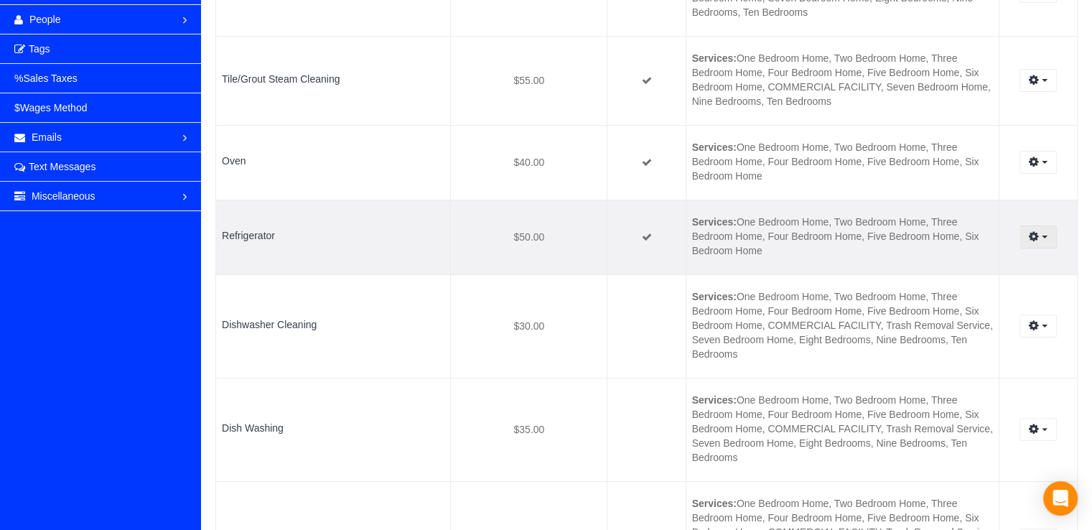
click at [1036, 242] on button "button" at bounding box center [1038, 236] width 37 height 22
click at [971, 262] on link "Edit" at bounding box center [999, 263] width 113 height 19
select select "inside-the-fridge"
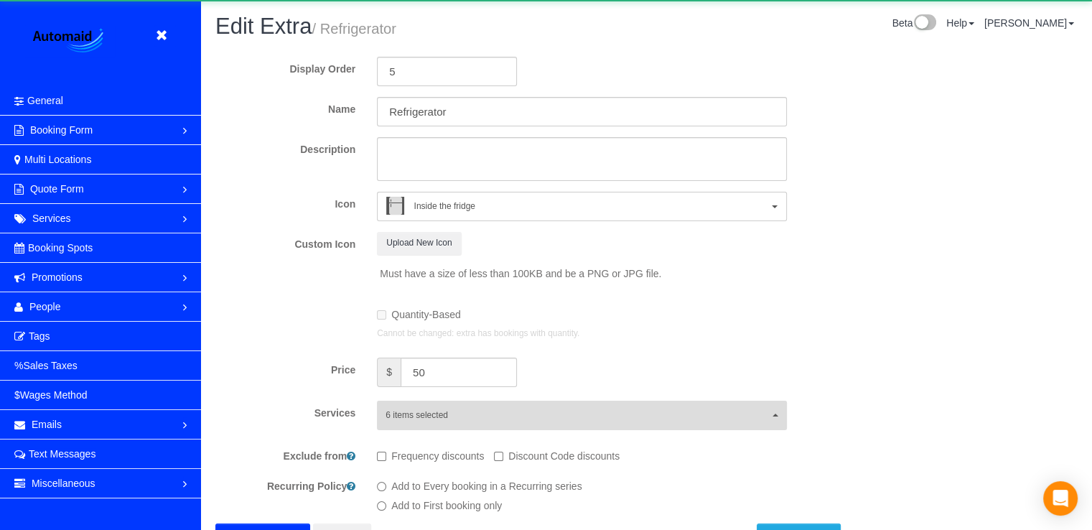
scroll to position [50, 0]
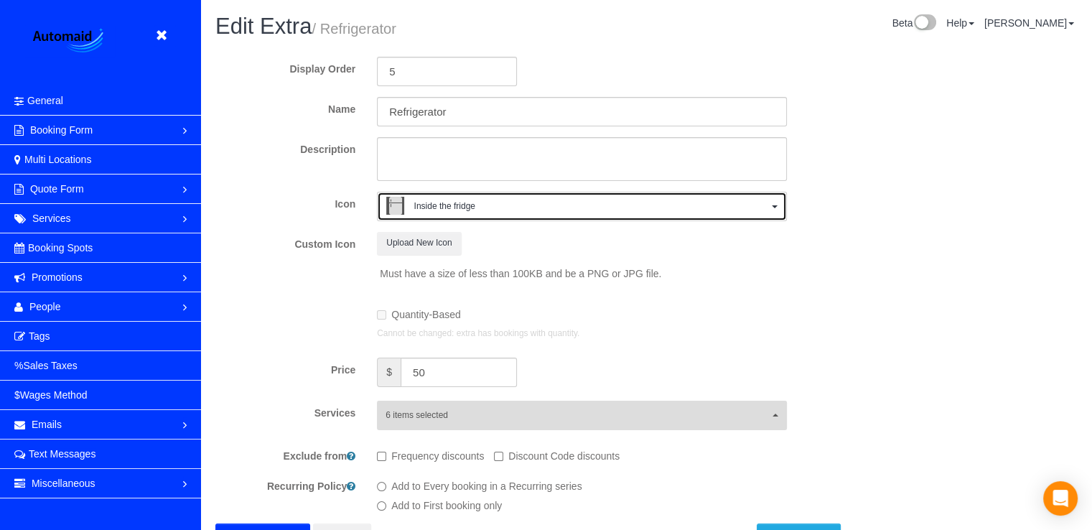
click at [473, 210] on span "Inside the fridge" at bounding box center [444, 206] width 61 height 12
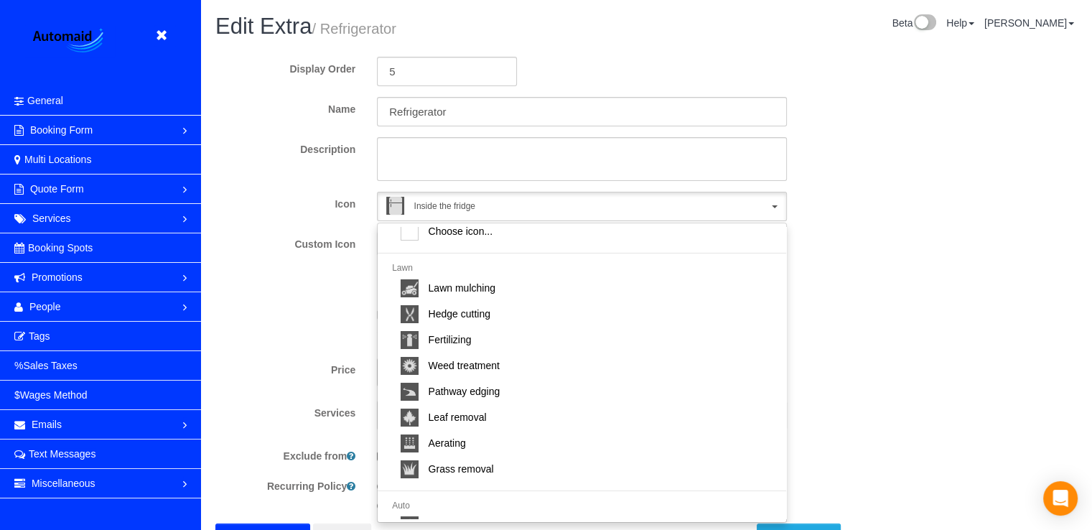
scroll to position [0, 0]
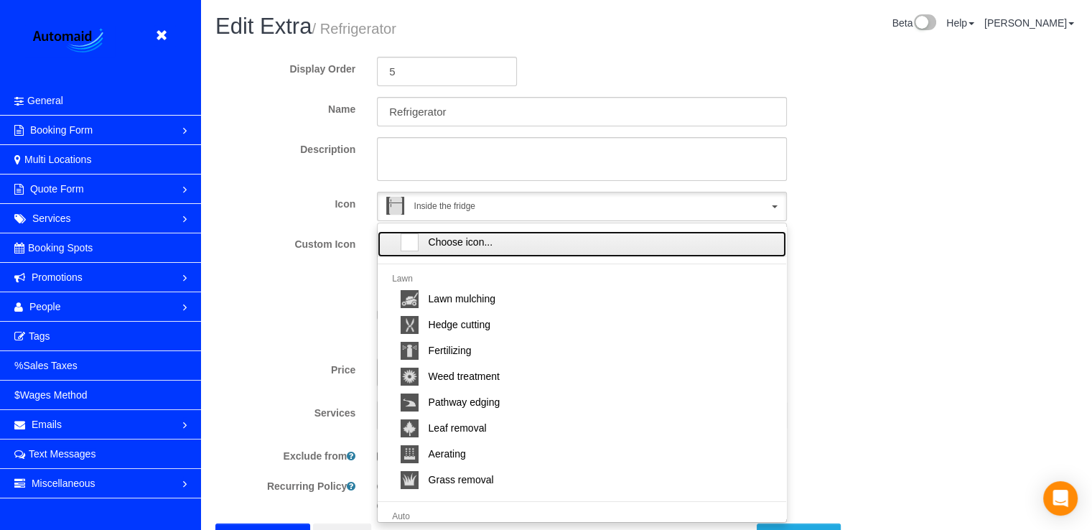
click at [447, 247] on span "Choose icon..." at bounding box center [461, 242] width 65 height 14
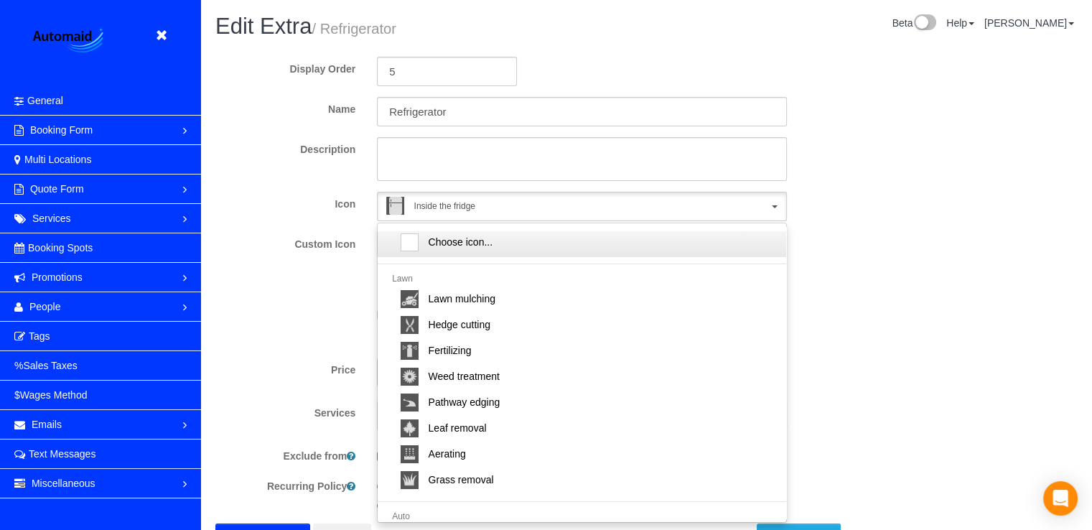
select select
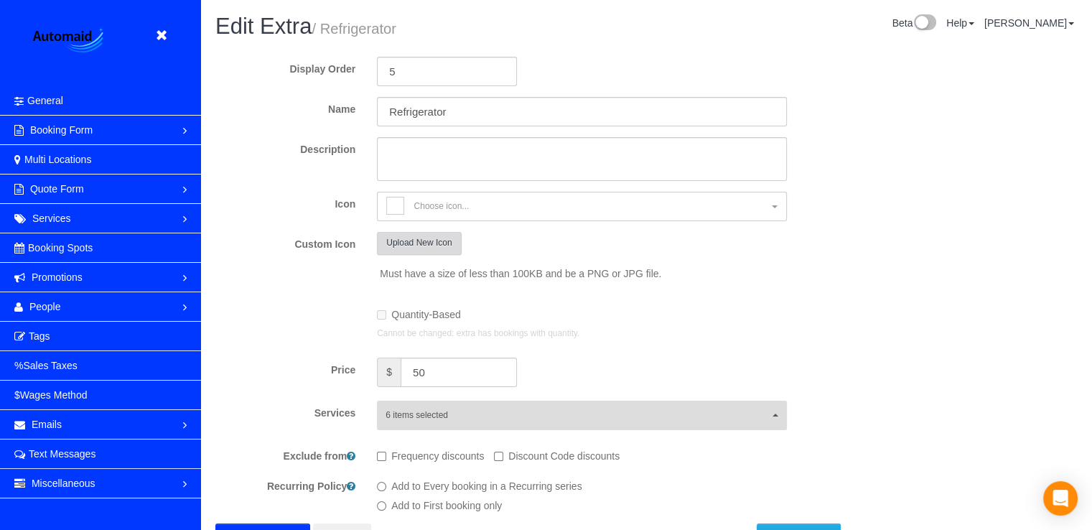
click at [423, 249] on button "Upload New Icon" at bounding box center [419, 243] width 84 height 22
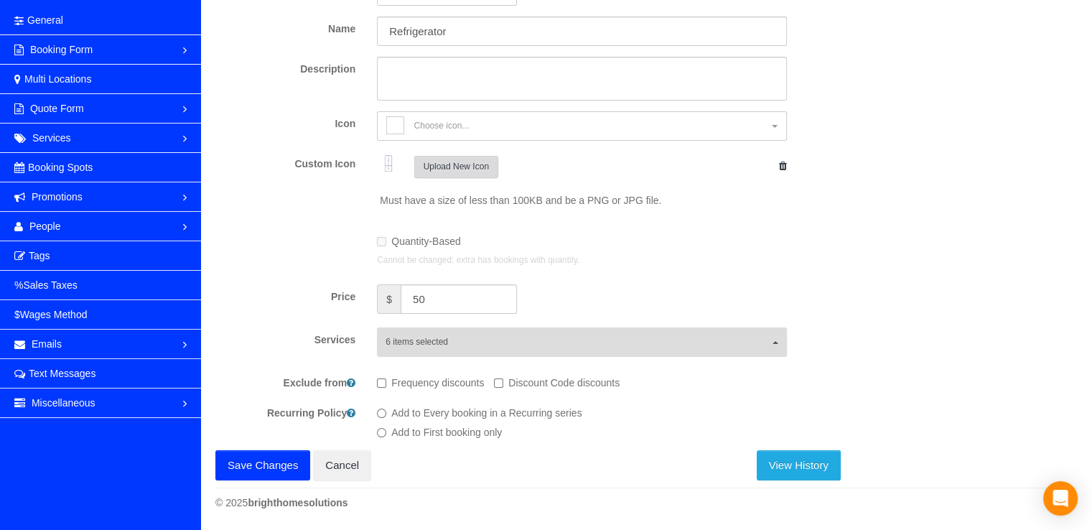
scroll to position [81, 0]
click at [241, 460] on button "Save Changes" at bounding box center [262, 465] width 95 height 30
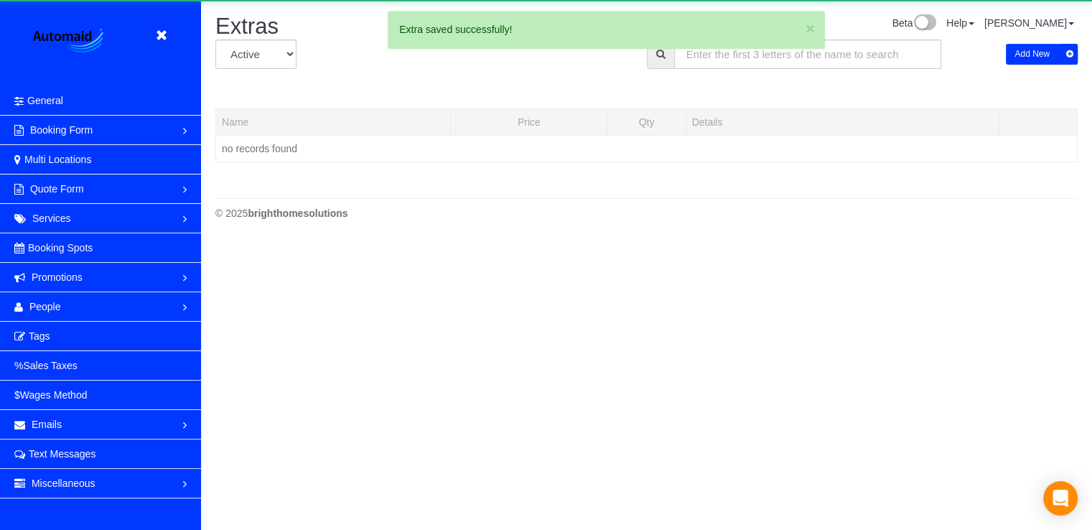
scroll to position [289, 1092]
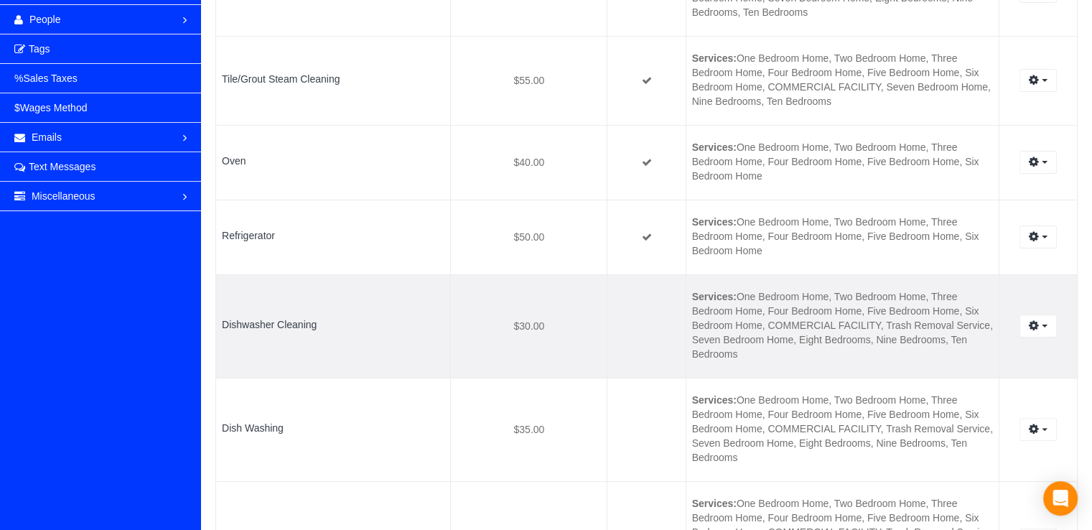
click at [1032, 338] on td "Edit View History... Archive…" at bounding box center [1038, 325] width 78 height 103
click at [1038, 330] on icon "button" at bounding box center [1034, 325] width 10 height 9
click at [1014, 355] on link "Edit" at bounding box center [999, 352] width 113 height 19
select select "inside-the-oven"
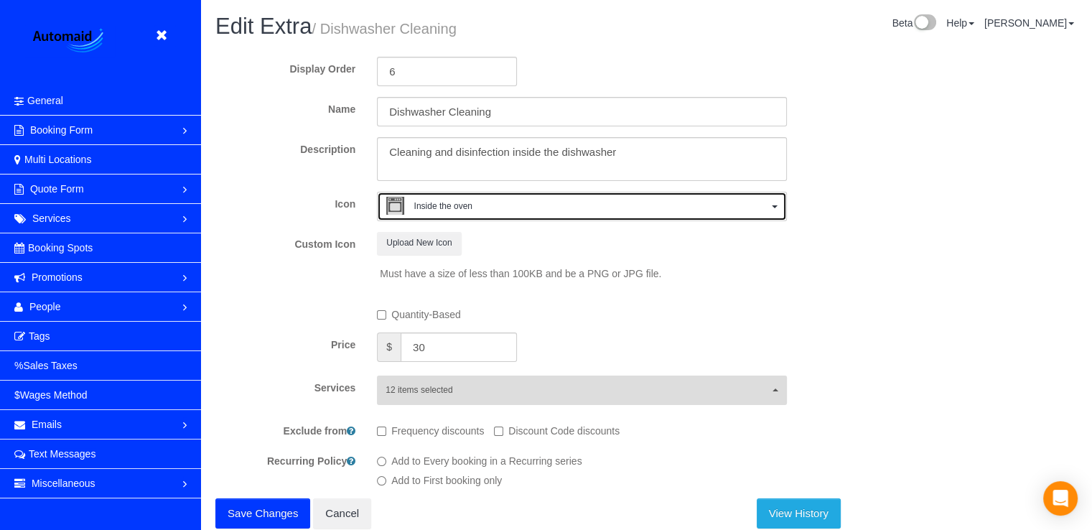
click at [449, 202] on span "Inside the oven" at bounding box center [443, 206] width 58 height 12
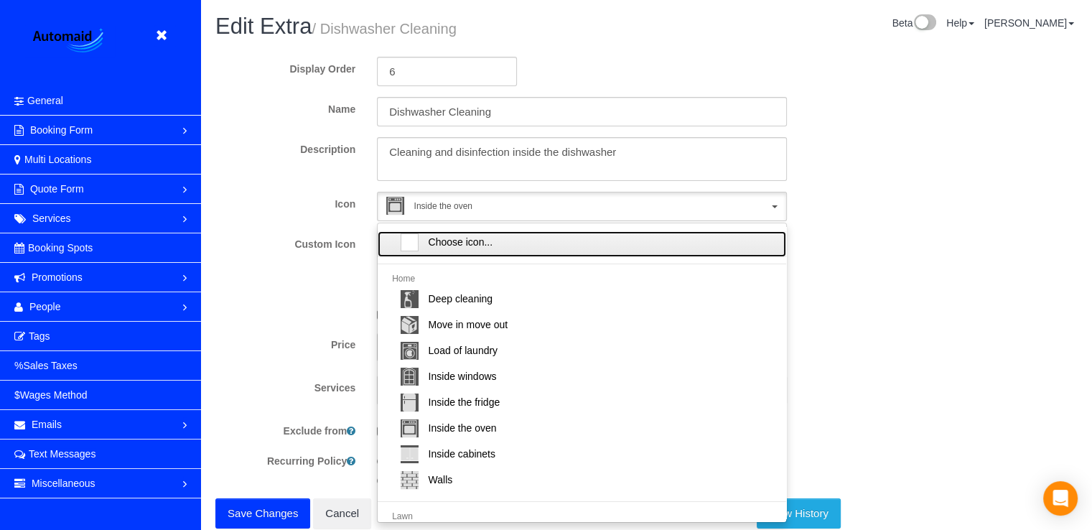
click at [407, 236] on div at bounding box center [410, 242] width 18 height 18
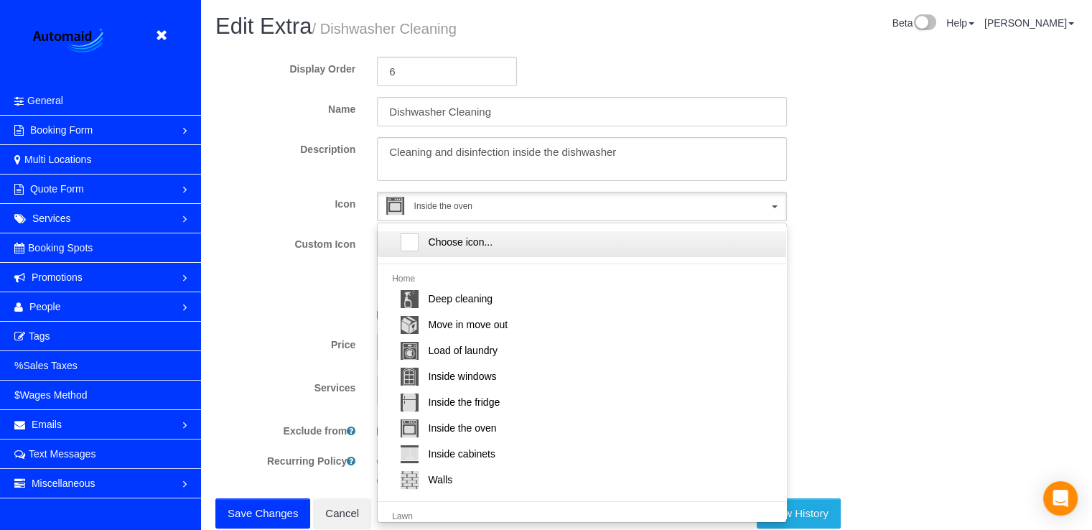
select select
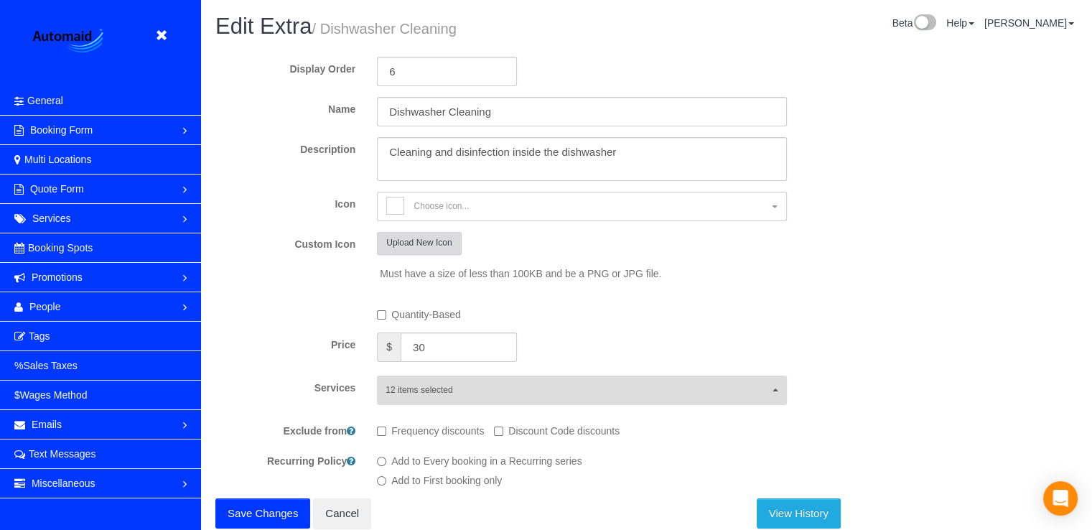
click at [401, 243] on button "Upload New Icon" at bounding box center [419, 243] width 84 height 22
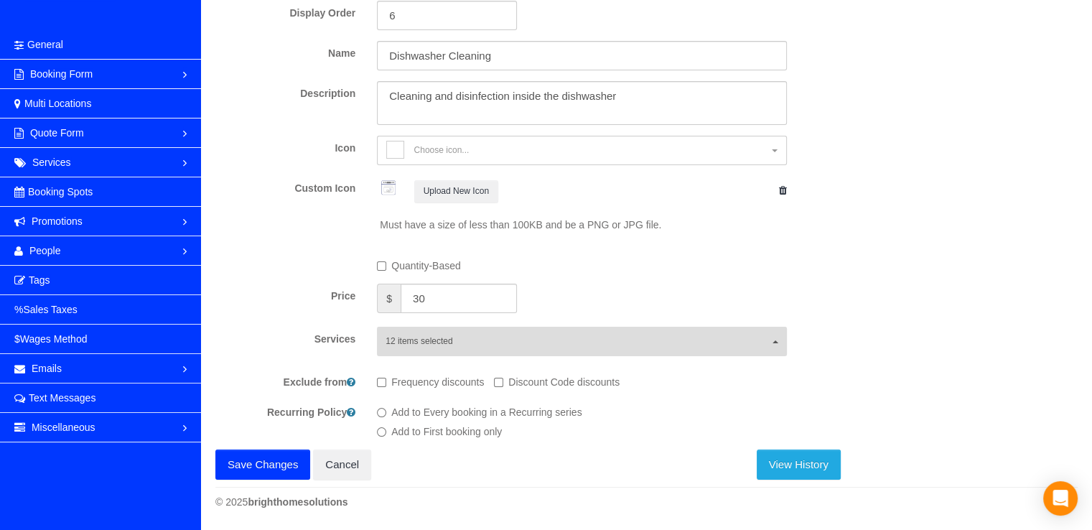
click at [244, 465] on button "Save Changes" at bounding box center [262, 465] width 95 height 30
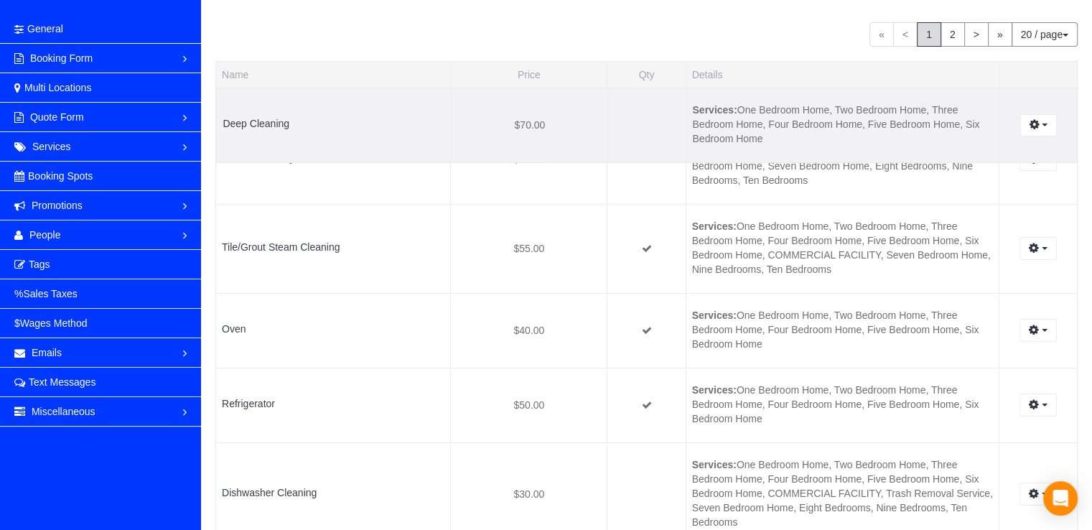
scroll to position [69885, 70719]
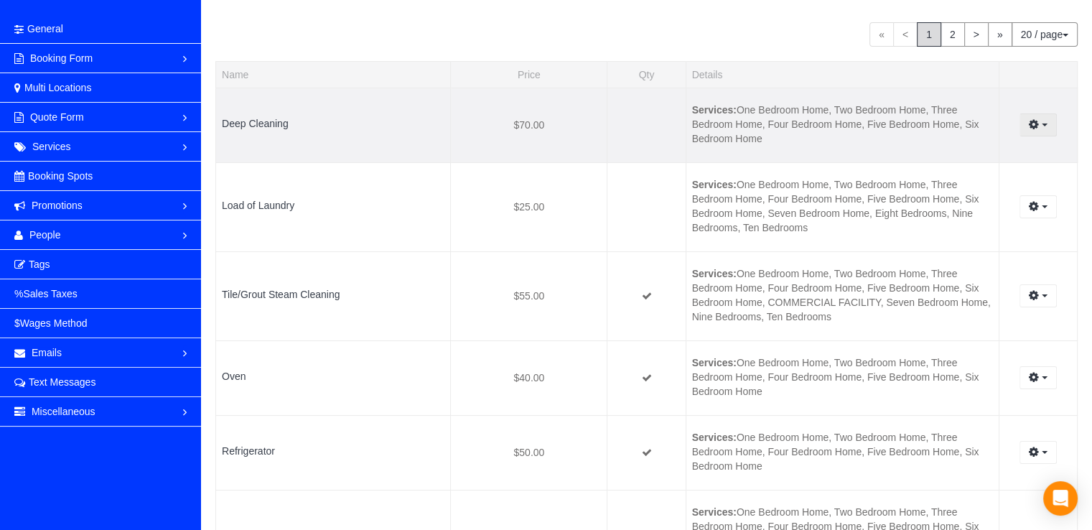
click at [1034, 131] on button "button" at bounding box center [1038, 124] width 37 height 22
click at [994, 149] on link "Edit" at bounding box center [999, 151] width 113 height 19
select select "deep-cleaning"
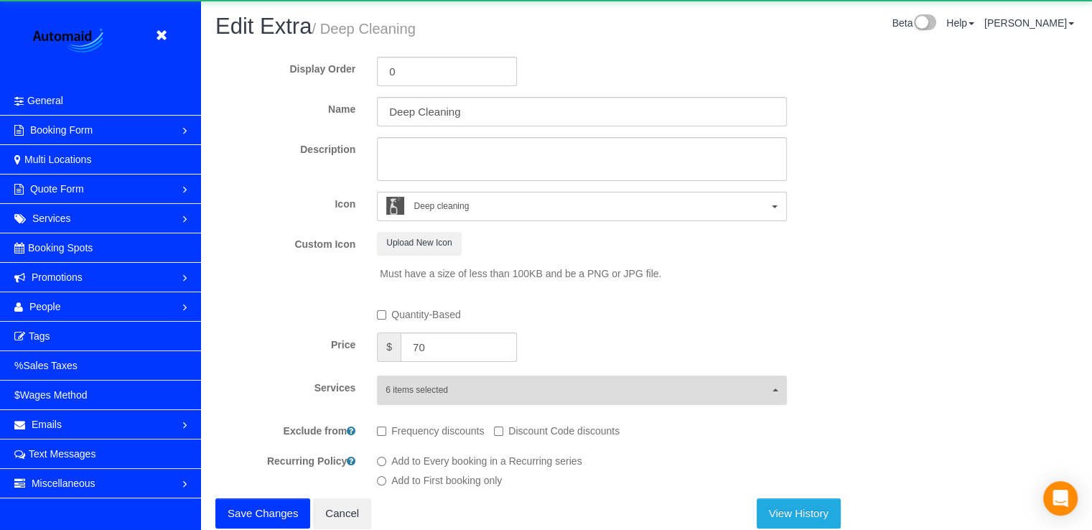
scroll to position [50, 0]
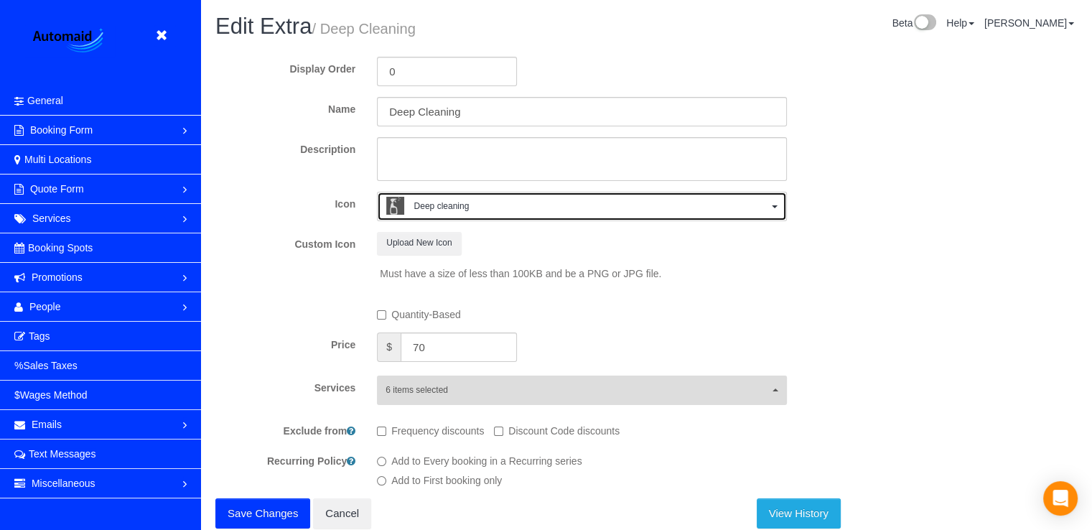
click at [475, 206] on span "Deep cleaning" at bounding box center [576, 208] width 381 height 22
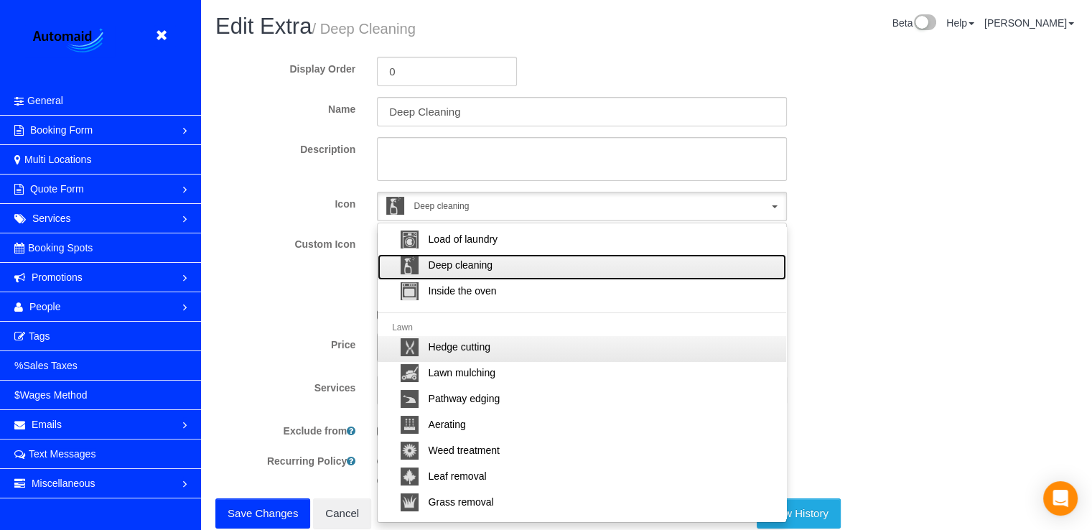
scroll to position [215, 0]
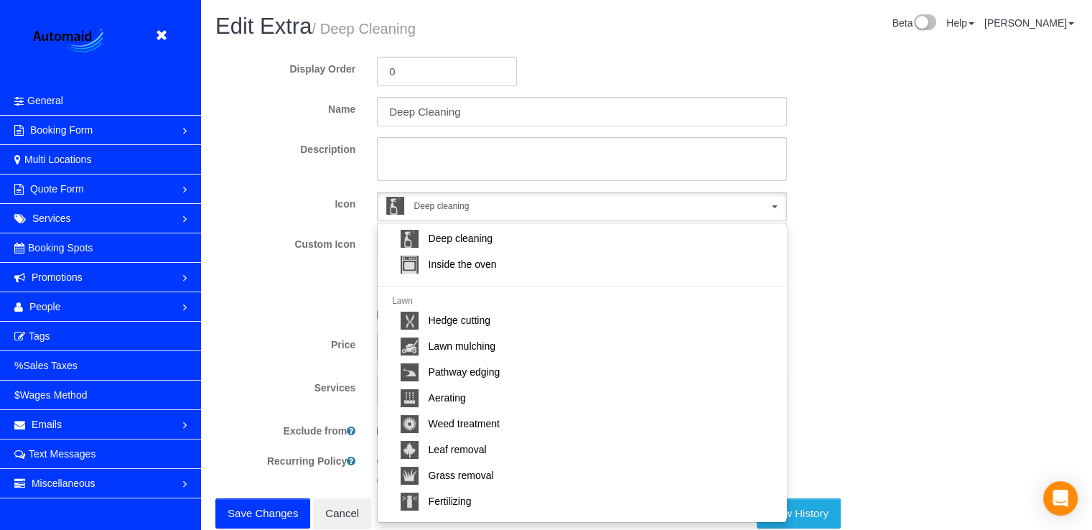
click at [945, 236] on div "Display Order 0 Name Deep Cleaning Description Icon Deep cleaning Choose icon..…" at bounding box center [646, 286] width 862 height 483
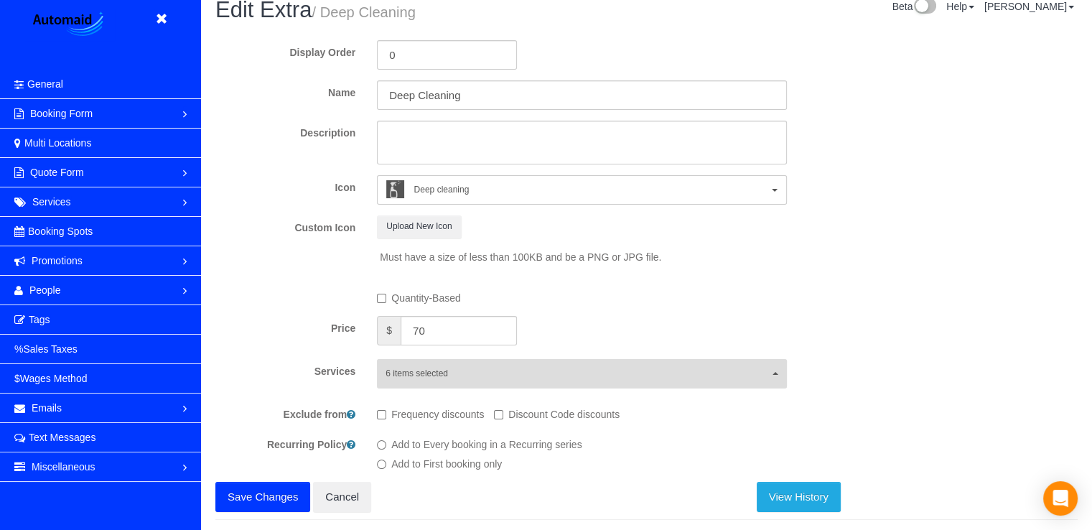
scroll to position [0, 0]
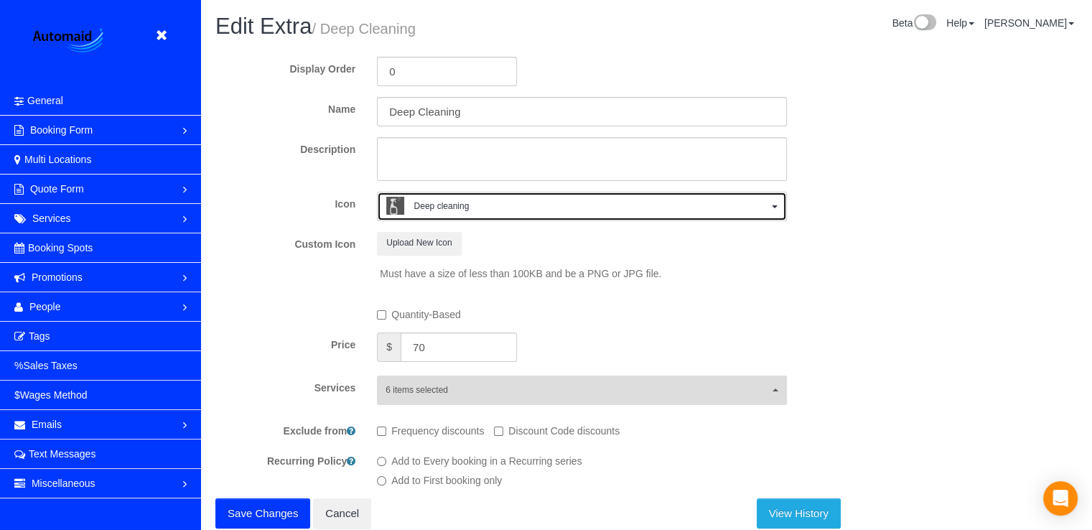
click at [542, 202] on span "Deep cleaning" at bounding box center [576, 208] width 381 height 22
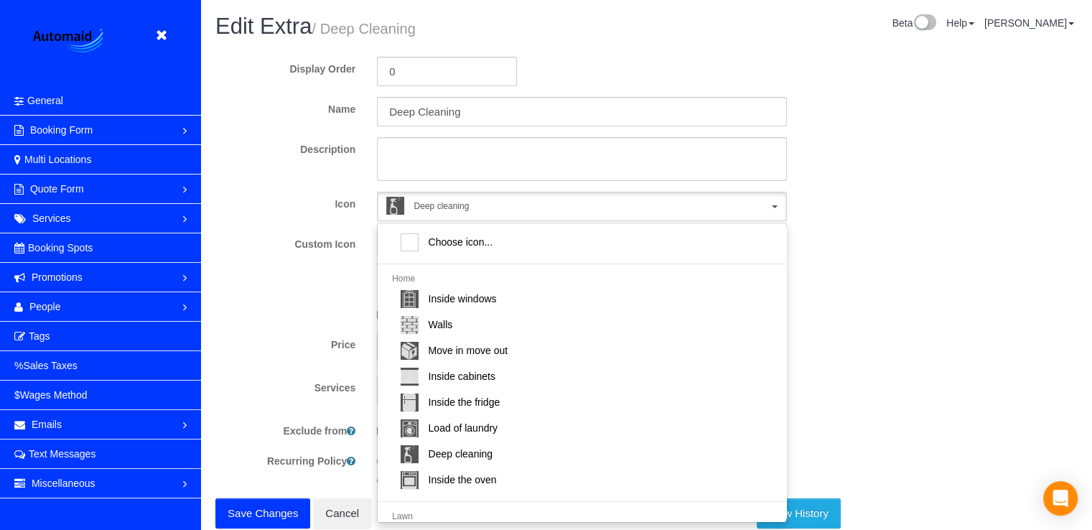
drag, startPoint x: 448, startPoint y: 460, endPoint x: 990, endPoint y: 255, distance: 579.1
click at [990, 255] on div "Display Order 0 Name Deep Cleaning Description Icon Deep cleaning Choose icon..…" at bounding box center [646, 286] width 862 height 483
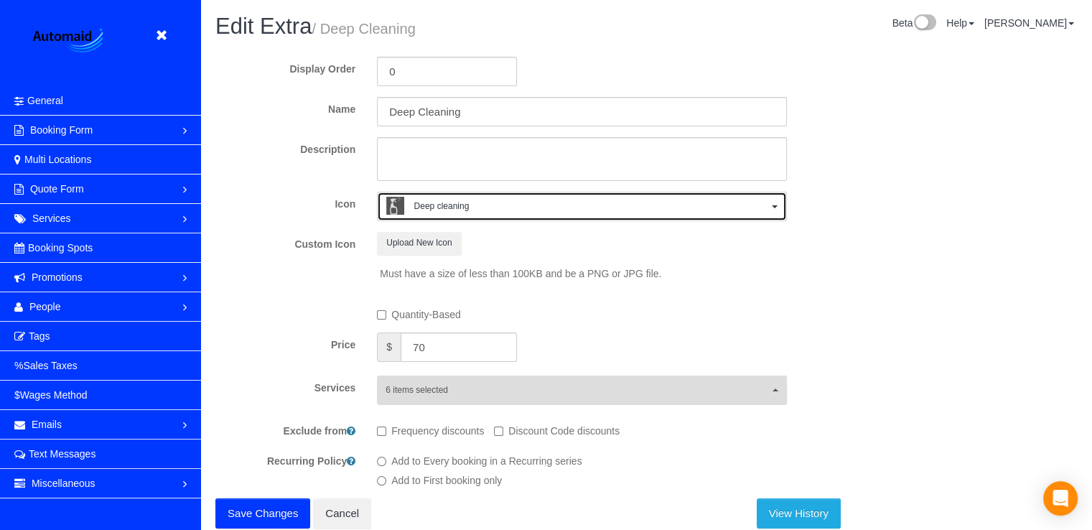
click at [528, 205] on span "Deep cleaning" at bounding box center [576, 208] width 381 height 22
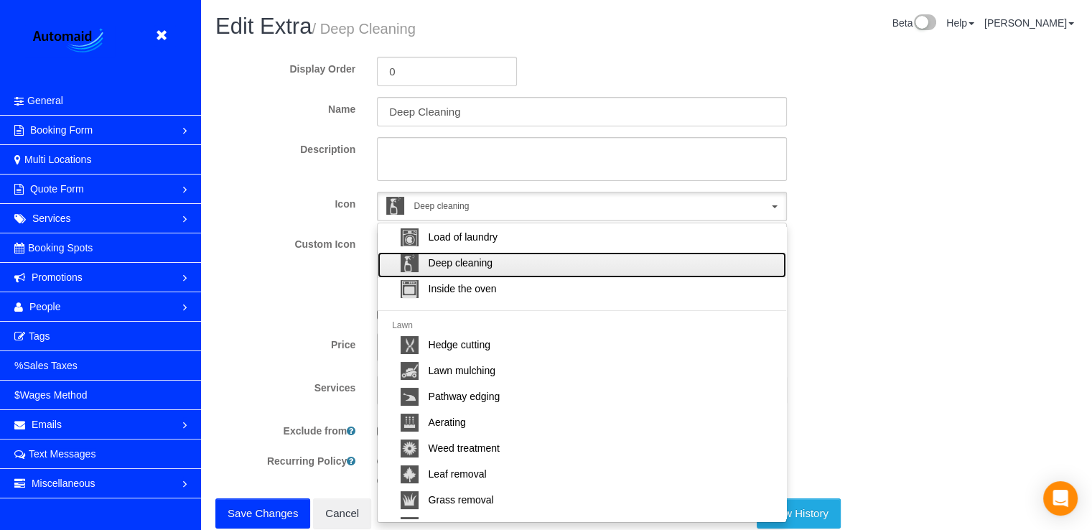
scroll to position [215, 0]
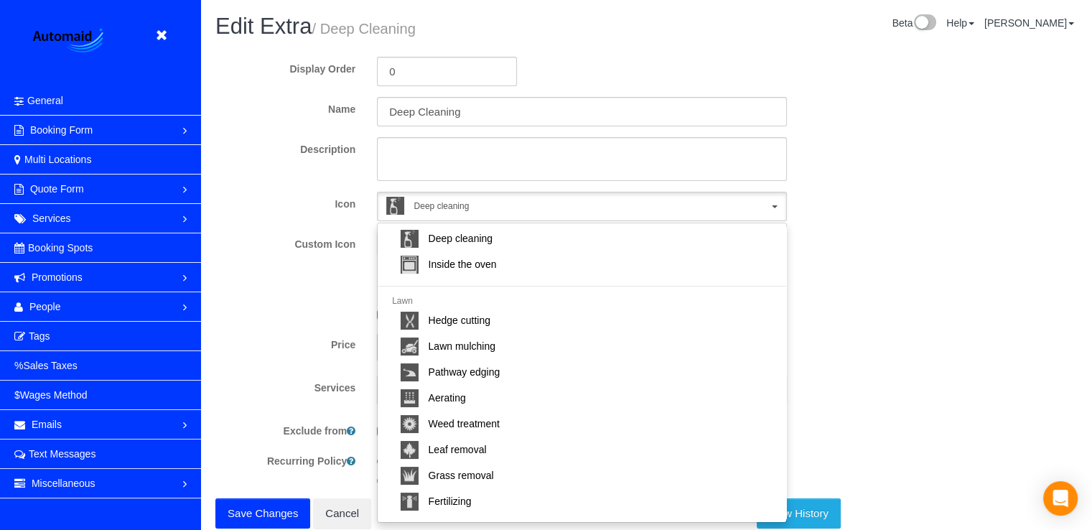
click at [865, 225] on div "Display Order 0 Name Deep Cleaning Description Icon Deep cleaning Choose icon..…" at bounding box center [646, 286] width 862 height 483
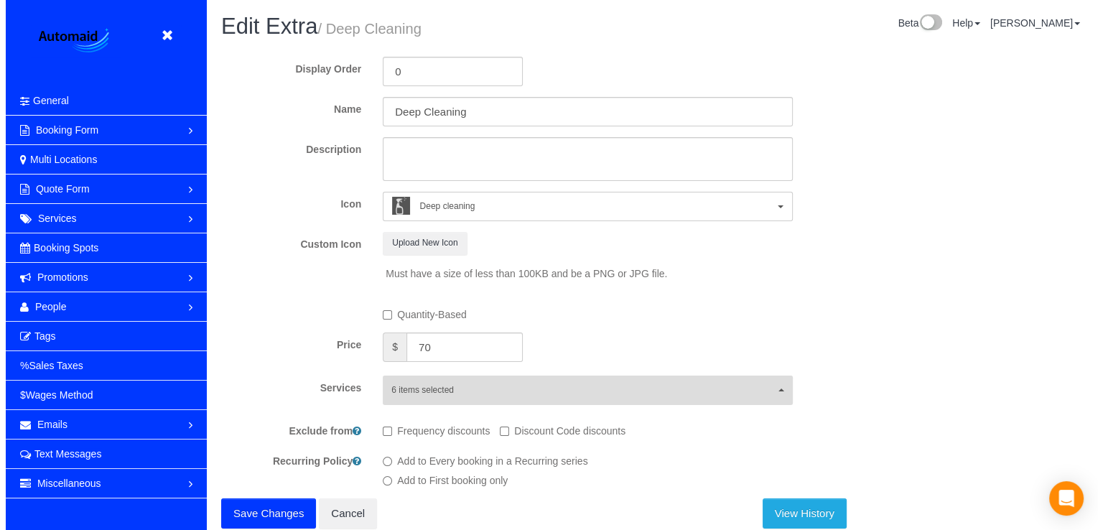
scroll to position [47, 0]
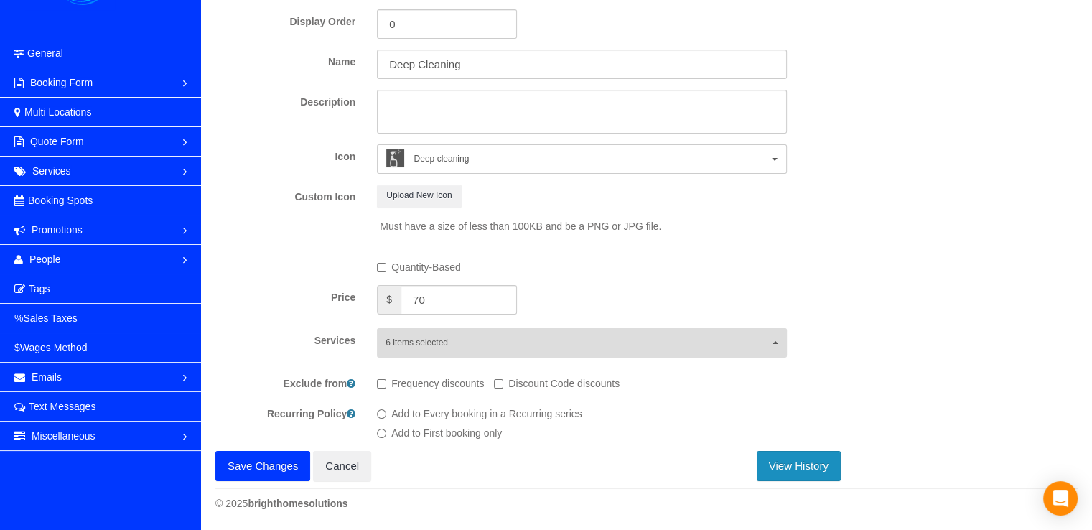
click at [819, 460] on button "View History" at bounding box center [799, 466] width 84 height 30
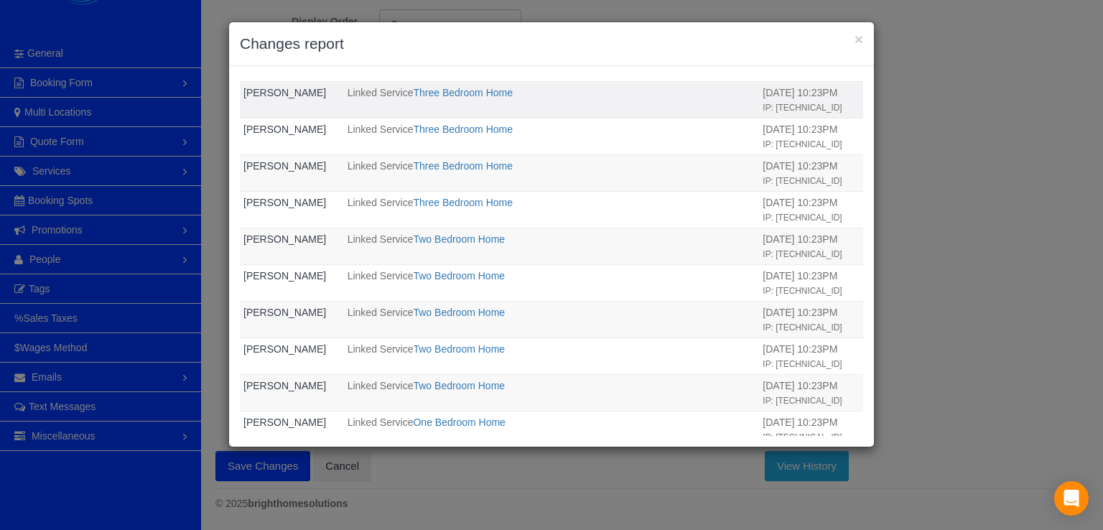
scroll to position [1278, 0]
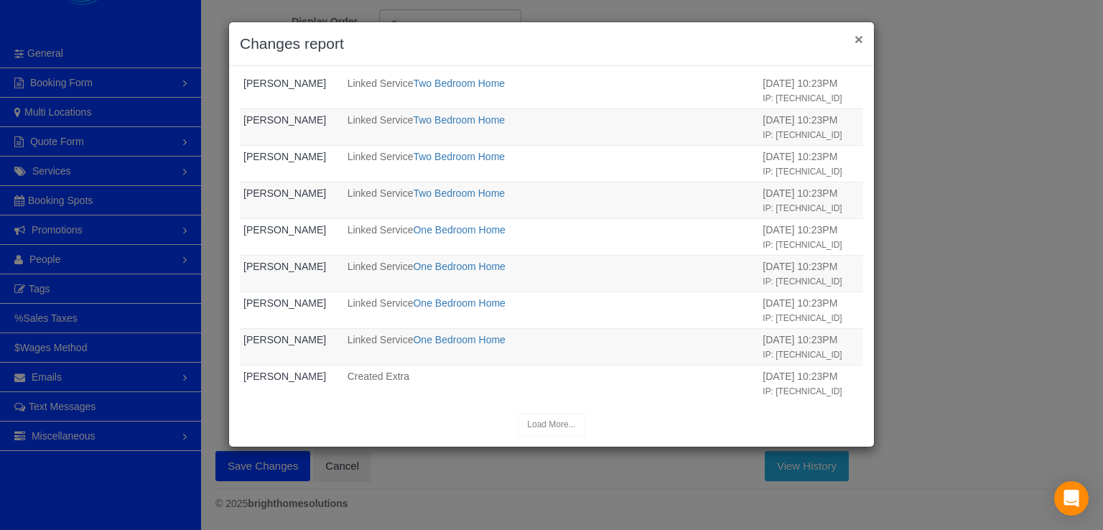
click at [858, 43] on button "×" at bounding box center [859, 39] width 9 height 15
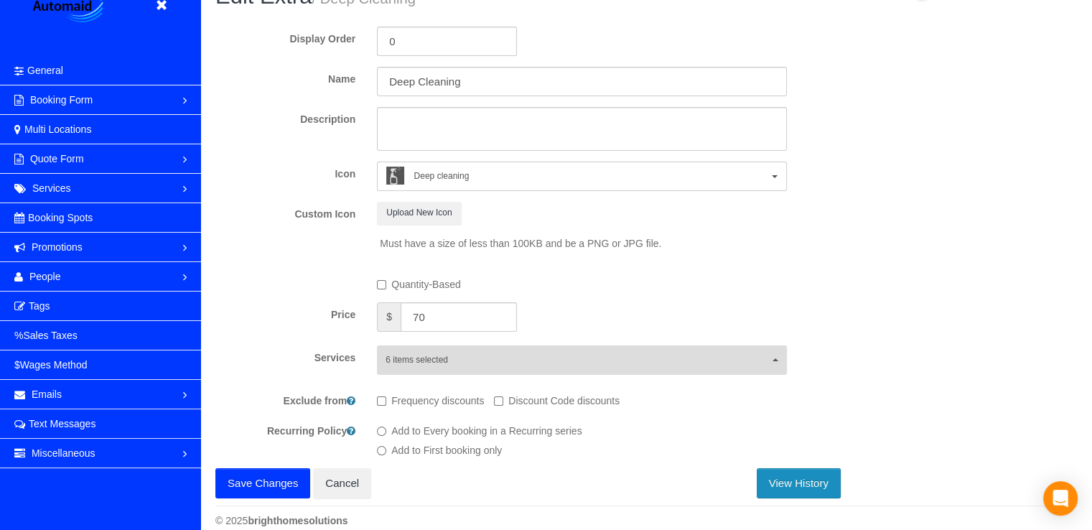
scroll to position [0, 0]
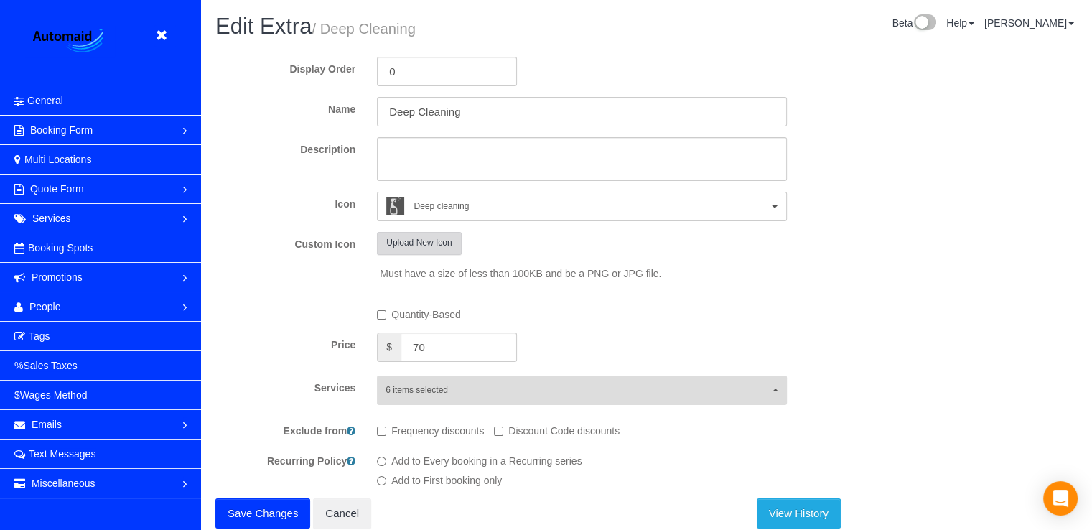
click at [443, 243] on button "Upload New Icon" at bounding box center [419, 243] width 84 height 22
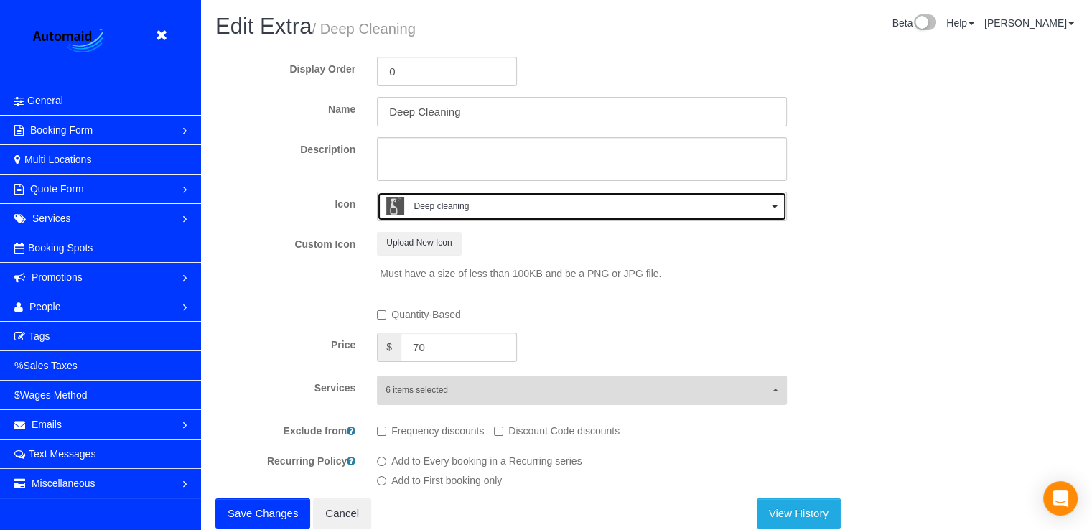
click at [517, 208] on span "Deep cleaning" at bounding box center [576, 208] width 381 height 22
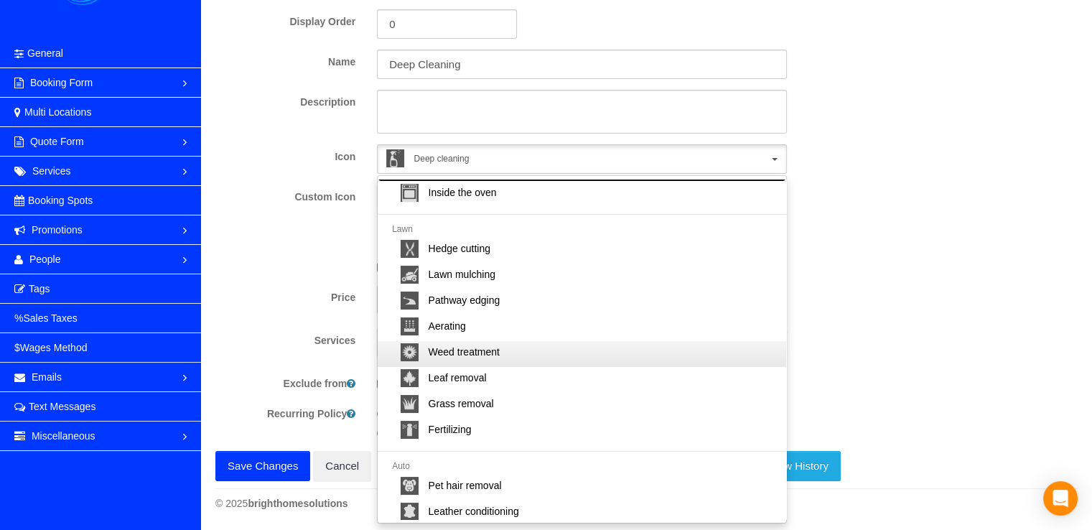
scroll to position [215, 0]
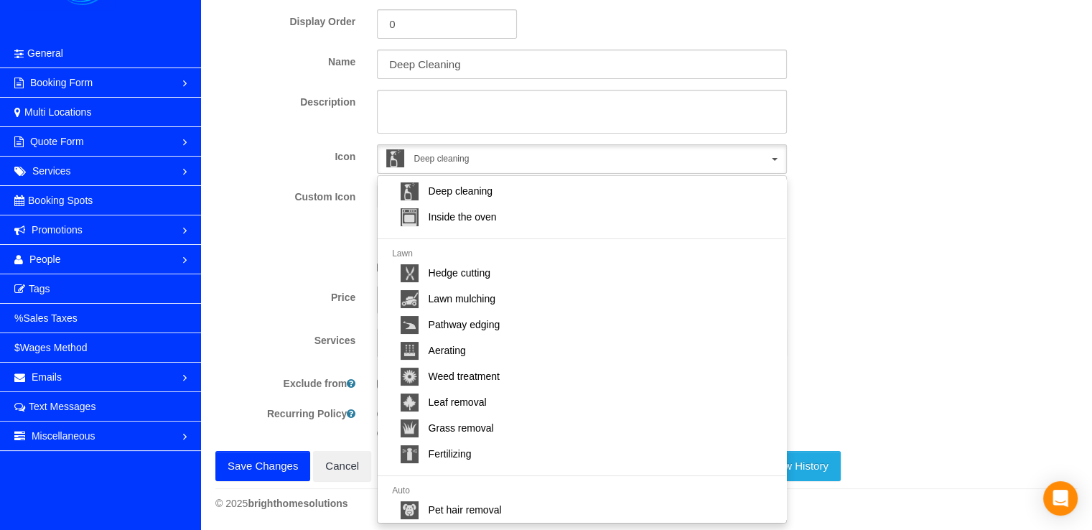
click at [847, 297] on div "Price $ 70" at bounding box center [528, 301] width 647 height 32
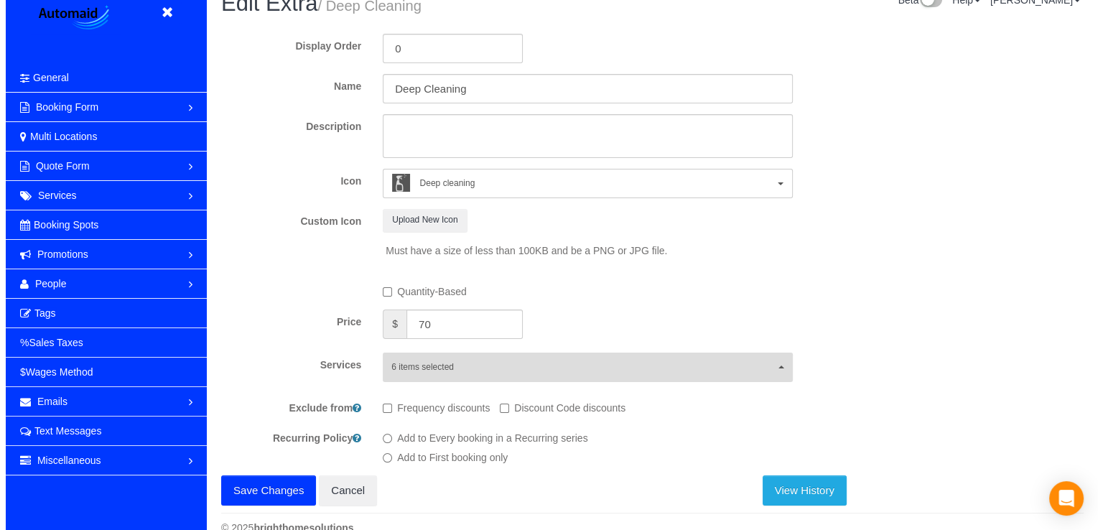
scroll to position [0, 0]
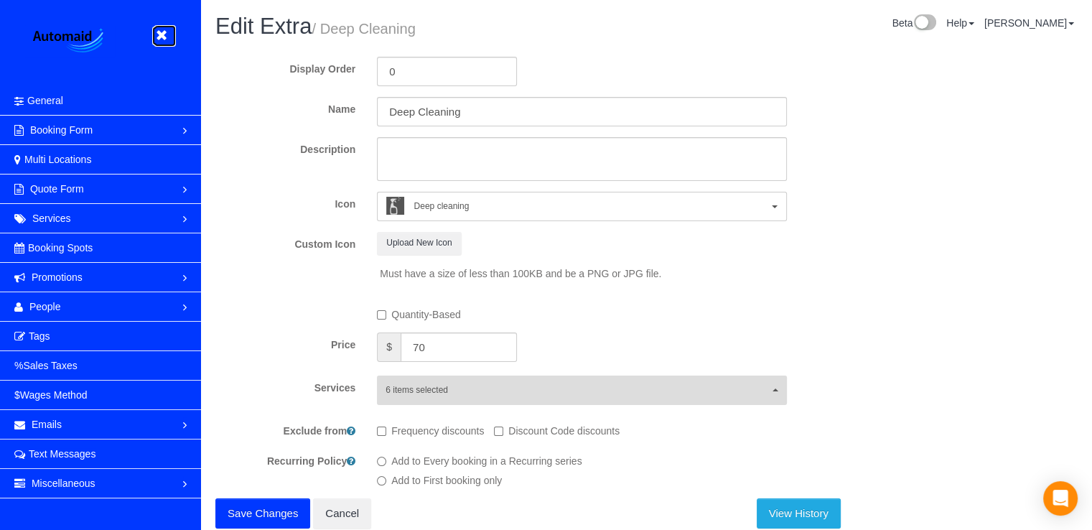
click at [166, 38] on icon at bounding box center [161, 36] width 18 height 18
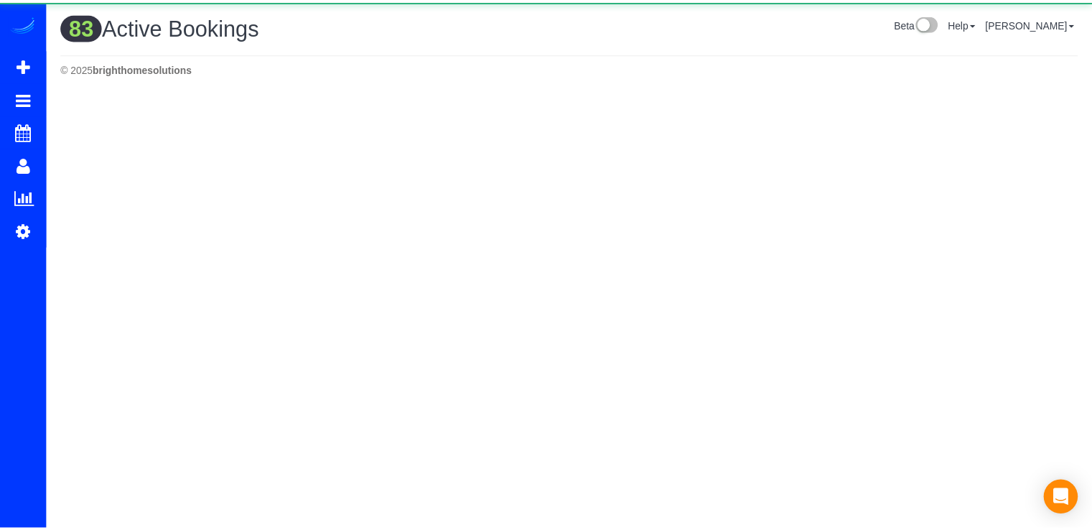
scroll to position [1575, 1092]
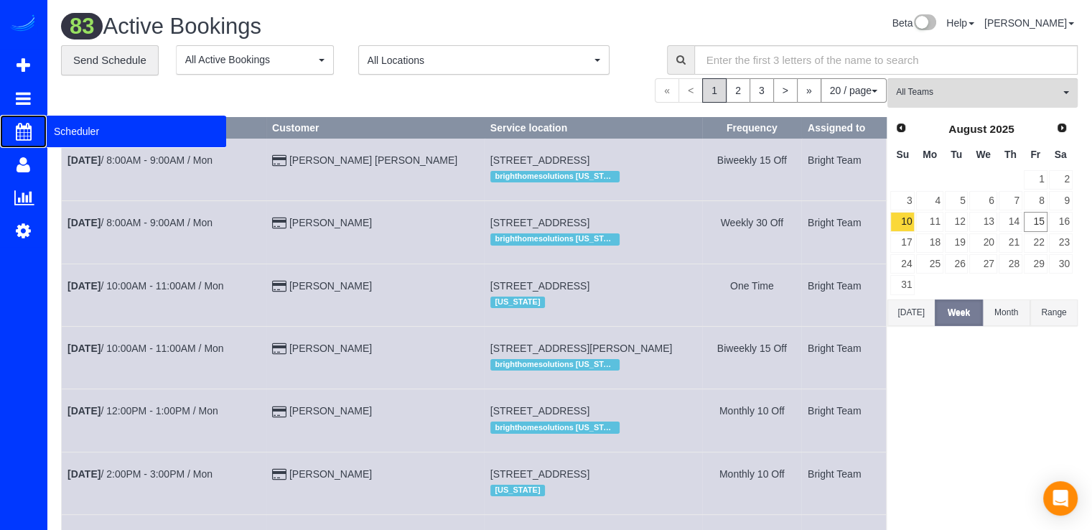
click at [70, 134] on span "Scheduler" at bounding box center [137, 131] width 180 height 33
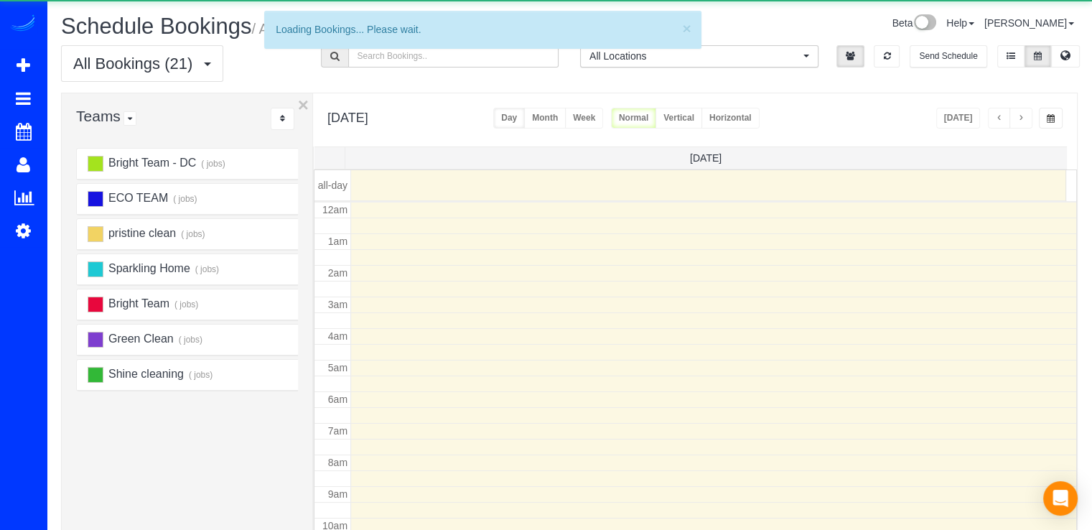
scroll to position [189, 0]
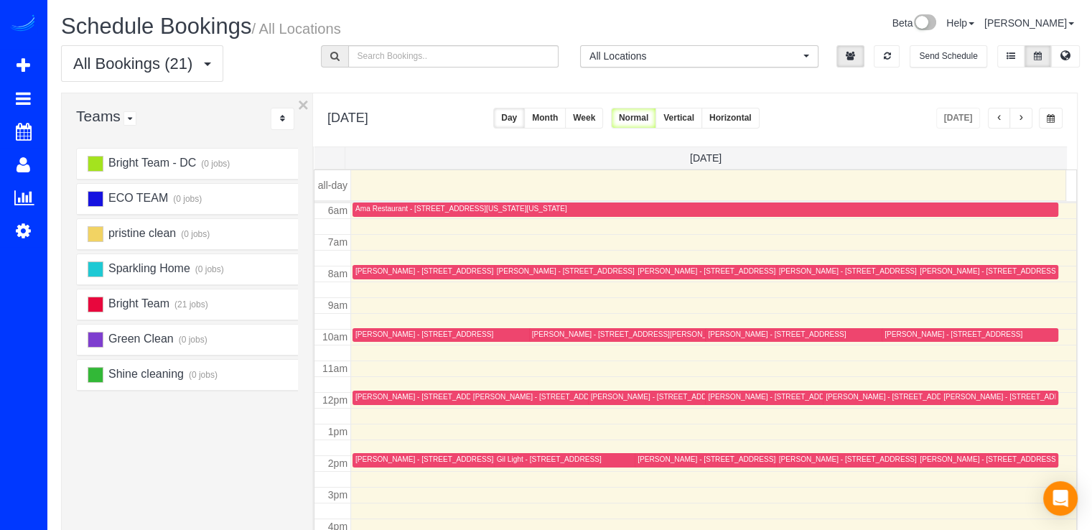
click at [1023, 118] on span "button" at bounding box center [1021, 118] width 7 height 9
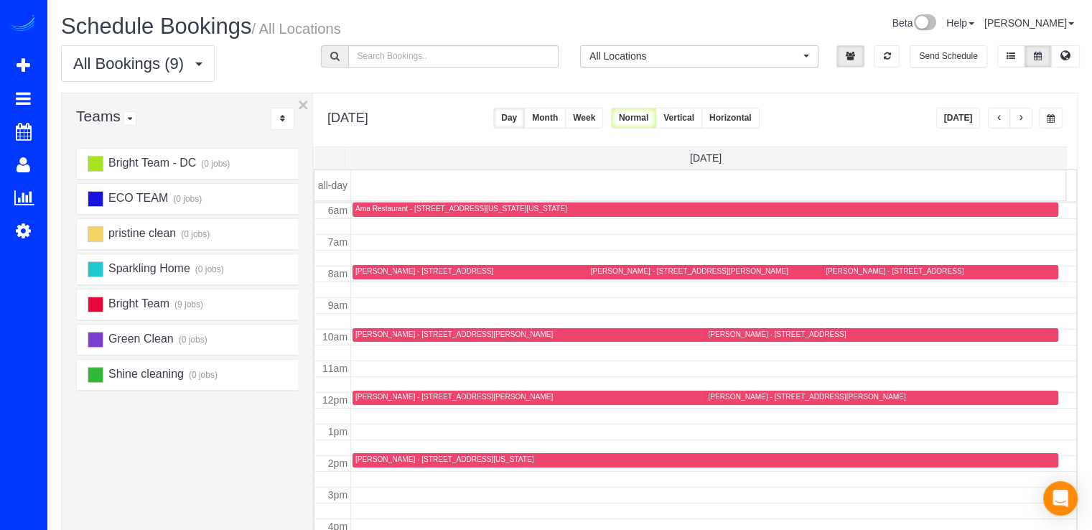
click at [727, 399] on div "Meagan Sheffler - 3262 Bidle Rd, Middletown, MD 21769" at bounding box center [806, 396] width 197 height 9
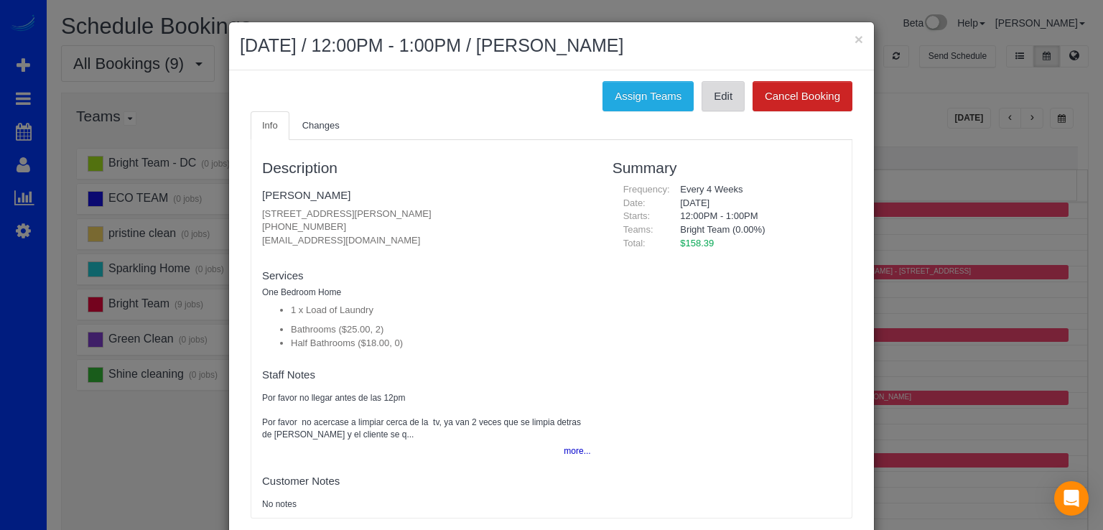
click at [724, 104] on link "Edit" at bounding box center [723, 96] width 43 height 30
click at [855, 38] on button "×" at bounding box center [859, 39] width 9 height 15
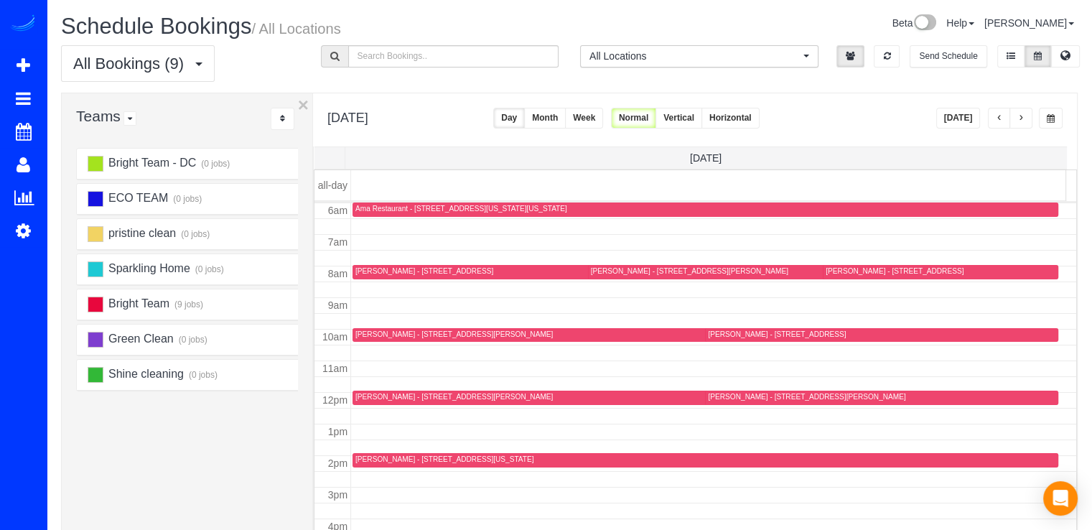
click at [1018, 117] on span "button" at bounding box center [1021, 118] width 7 height 9
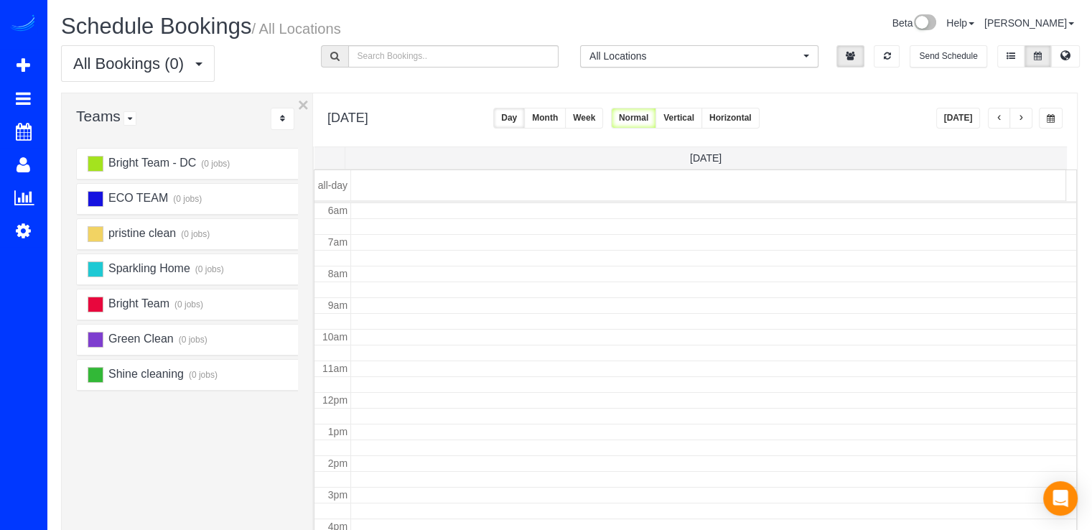
click at [1018, 117] on span "button" at bounding box center [1021, 118] width 7 height 9
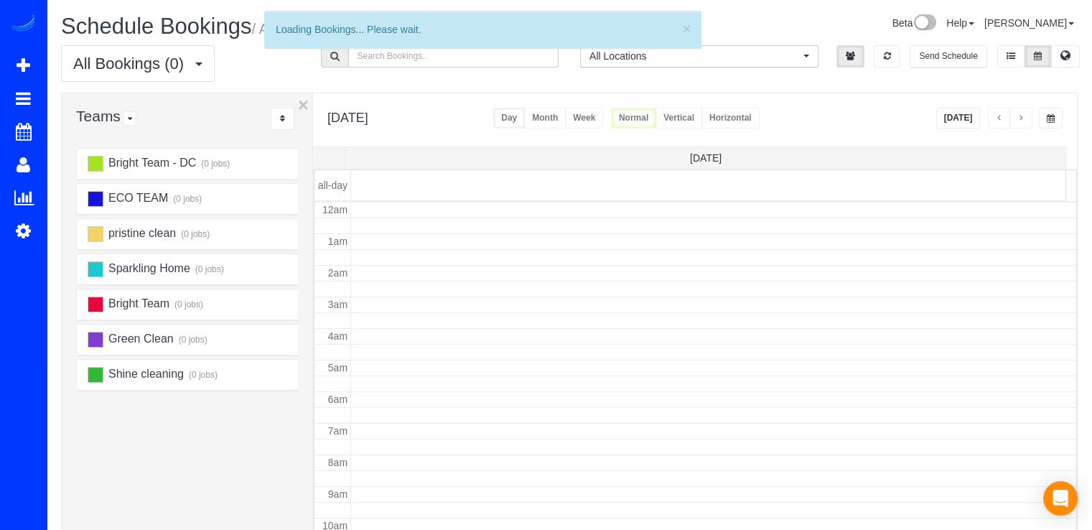
click at [1018, 117] on span "button" at bounding box center [1021, 118] width 7 height 9
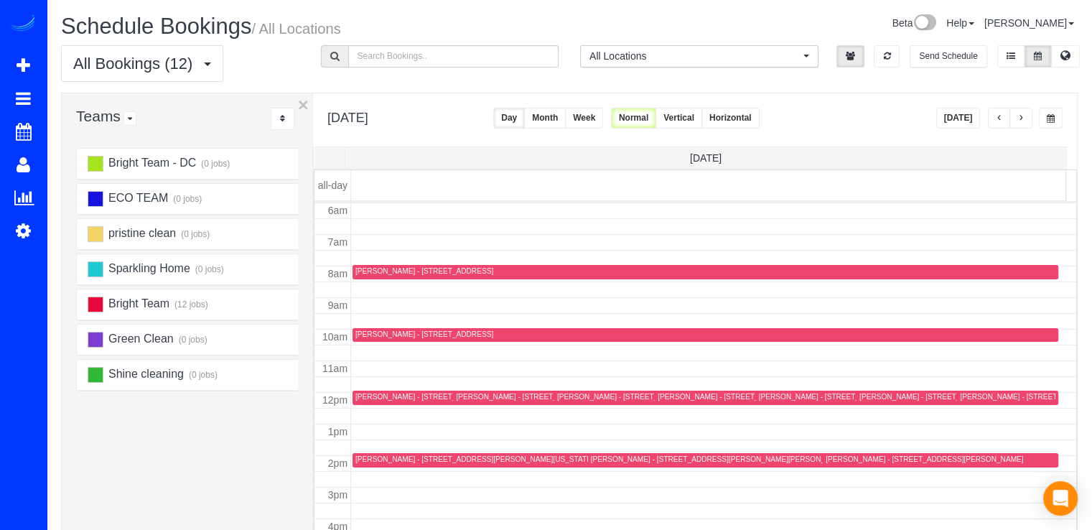
click at [1018, 117] on span "button" at bounding box center [1021, 118] width 7 height 9
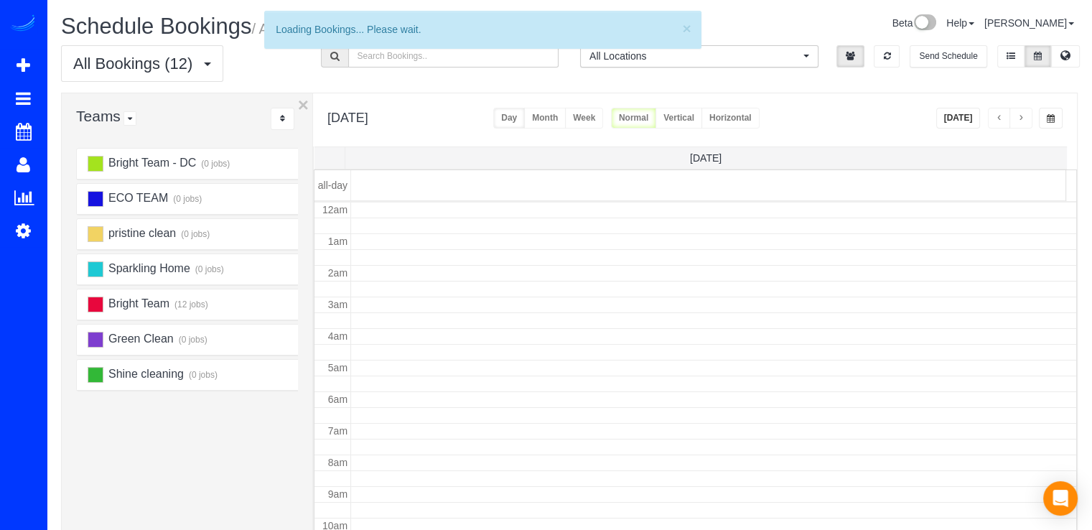
click at [1018, 117] on span "button" at bounding box center [1021, 118] width 7 height 9
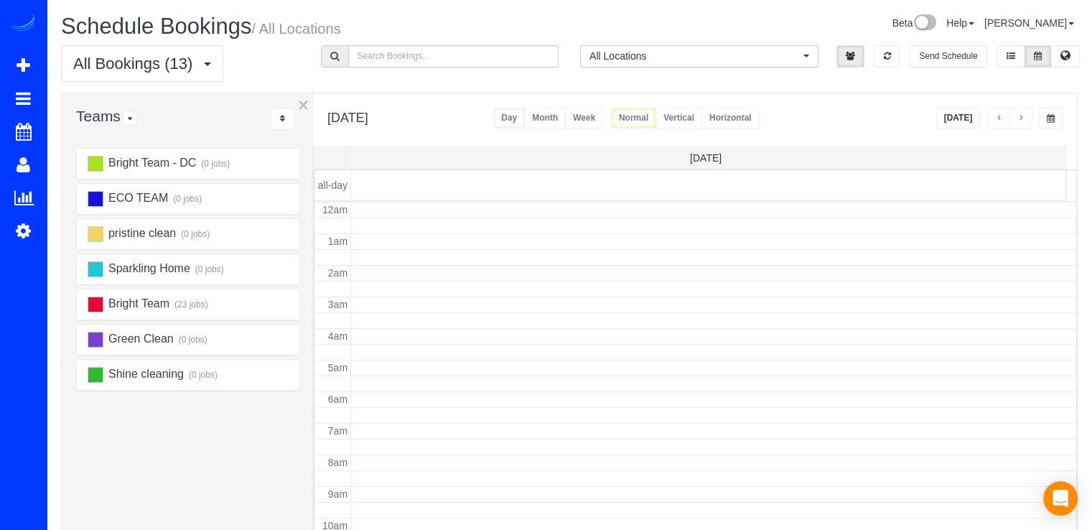
click at [1018, 117] on span "button" at bounding box center [1021, 118] width 7 height 9
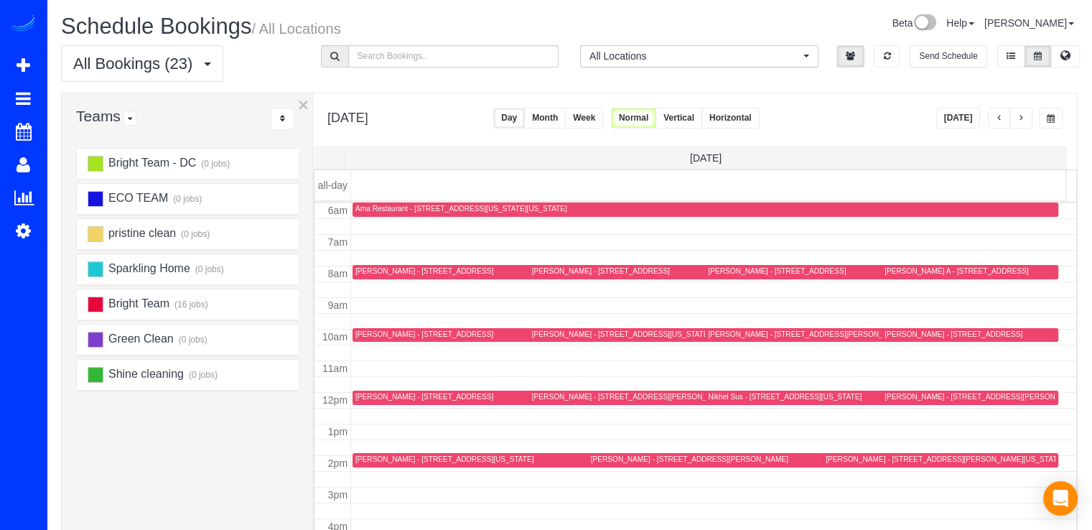
click at [1018, 117] on span "button" at bounding box center [1021, 118] width 7 height 9
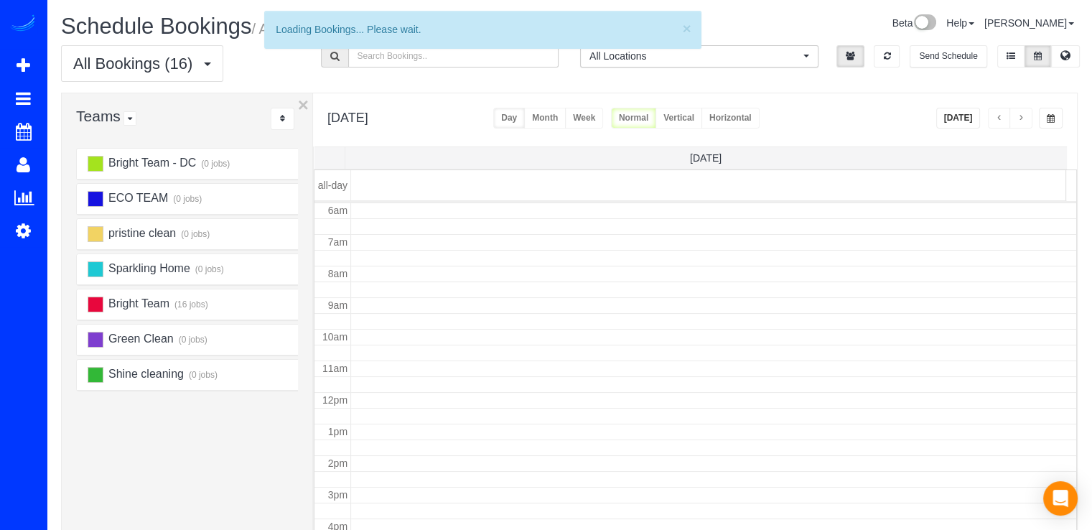
click at [1018, 117] on span "button" at bounding box center [1021, 118] width 7 height 9
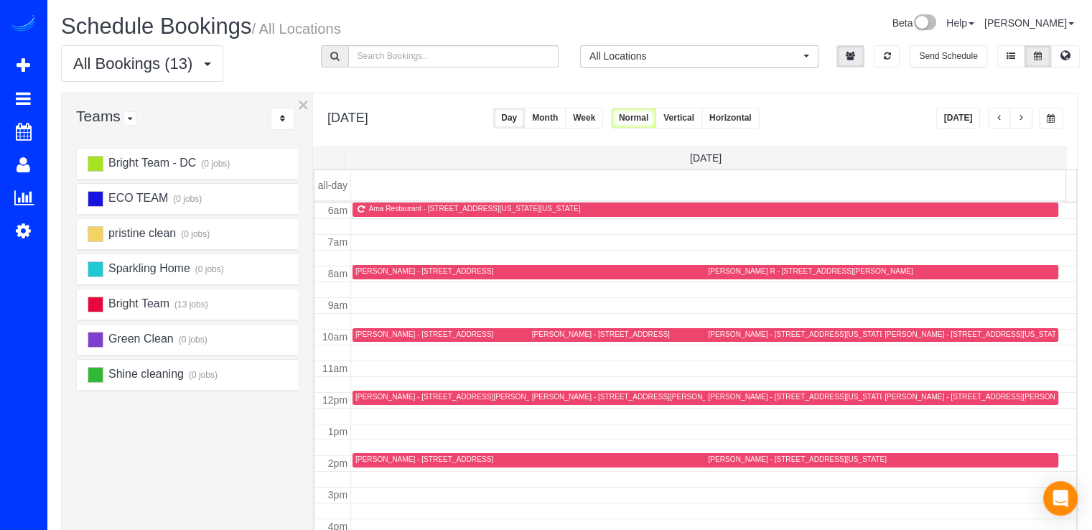
click at [1027, 116] on button "button" at bounding box center [1021, 118] width 23 height 21
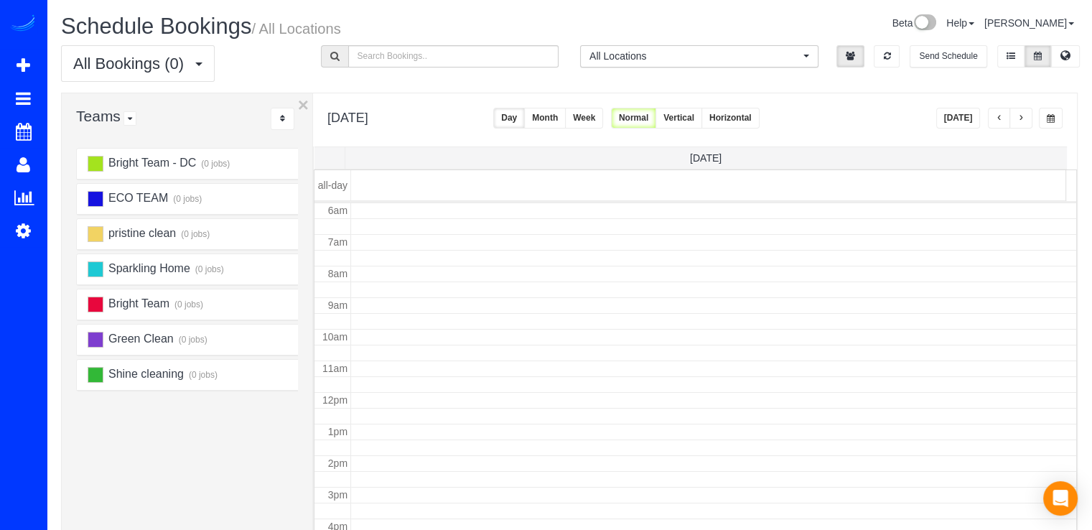
click at [1020, 117] on span "button" at bounding box center [1021, 118] width 7 height 9
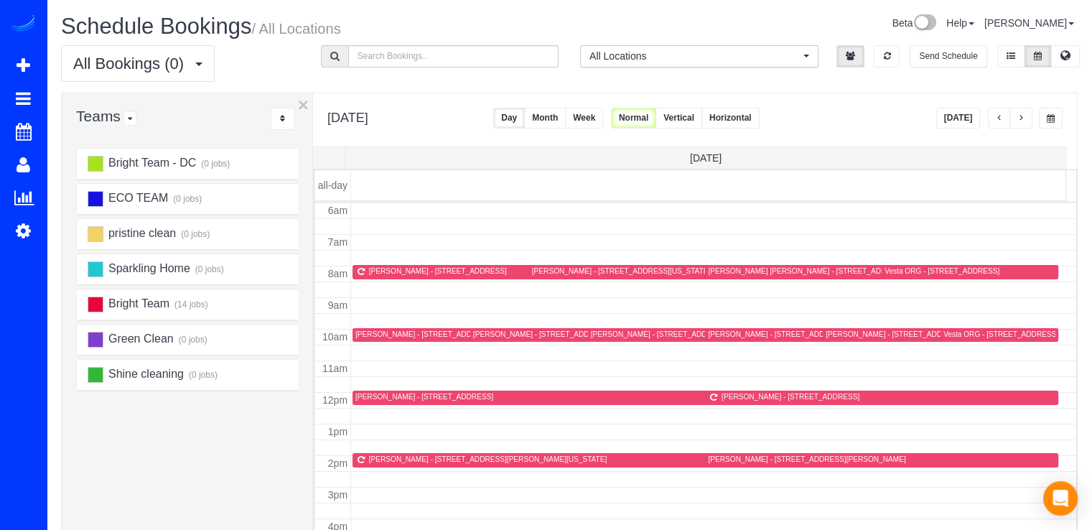
click at [1020, 116] on span "button" at bounding box center [1021, 118] width 7 height 9
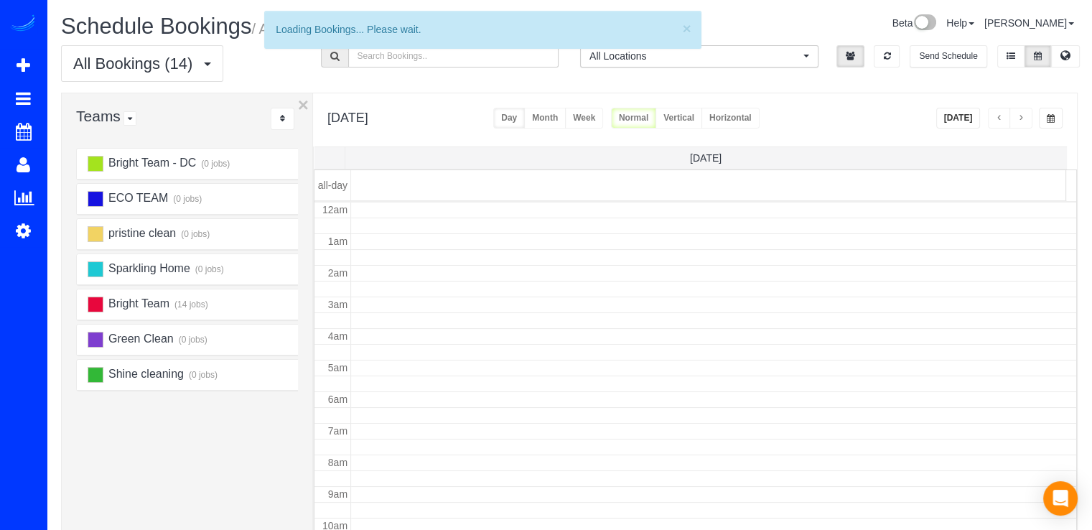
click at [1020, 116] on span "button" at bounding box center [1021, 118] width 7 height 9
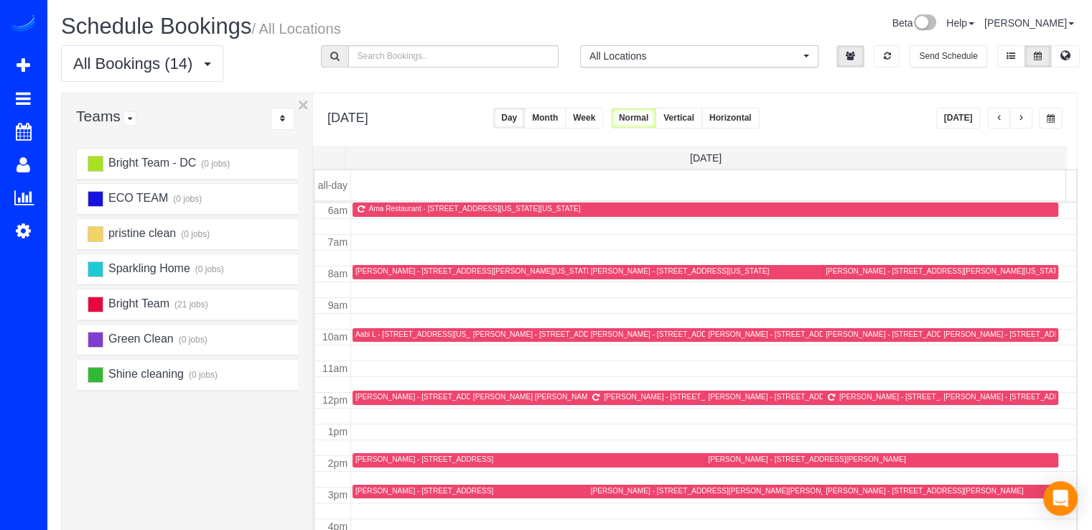
click at [1020, 116] on span "button" at bounding box center [1021, 118] width 7 height 9
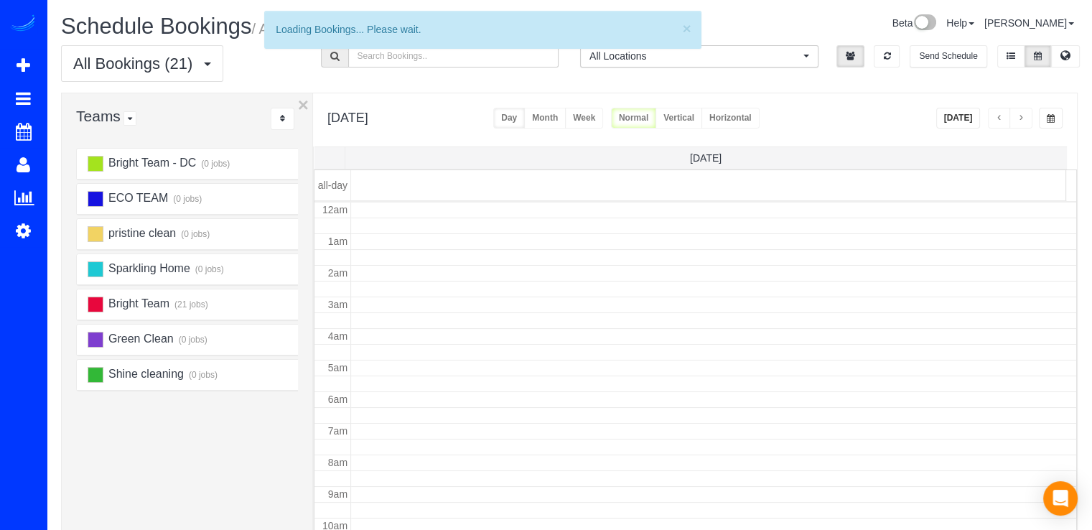
click at [1020, 116] on span "button" at bounding box center [1021, 118] width 7 height 9
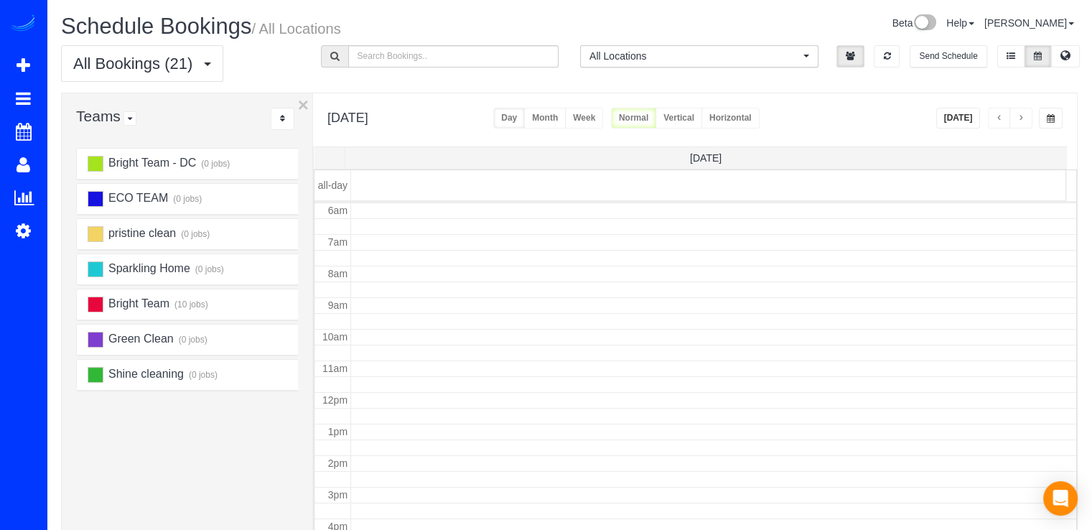
click at [1020, 116] on span "button" at bounding box center [1021, 118] width 7 height 9
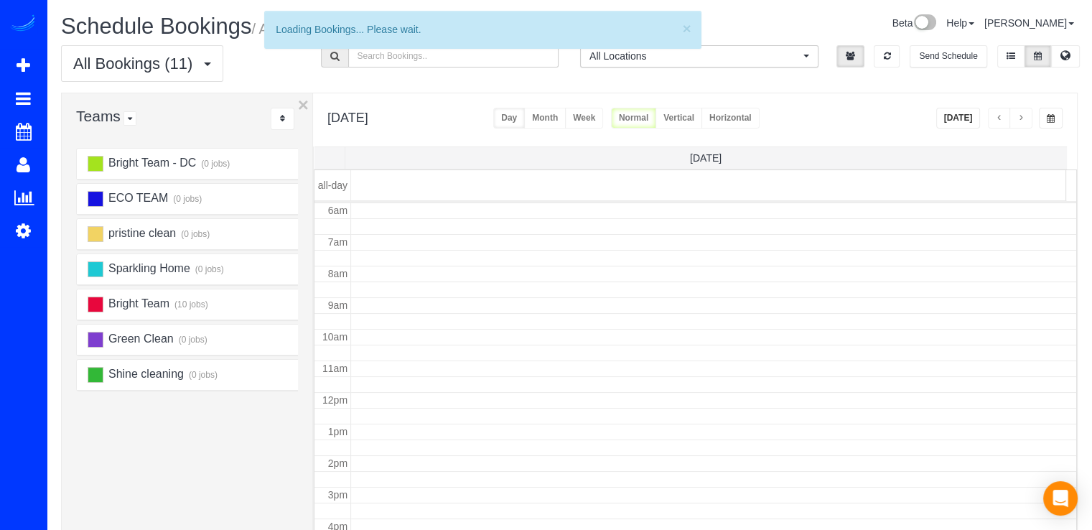
click at [1020, 116] on span "button" at bounding box center [1021, 118] width 7 height 9
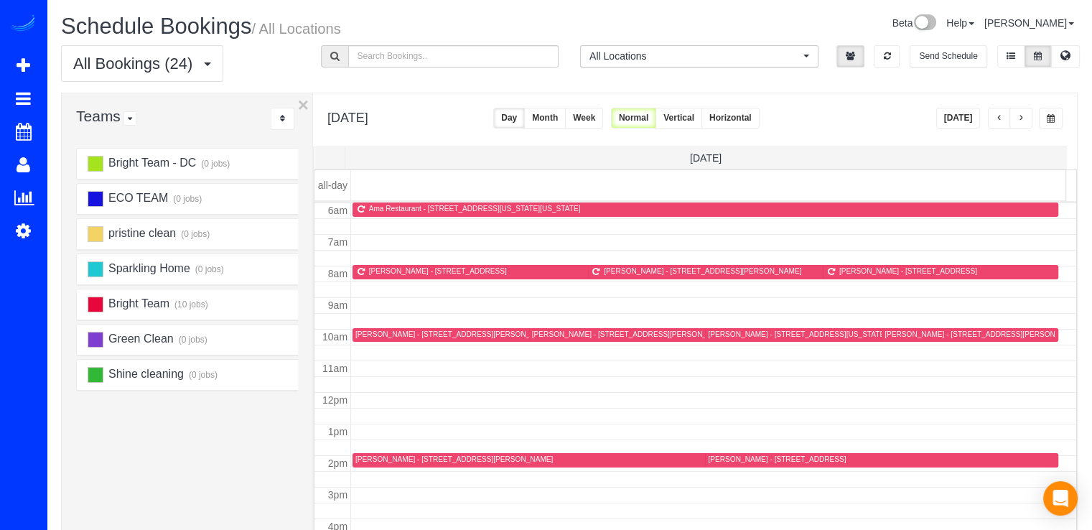
click at [1020, 116] on span "button" at bounding box center [1021, 118] width 7 height 9
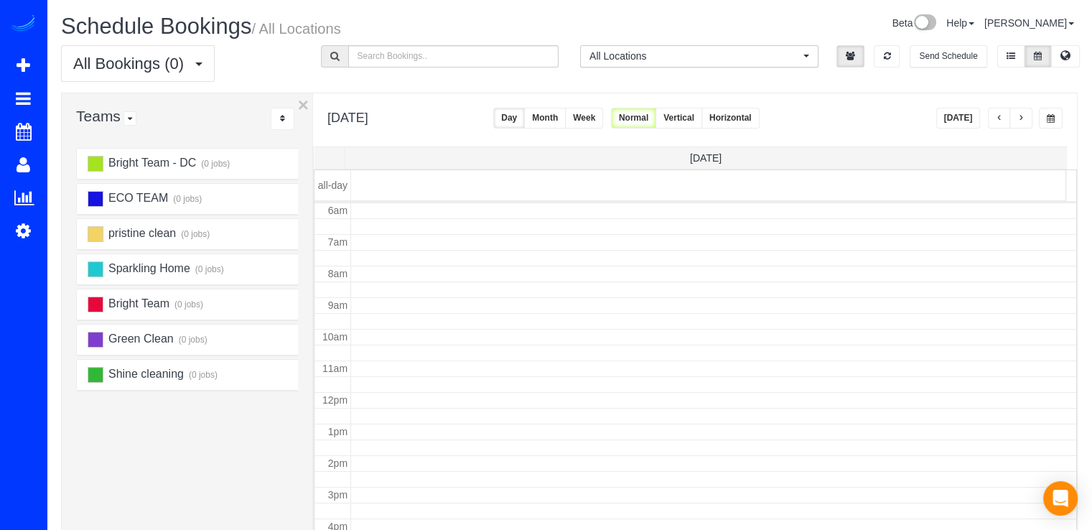
click at [1006, 116] on button "button" at bounding box center [999, 118] width 23 height 21
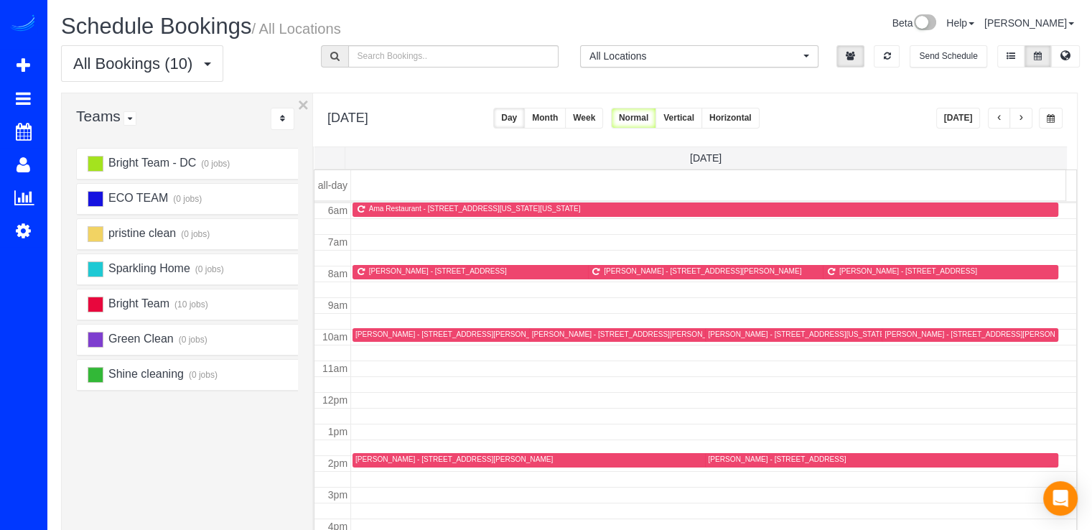
click at [953, 116] on button "Today" at bounding box center [958, 118] width 45 height 21
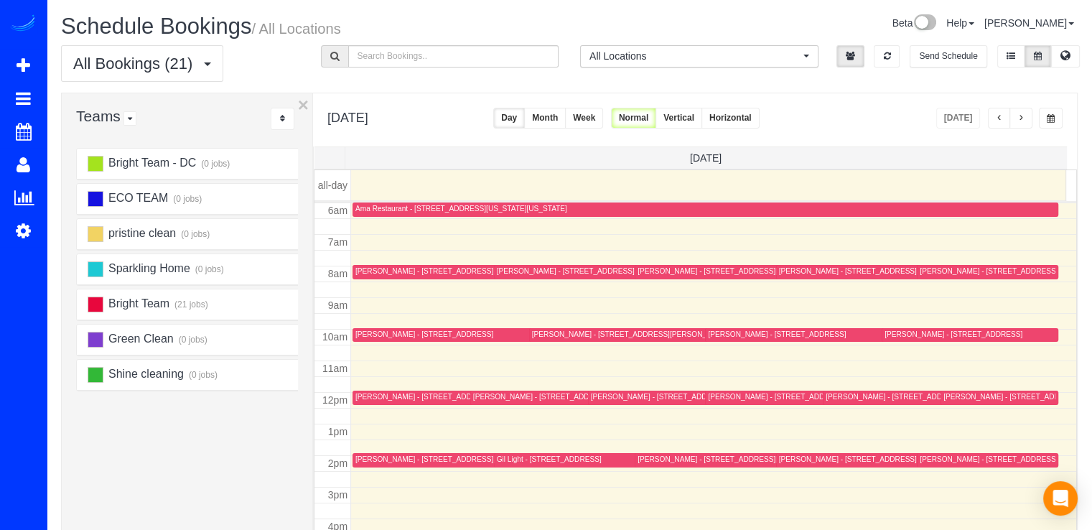
click at [1021, 114] on span "button" at bounding box center [1021, 118] width 7 height 9
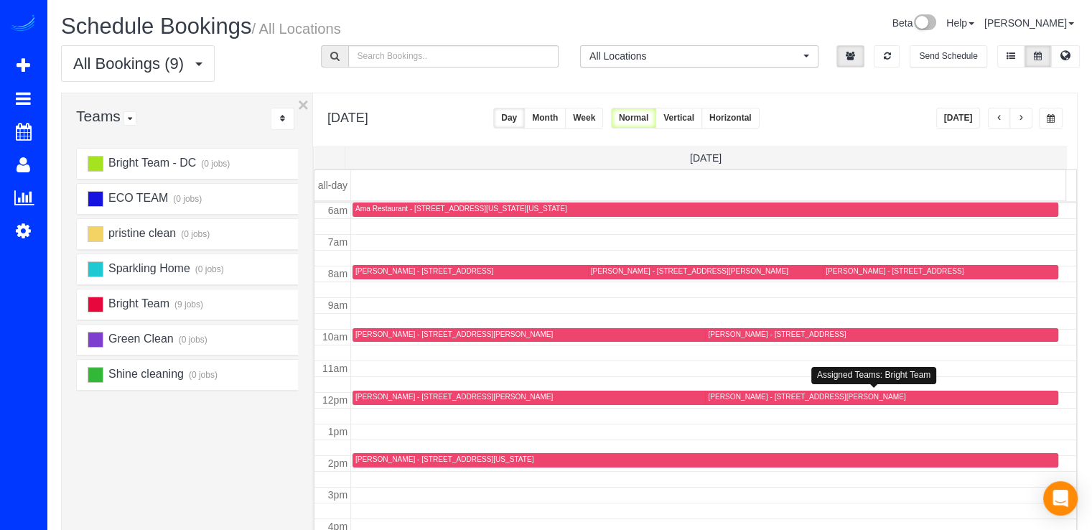
click at [721, 392] on div "Meagan Sheffler - 3262 Bidle Rd, Middletown, MD 21769" at bounding box center [806, 396] width 197 height 9
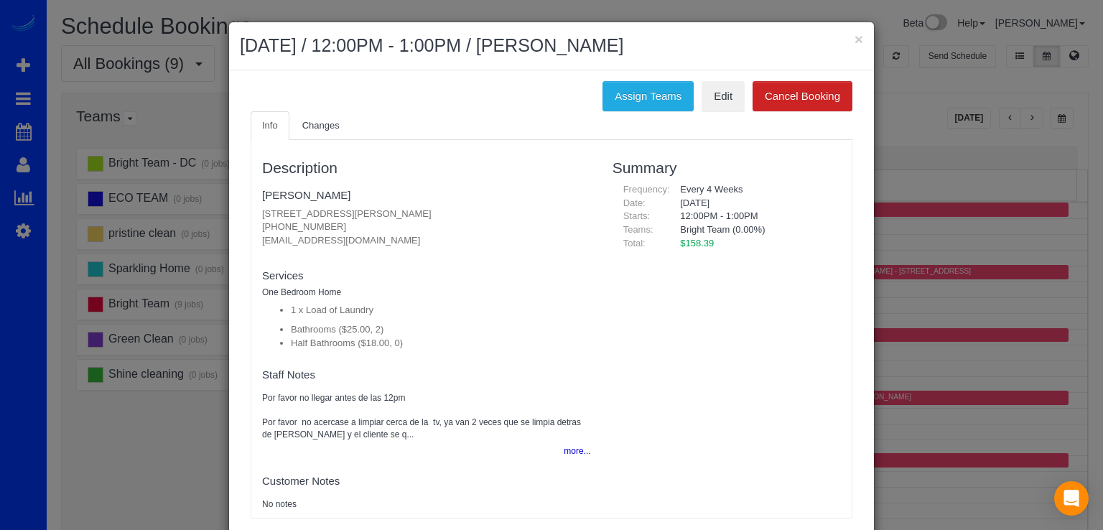
click at [730, 114] on ul "Info Changes" at bounding box center [552, 125] width 602 height 29
click at [727, 108] on link "Edit" at bounding box center [723, 96] width 43 height 30
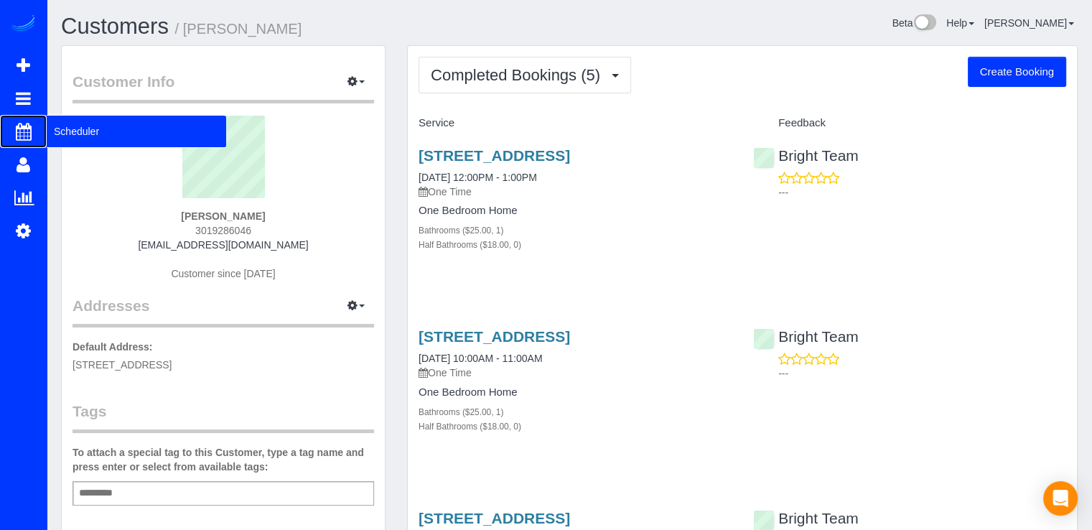
click at [65, 136] on span "Scheduler" at bounding box center [137, 131] width 180 height 33
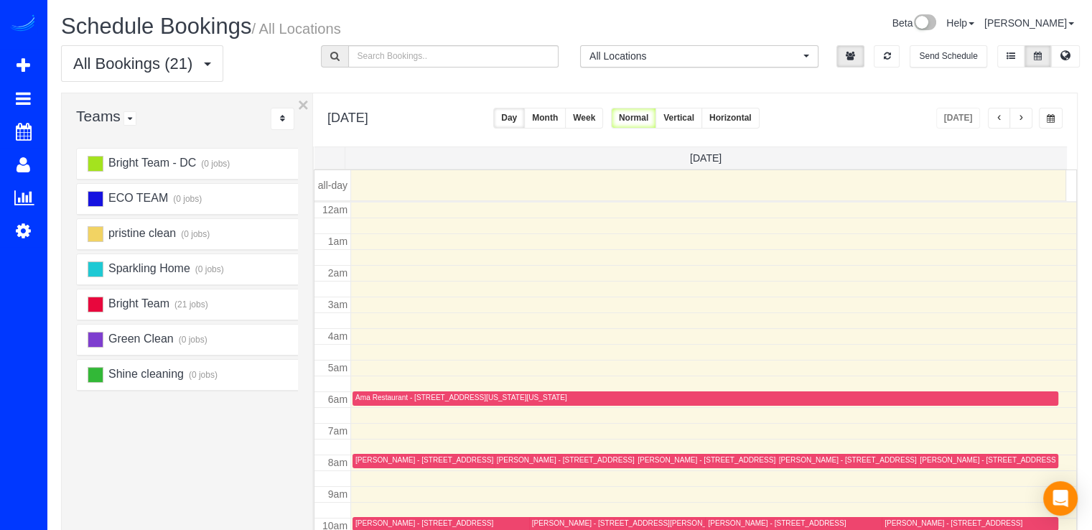
scroll to position [189, 0]
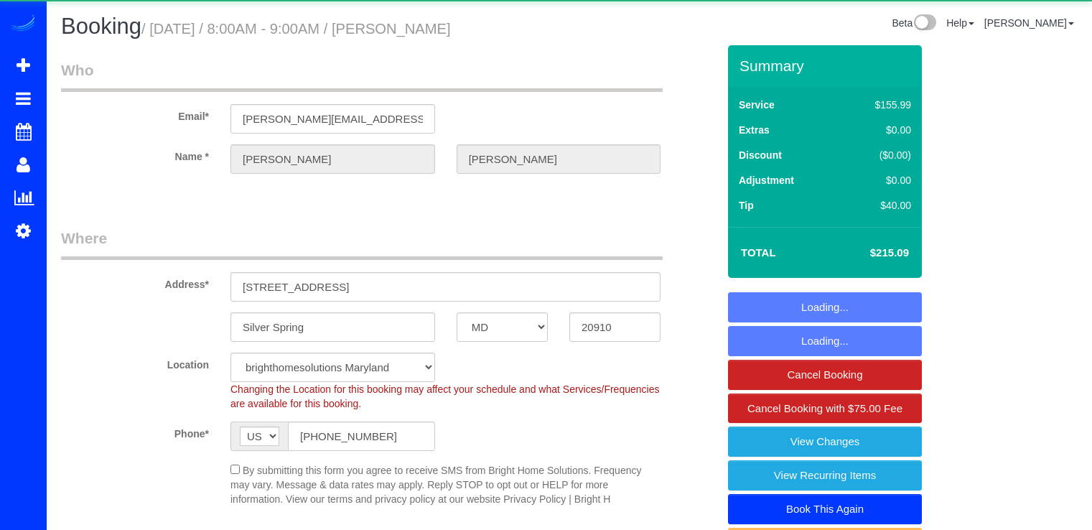
select select "MD"
select select "2"
select select "spot1"
select select "DC"
select select "6"
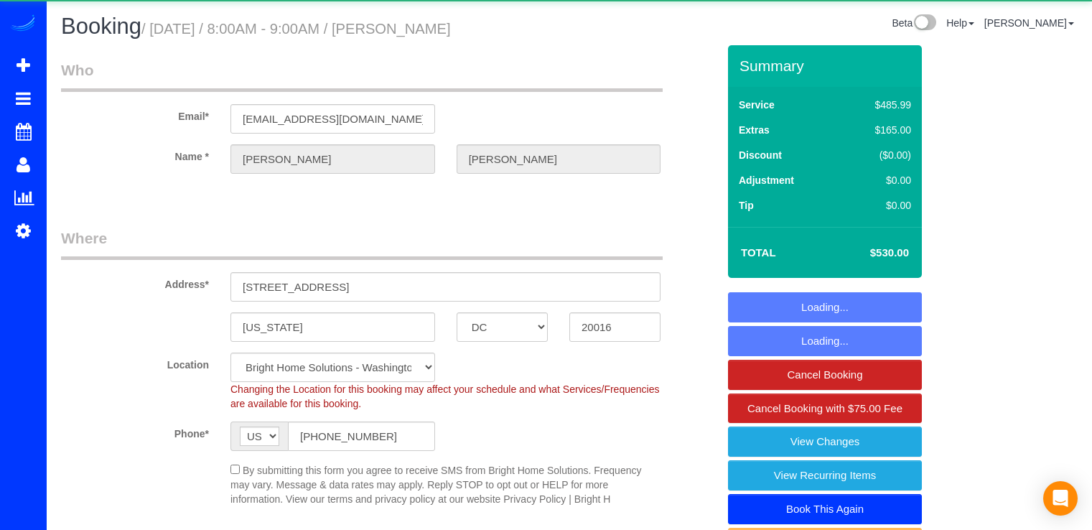
select select "2"
select select "spot14"
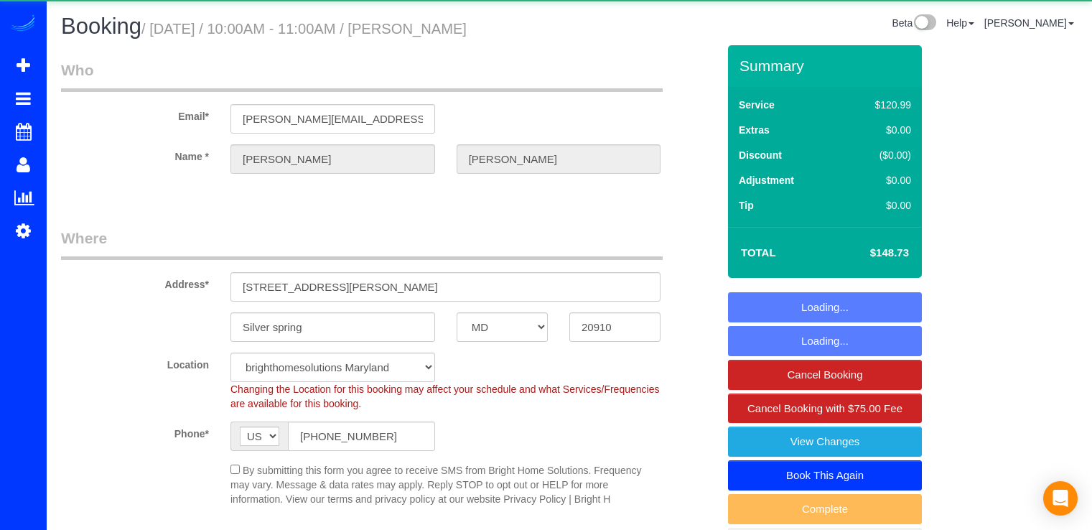
select select "MD"
select select "2"
select select "1"
select select "string:fspay-b2aca109-d3cf-47d6-83c3-57b41004dbbd"
select select "spot17"
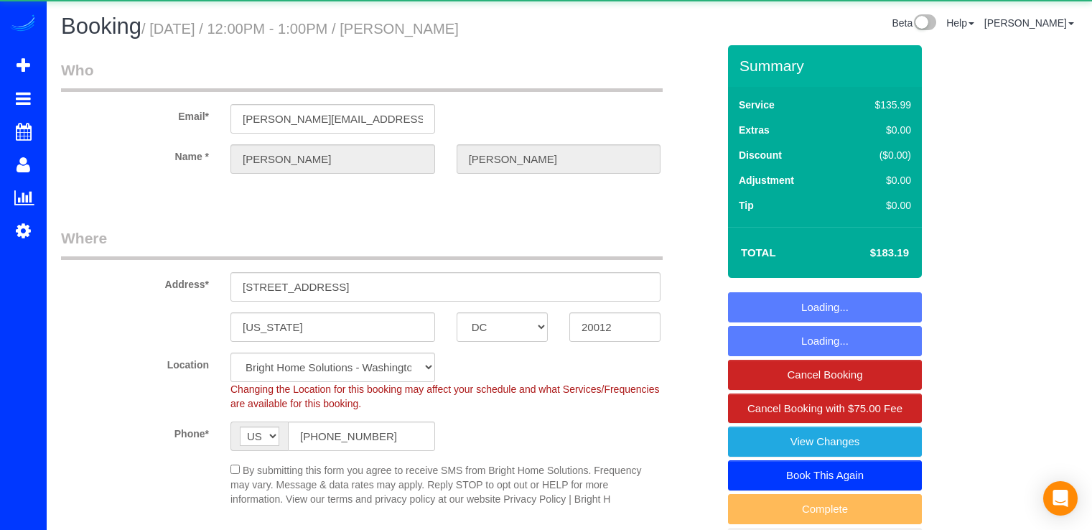
select select "DC"
select select "3"
select select "1"
select select "spot1"
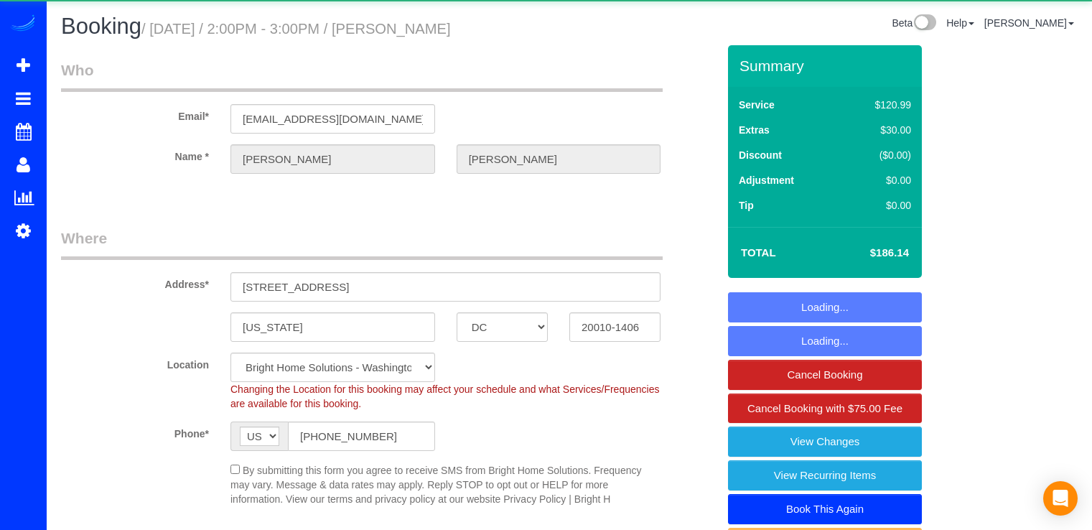
select select "DC"
select select "2"
select select "1"
select select "spot14"
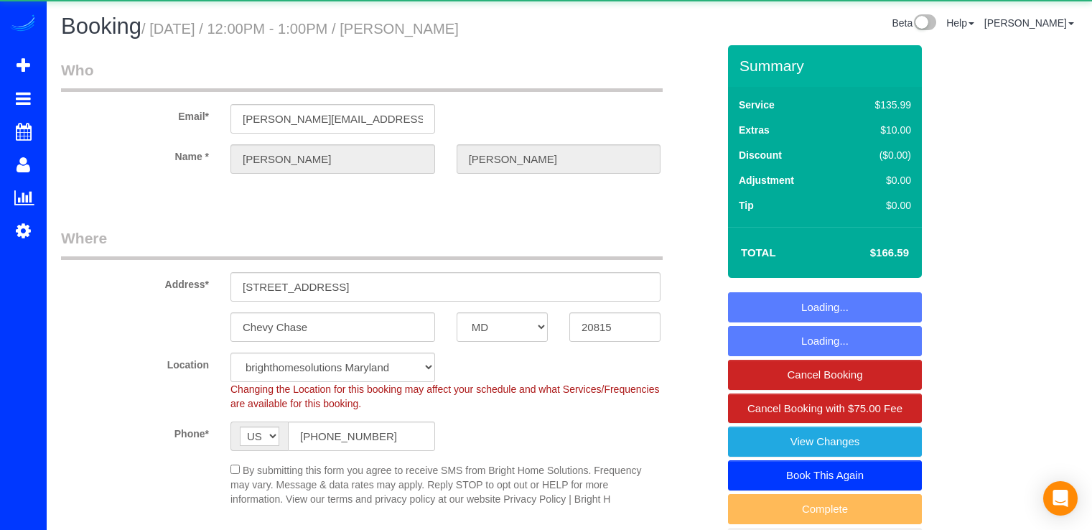
select select "MD"
select select "spot1"
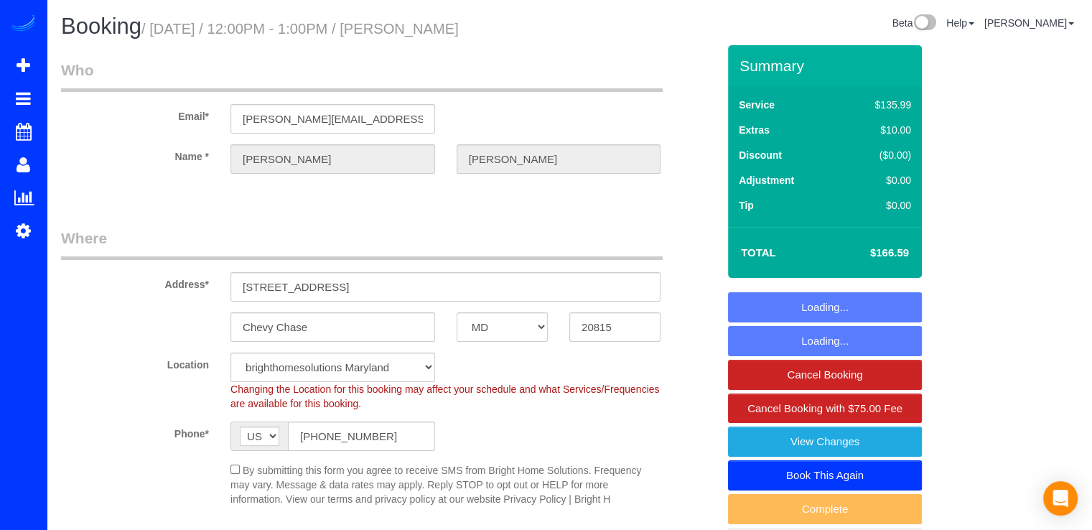
select select "object:800"
select select "2"
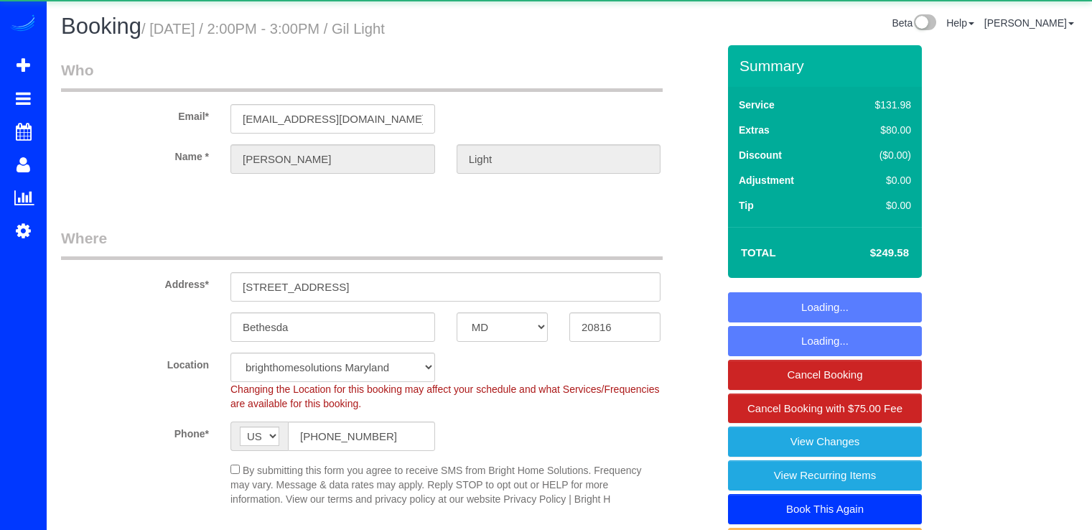
select select "MD"
select select "4"
select select "spot17"
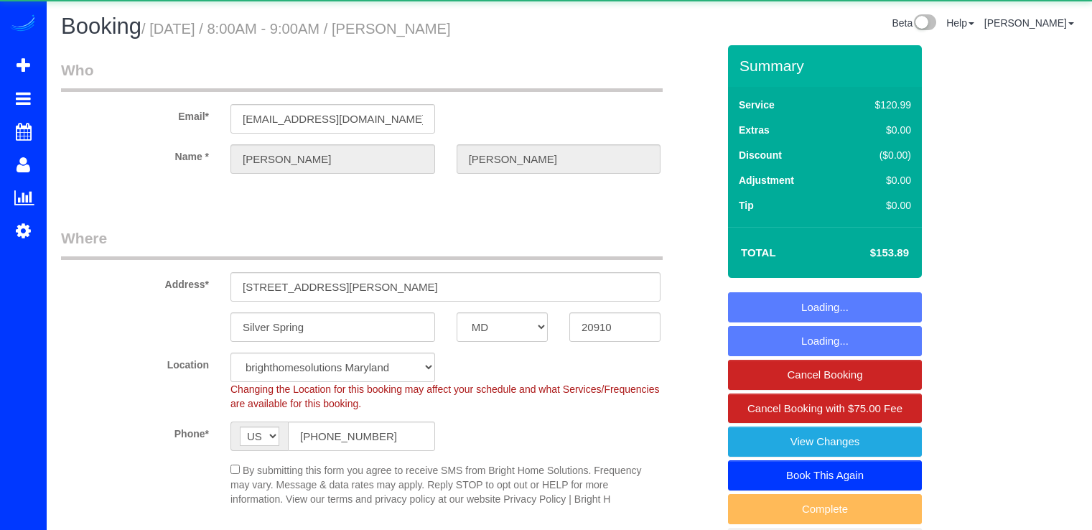
select select "MD"
select select "2"
select select "spot1"
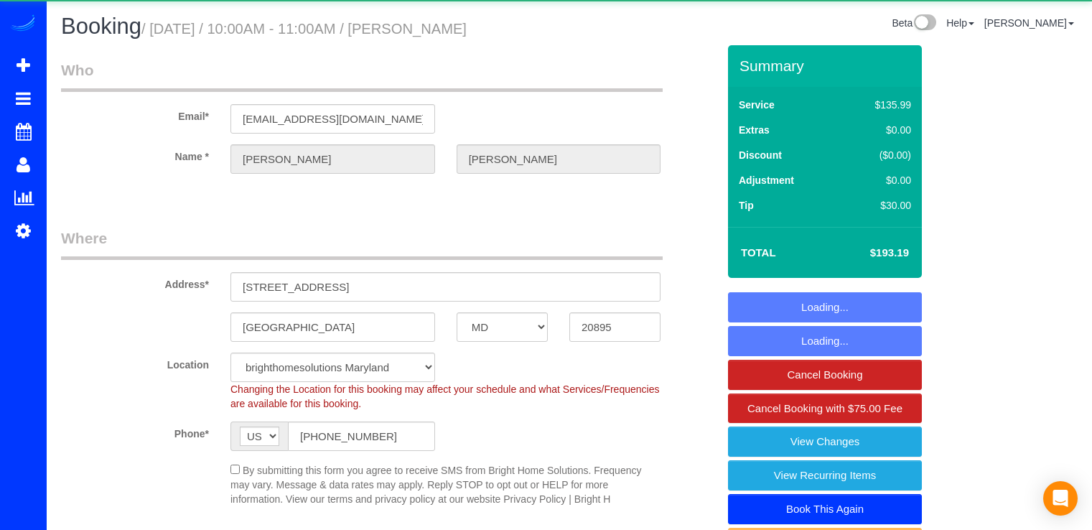
select select "MD"
select select "2"
select select "1"
select select "string:fspay-64e3b887-17d0-4964-a425-32db60bbb718"
select select "spot1"
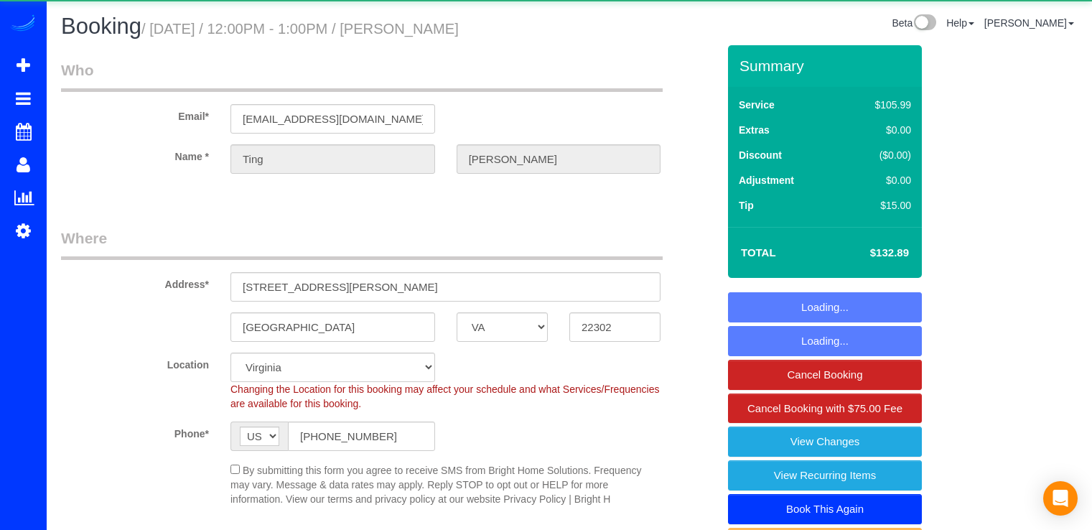
select select "VA"
select select "spot1"
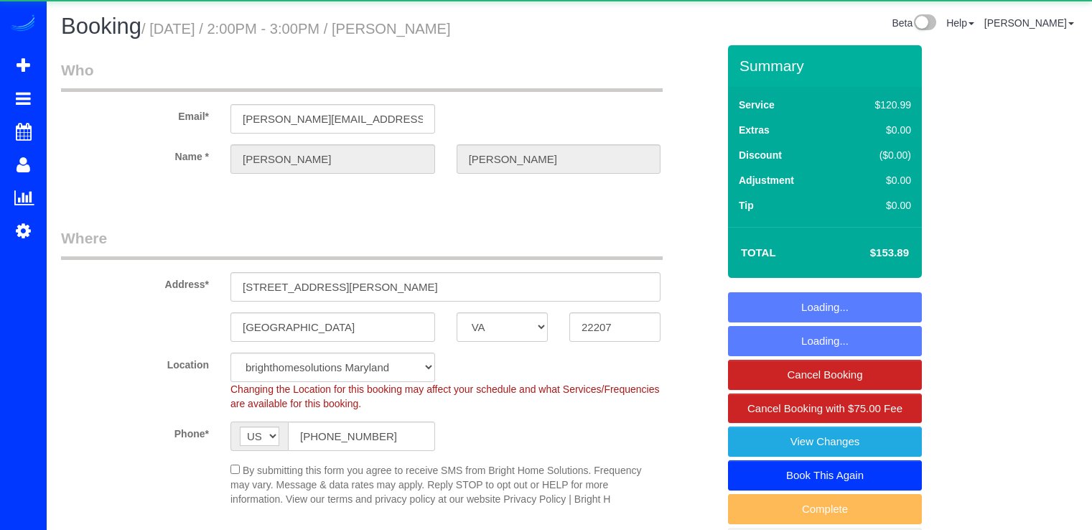
select select "VA"
select select "2"
select select "spot1"
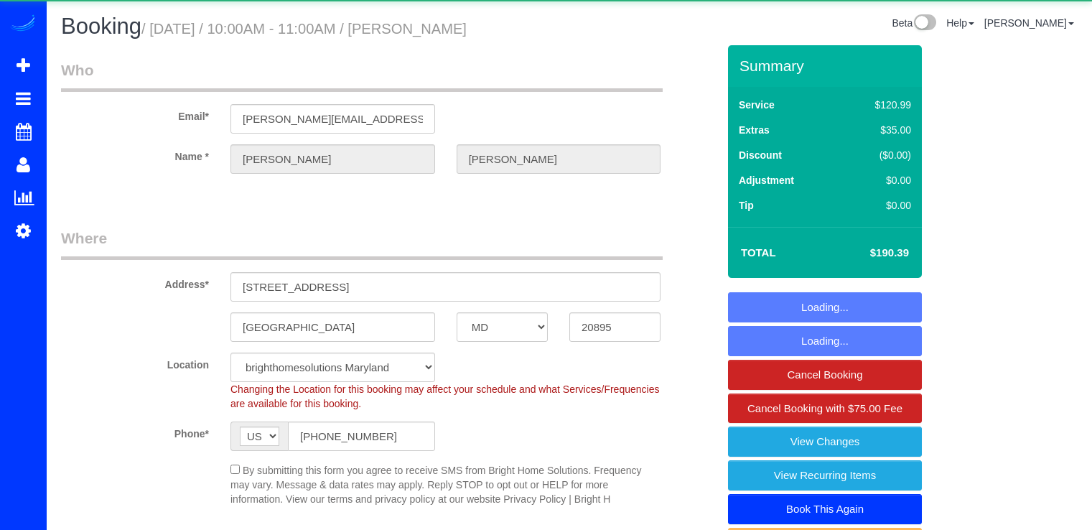
select select "MD"
select select "2"
select select "1"
select select "spot17"
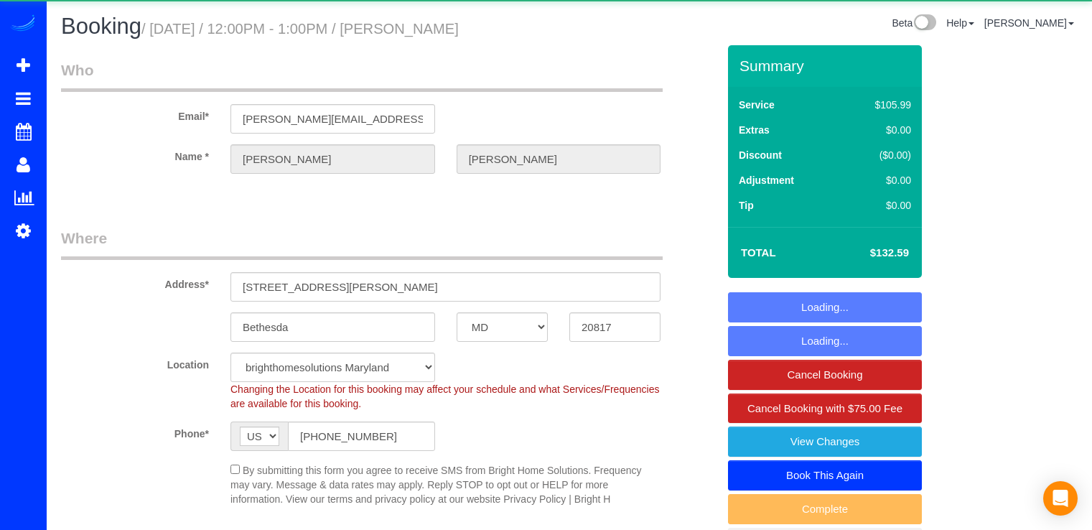
select select "MD"
select select "spot1"
select select "object:797"
select select "spot17"
select select "2"
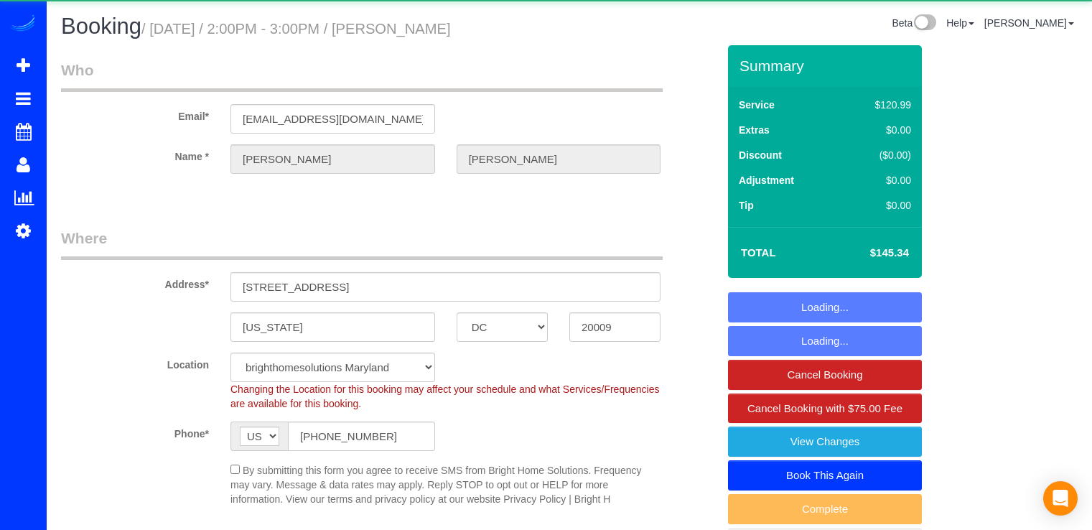
select select "DC"
select select "spot1"
select select "object:797"
select select "2"
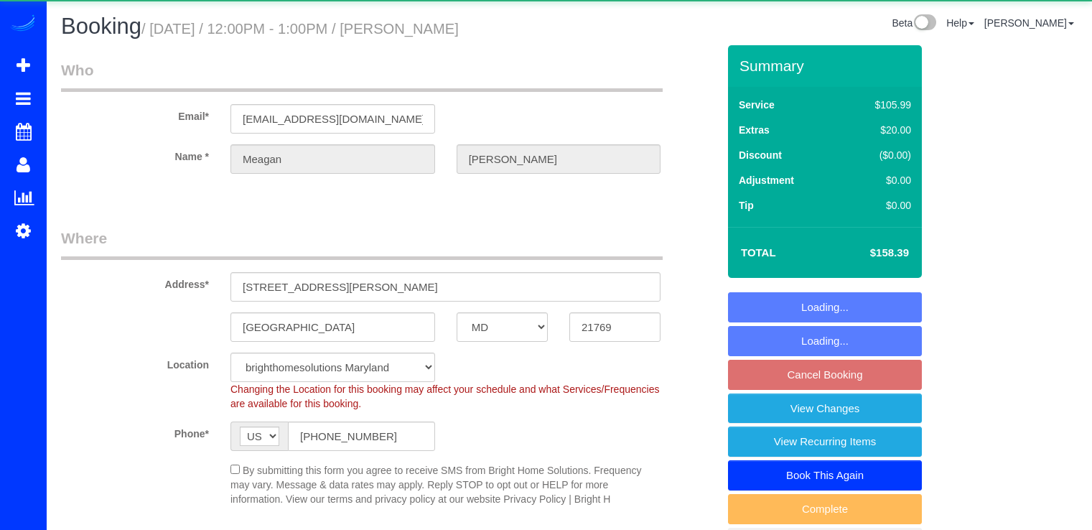
select select "MD"
select select "2"
select select "spot3"
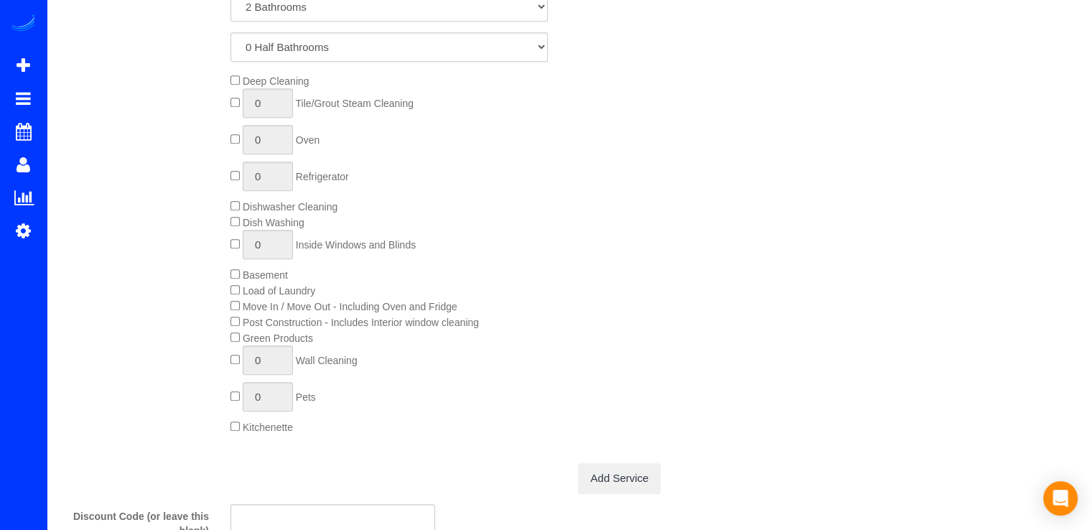
scroll to position [862, 0]
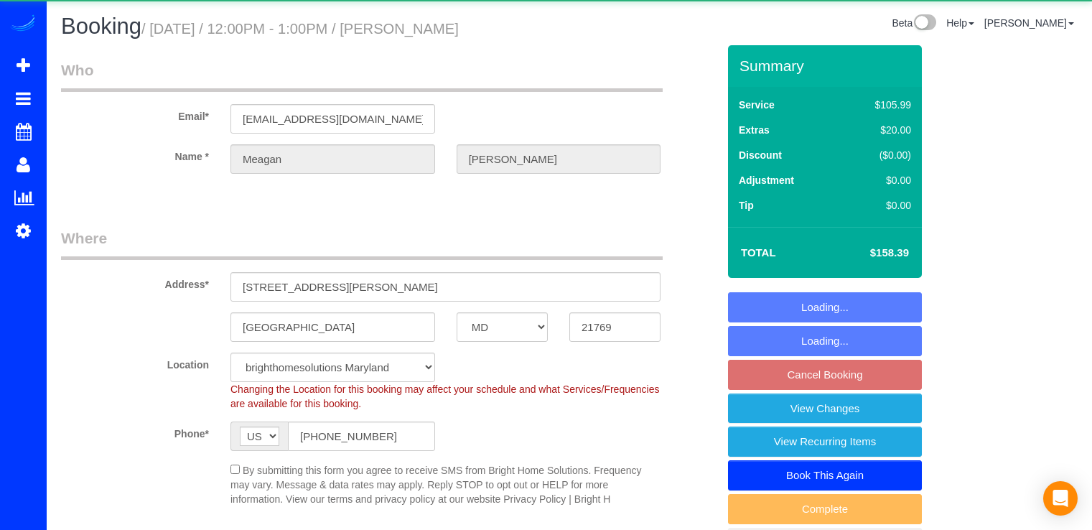
select select "MD"
select select "2"
select select "spot3"
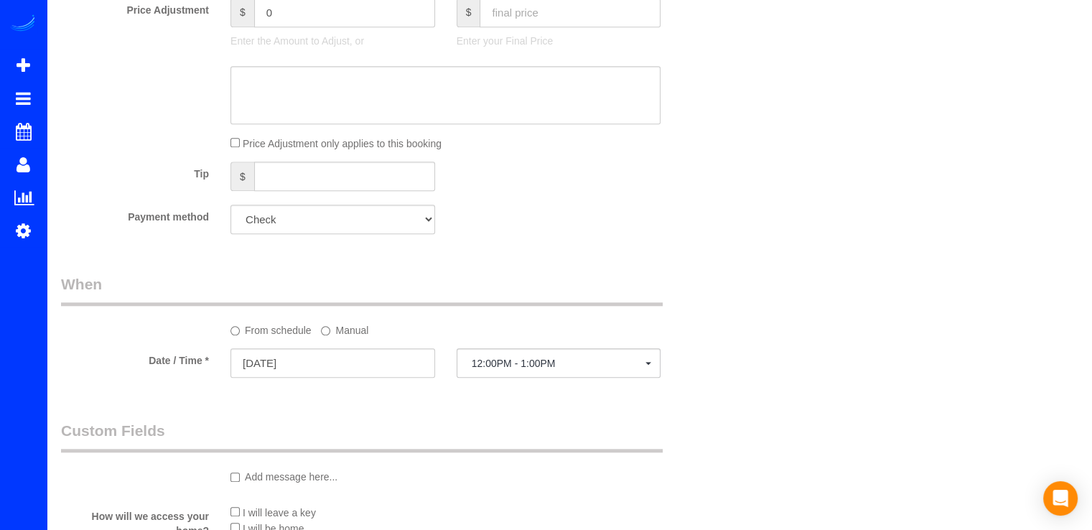
scroll to position [1364, 0]
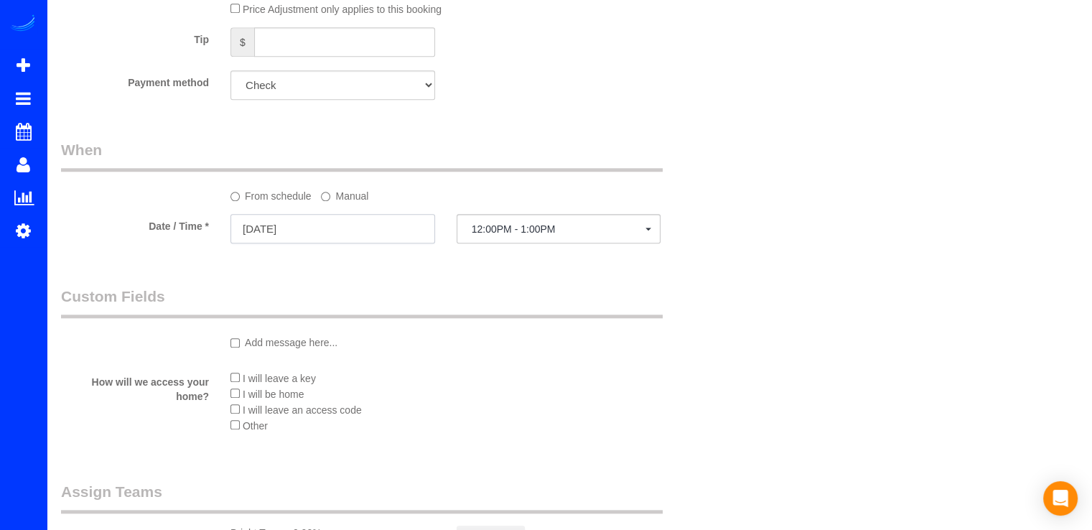
click at [302, 236] on input "08/16/2025" at bounding box center [333, 228] width 205 height 29
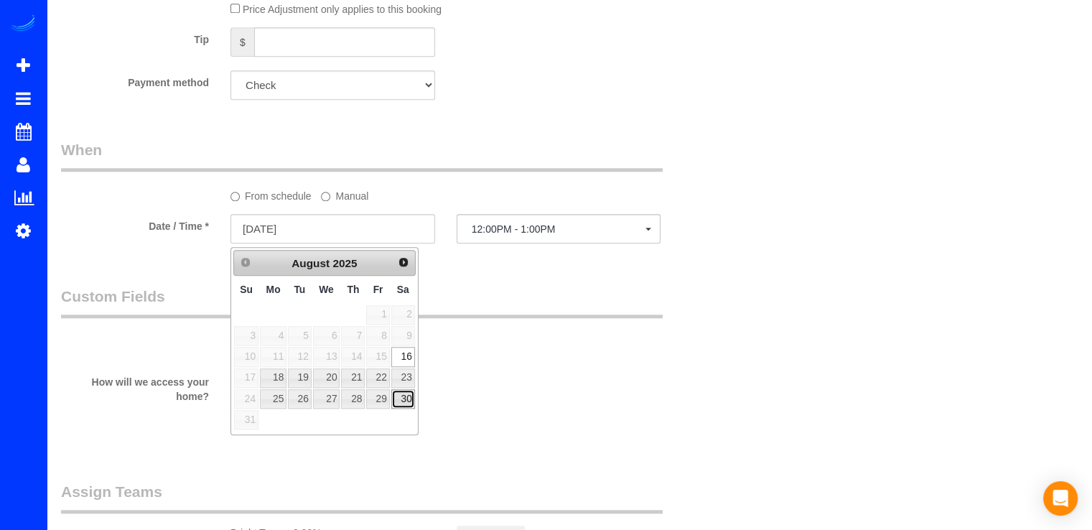
click at [405, 400] on link "30" at bounding box center [403, 398] width 24 height 19
type input "08/30/2025"
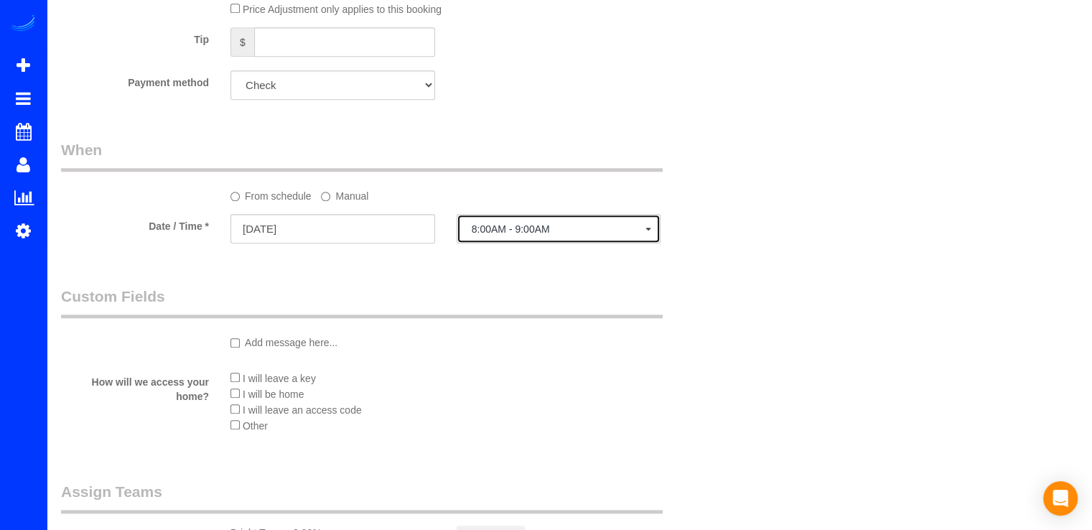
click at [561, 234] on span "8:00AM - 9:00AM" at bounding box center [559, 228] width 175 height 11
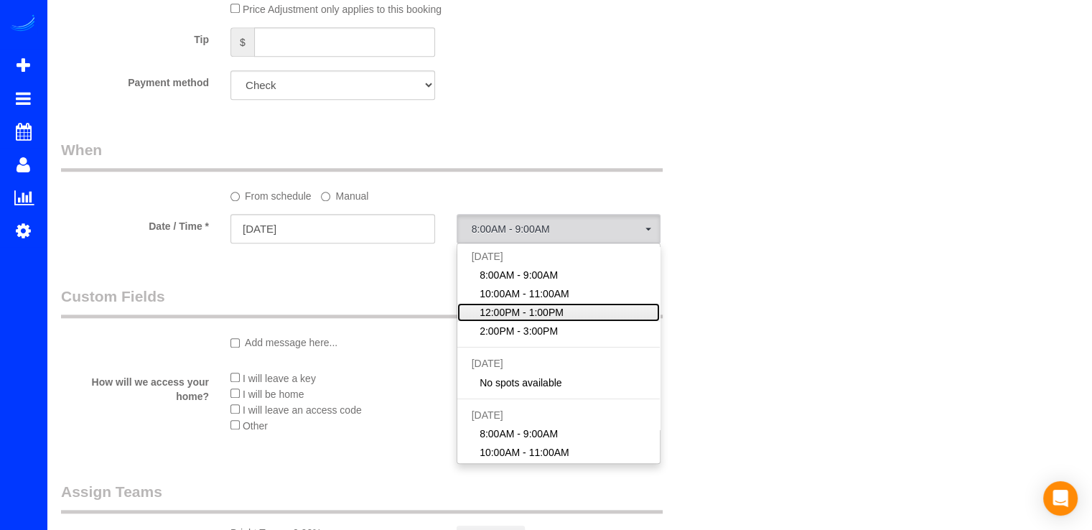
click at [549, 320] on span "12:00PM - 1:00PM" at bounding box center [522, 312] width 84 height 14
select select "spot23"
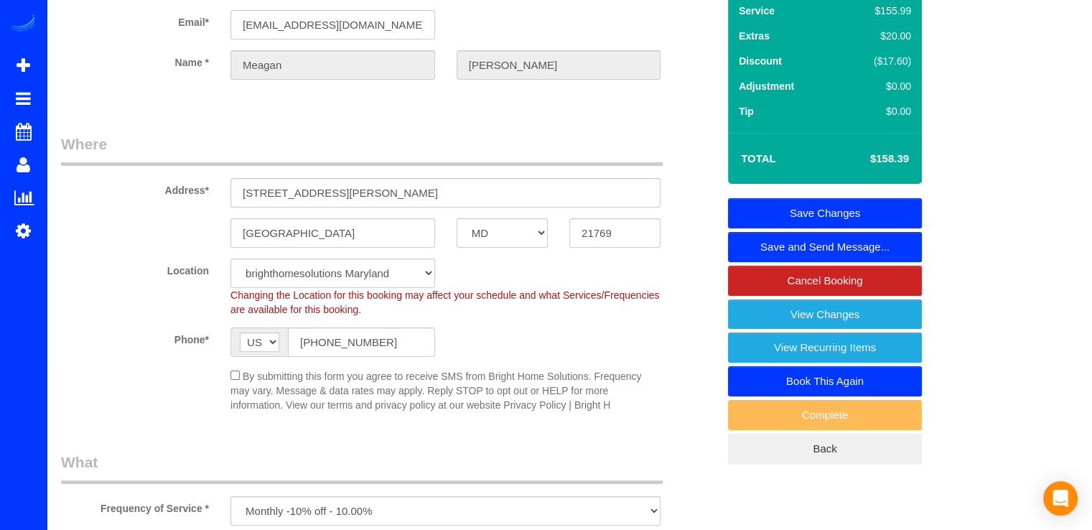
scroll to position [0, 0]
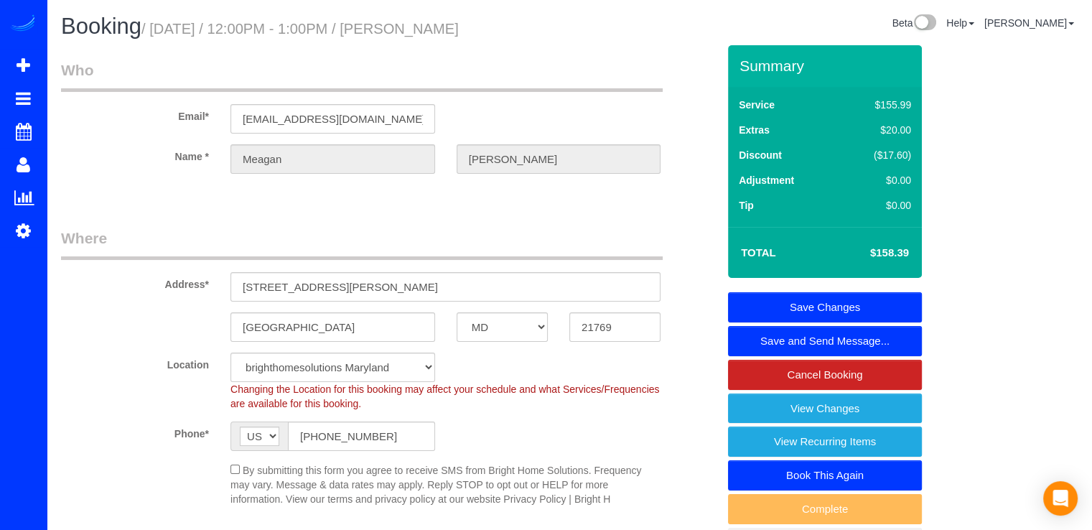
click at [830, 310] on link "Save Changes" at bounding box center [825, 307] width 194 height 30
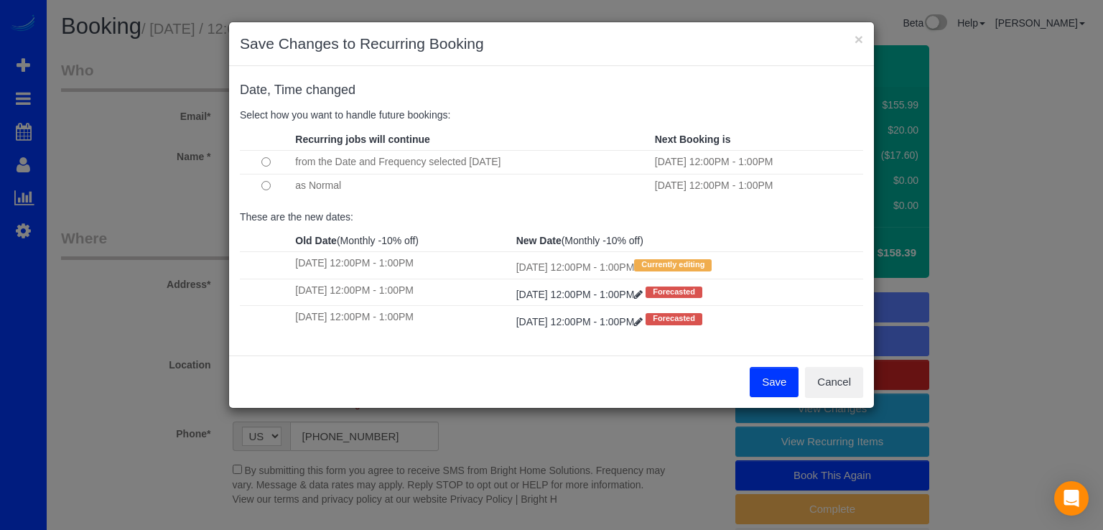
click at [758, 383] on button "Save" at bounding box center [774, 382] width 49 height 30
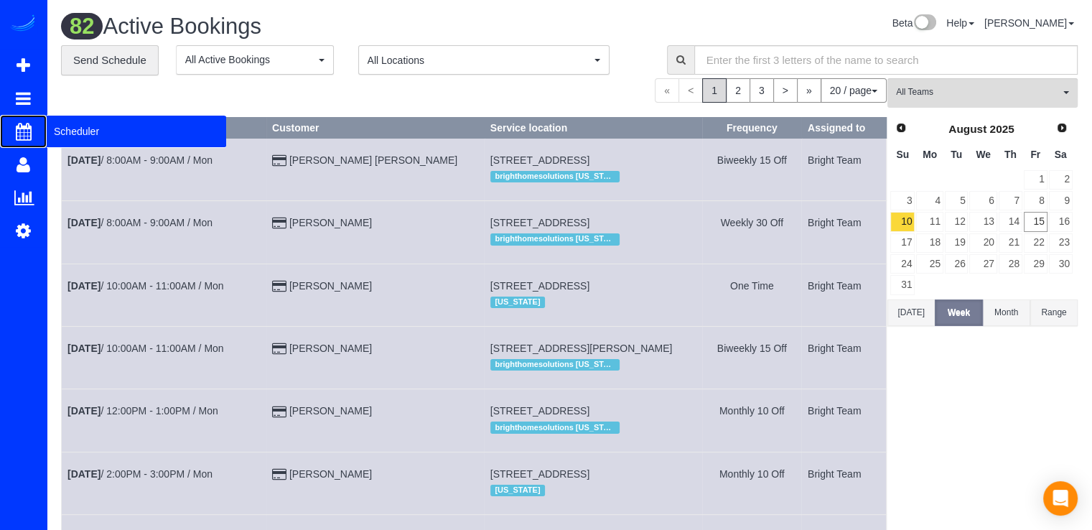
click at [85, 133] on span "Scheduler" at bounding box center [137, 131] width 180 height 33
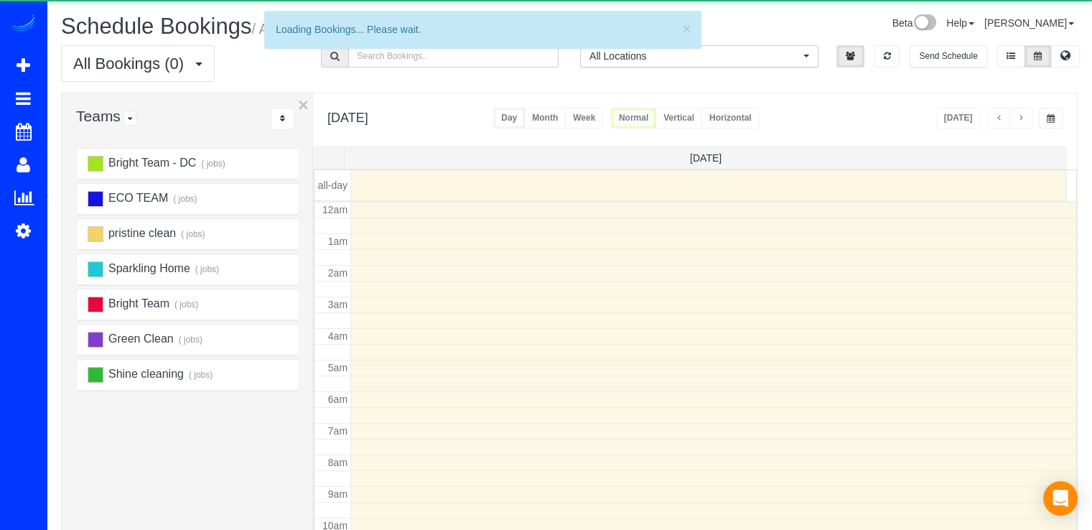
scroll to position [189, 0]
